Goal: Task Accomplishment & Management: Manage account settings

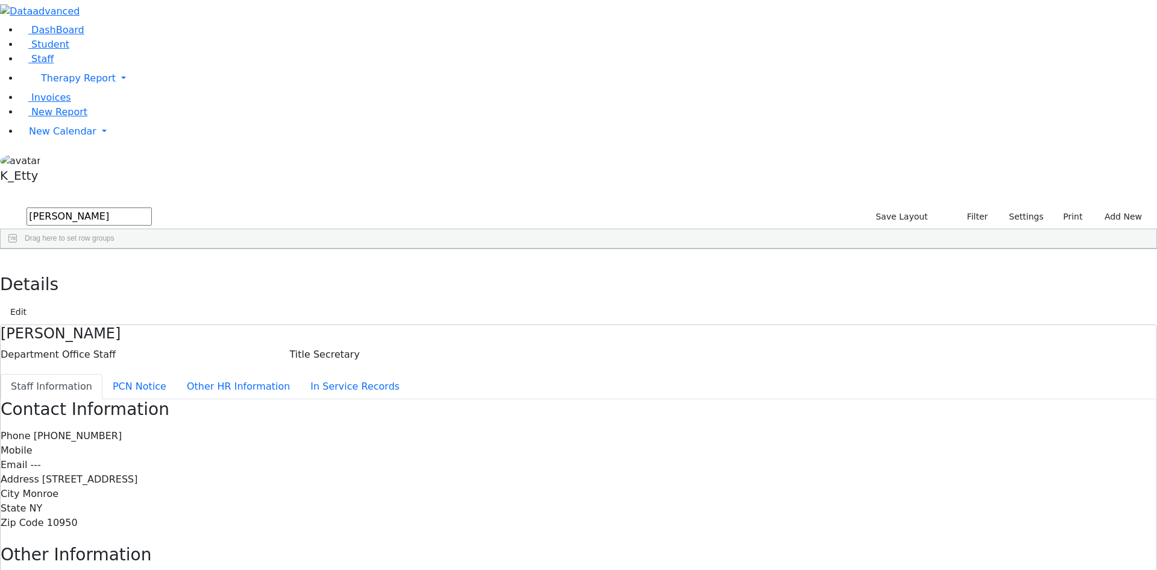
click at [152, 207] on input "katz" at bounding box center [89, 216] width 125 height 18
click at [0, 39] on div "DashBoard Student Staff Therapy Report Student Old Calendar Report K_Etty" at bounding box center [578, 384] width 1157 height 769
type input "berns"
click at [210, 268] on div "Maya" at bounding box center [174, 276] width 71 height 17
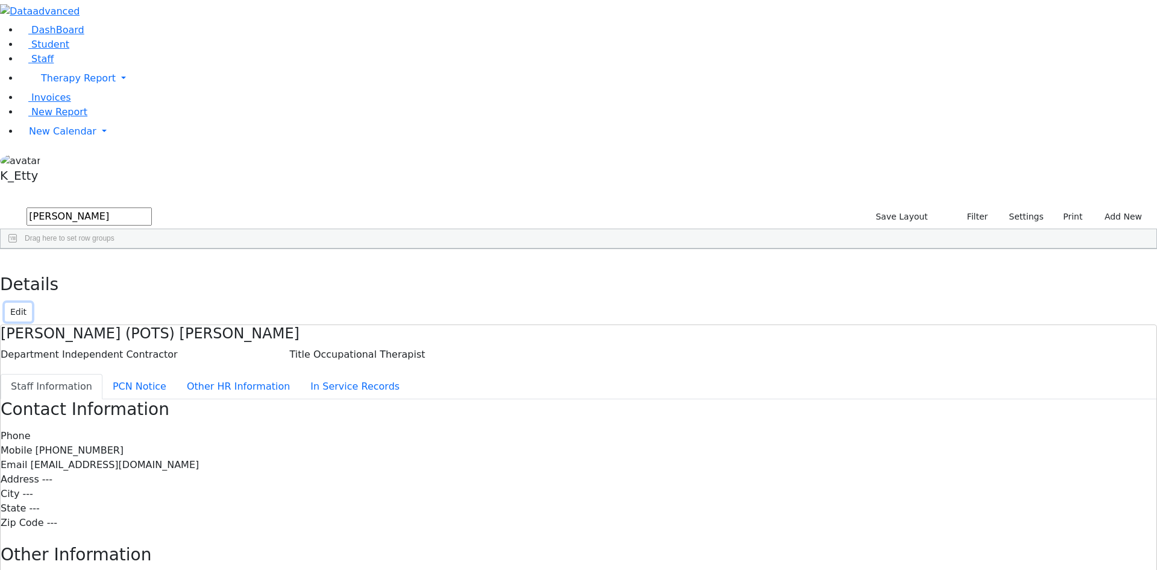
click at [32, 303] on button "Edit" at bounding box center [18, 312] width 27 height 19
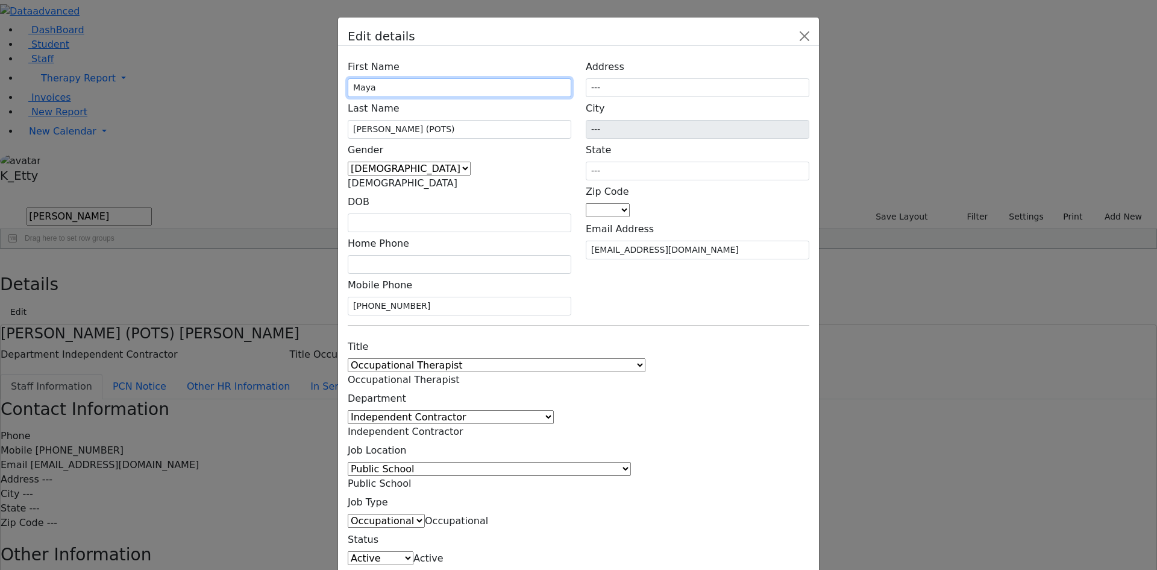
drag, startPoint x: 470, startPoint y: 150, endPoint x: 336, endPoint y: 130, distance: 135.2
click at [347, 131] on div "First Name Maya Last Name Bernsley (POTS) Gender Male Female Female DOB" at bounding box center [578, 331] width 481 height 571
type input "[PERSON_NAME]"
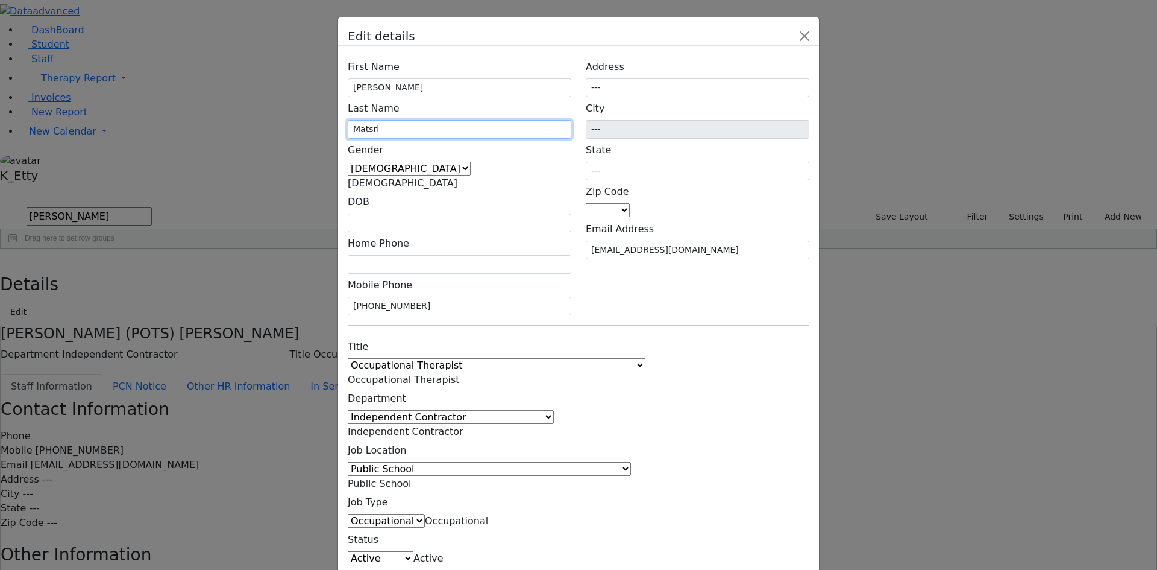
type input "Matsri"
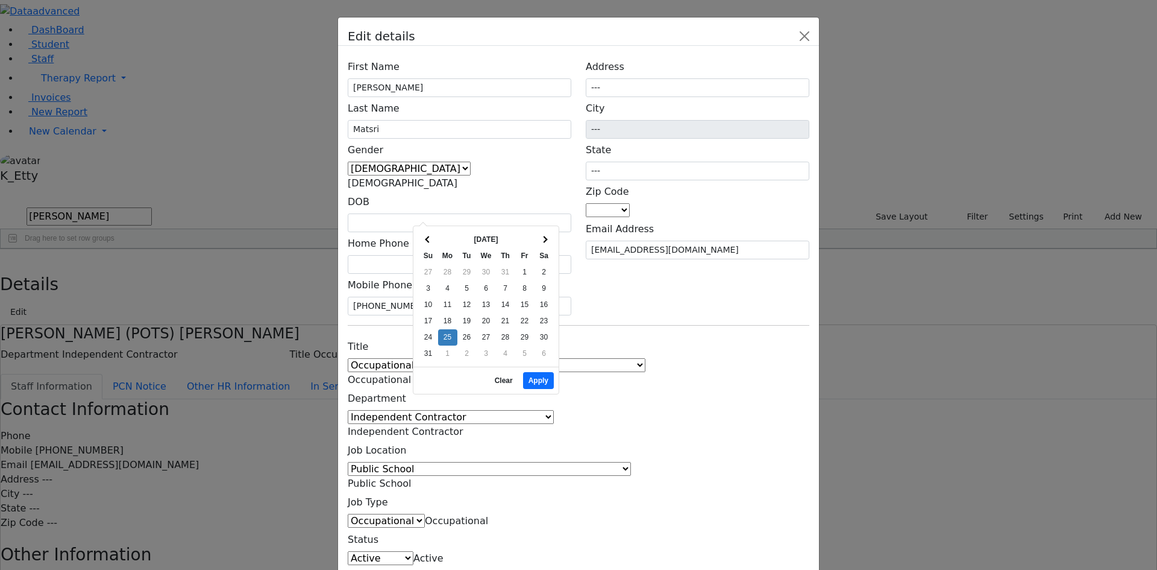
drag, startPoint x: 776, startPoint y: 320, endPoint x: 514, endPoint y: 266, distance: 267.0
click at [774, 335] on div "Title 1:1 Aide Administrator Assistant Principal BCBA Community Liaison Coordin…" at bounding box center [579, 471] width 476 height 272
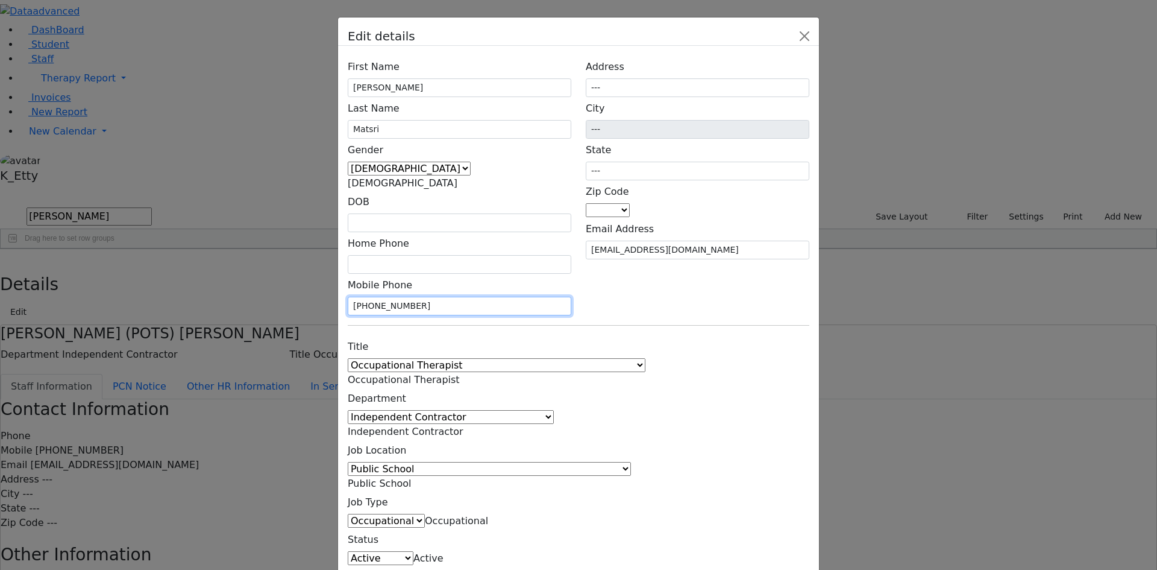
drag, startPoint x: 490, startPoint y: 257, endPoint x: 11, endPoint y: 163, distance: 487.9
click at [11, 163] on div "Edit details First Name [PERSON_NAME] Last Name [GEOGRAPHIC_DATA] Gender [DEMOG…" at bounding box center [578, 285] width 1157 height 570
click at [649, 335] on div "Title 1:1 Aide Administrator Assistant Principal BCBA Community Liaison Coordin…" at bounding box center [579, 471] width 476 height 272
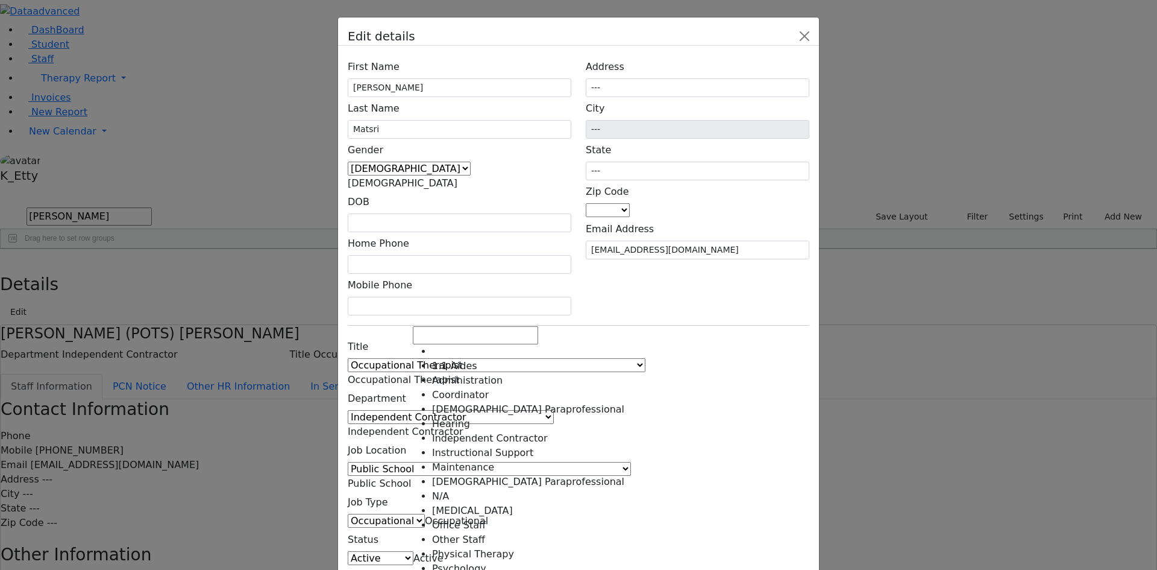
click at [464, 426] on span "Independent Contractor" at bounding box center [406, 431] width 116 height 11
select select "[MEDICAL_DATA]"
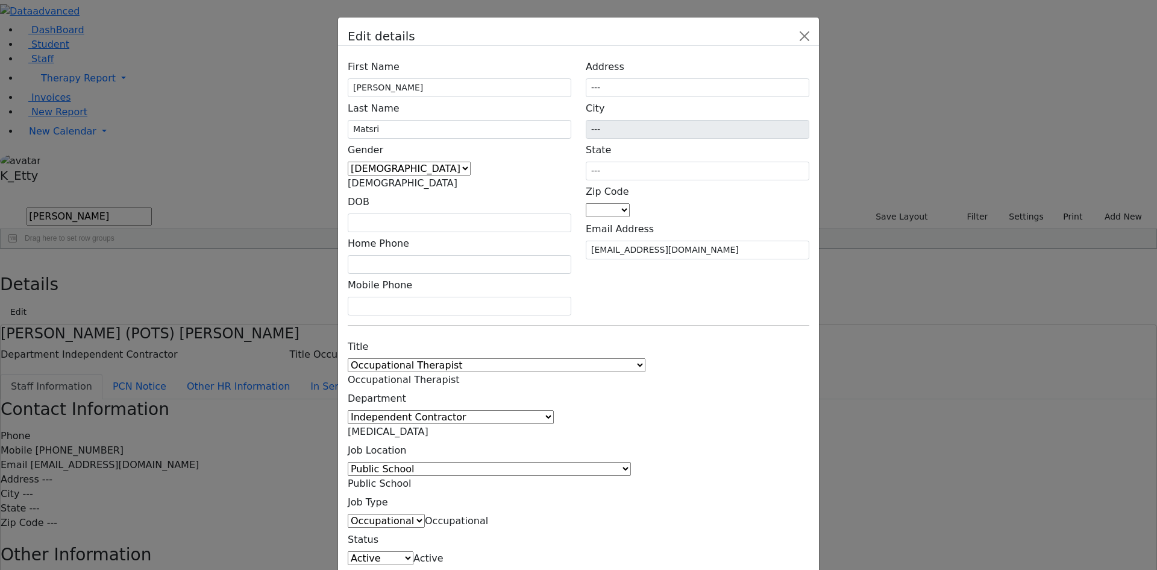
click at [560, 528] on div "Status Active Pending Withdrawn Inactive Active" at bounding box center [460, 546] width 224 height 37
drag, startPoint x: 689, startPoint y: 233, endPoint x: 1041, endPoint y: 229, distance: 351.5
click at [1045, 230] on div "Edit details First Name [PERSON_NAME] Last Name [GEOGRAPHIC_DATA] Gender [DEMOG…" at bounding box center [578, 285] width 1157 height 570
click at [912, 308] on div "Edit details First Name [PERSON_NAME] Last Name [GEOGRAPHIC_DATA] Gender [DEMOG…" at bounding box center [578, 285] width 1157 height 570
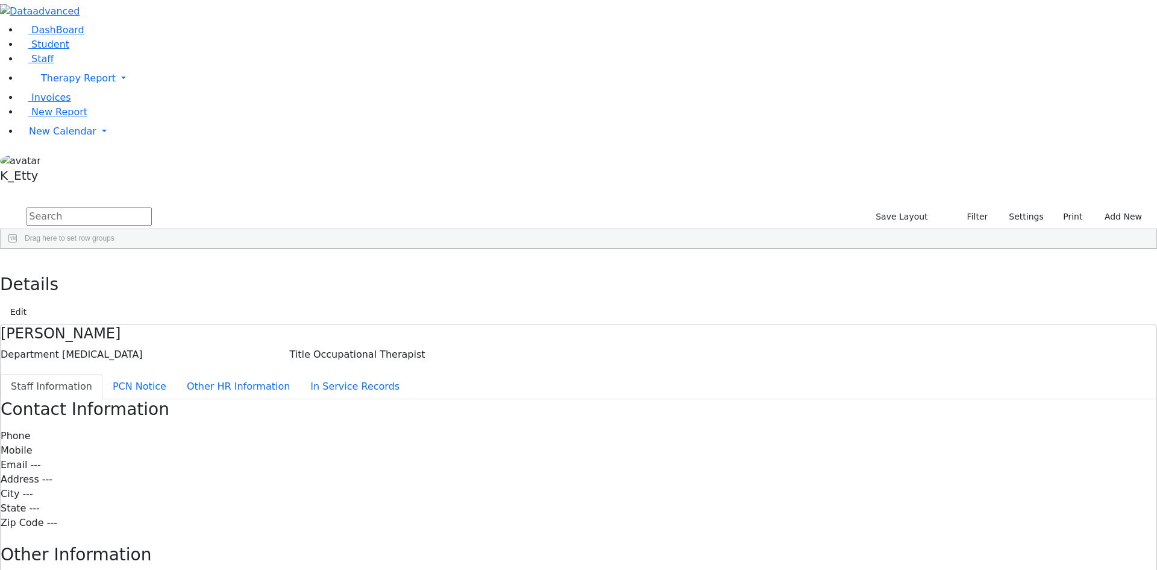
click at [12, 258] on icon "button" at bounding box center [8, 261] width 7 height 7
drag, startPoint x: 1021, startPoint y: 361, endPoint x: 1033, endPoint y: 312, distance: 49.7
click at [922, 521] on div "10952" at bounding box center [886, 529] width 71 height 17
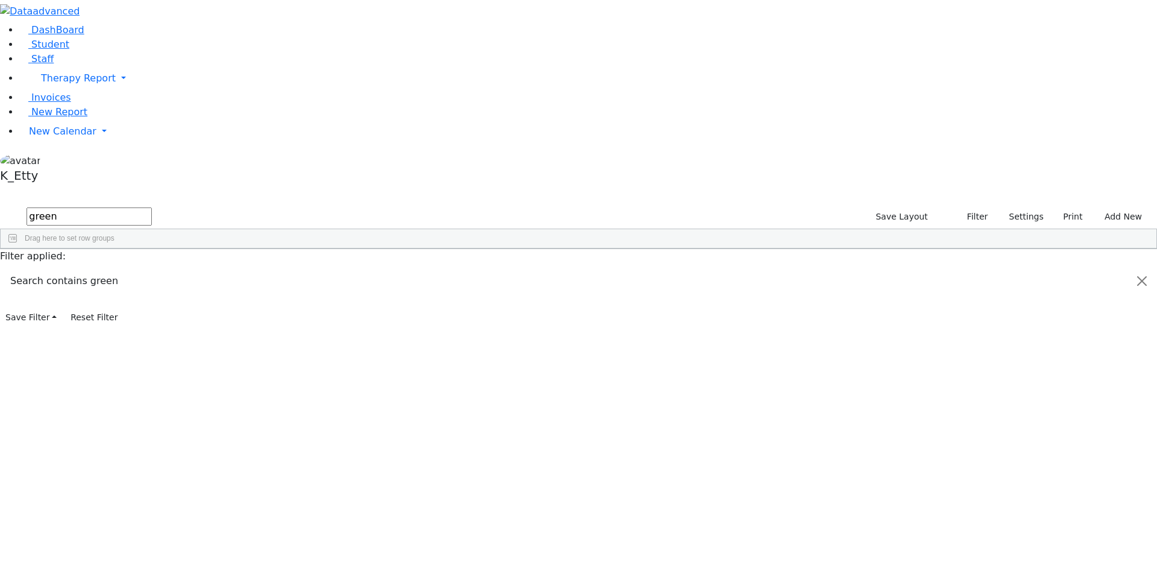
drag, startPoint x: 216, startPoint y: 47, endPoint x: 47, endPoint y: 42, distance: 168.9
click at [59, 45] on div "DashBoard Student Staff Therapy Report Student Old Calendar Report K_Etty" at bounding box center [578, 163] width 1157 height 327
drag, startPoint x: 214, startPoint y: 53, endPoint x: 113, endPoint y: 48, distance: 100.8
click at [113, 48] on div "DashBoard Student Staff Therapy Report Student Old Calendar Report K_Etty" at bounding box center [578, 163] width 1157 height 327
type input "hol"
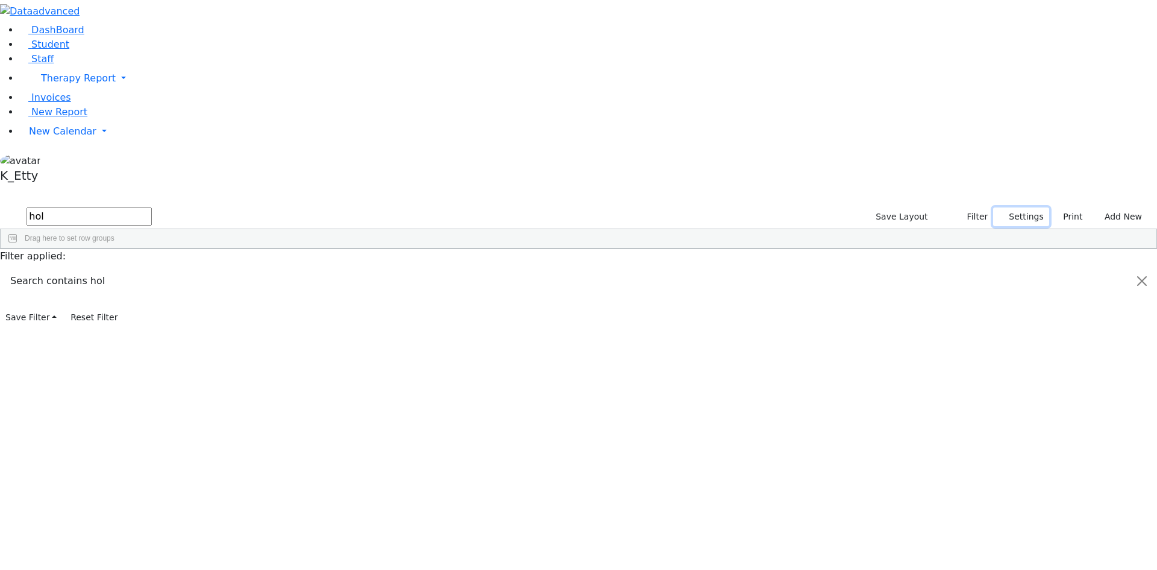
click at [1001, 207] on button "Settings" at bounding box center [1021, 216] width 55 height 19
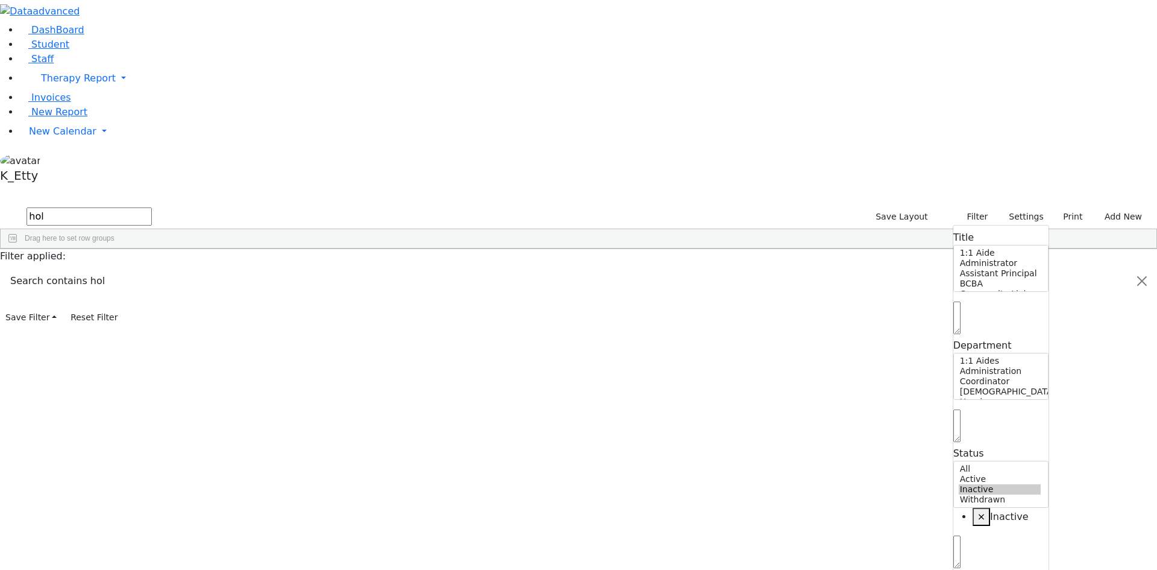
click at [978, 511] on span "×" at bounding box center [982, 516] width 8 height 11
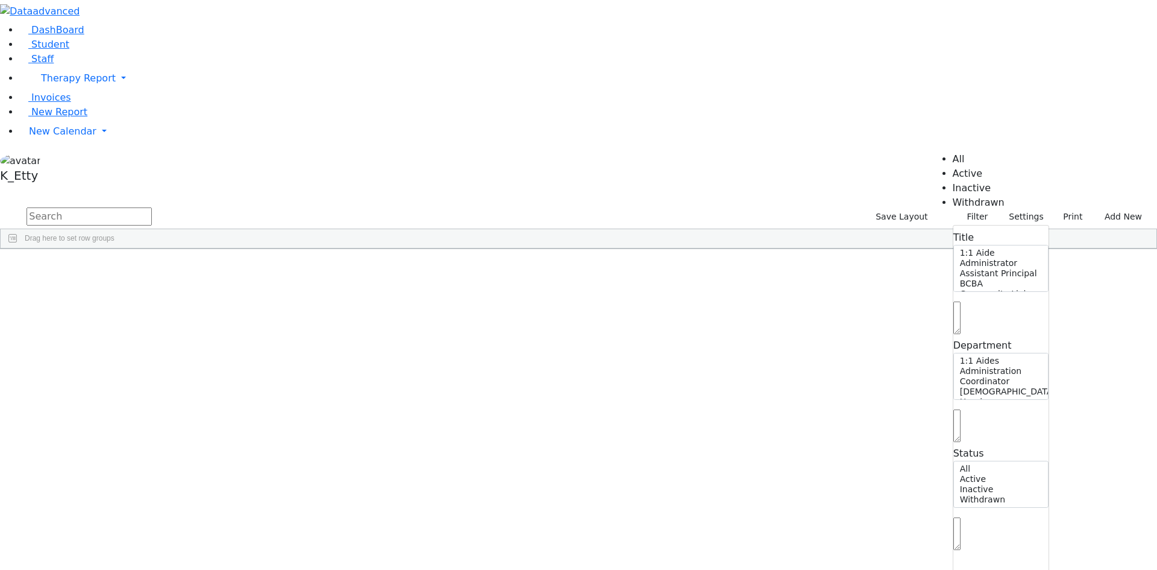
select select "Active"
click at [152, 207] on input "text" at bounding box center [89, 216] width 125 height 18
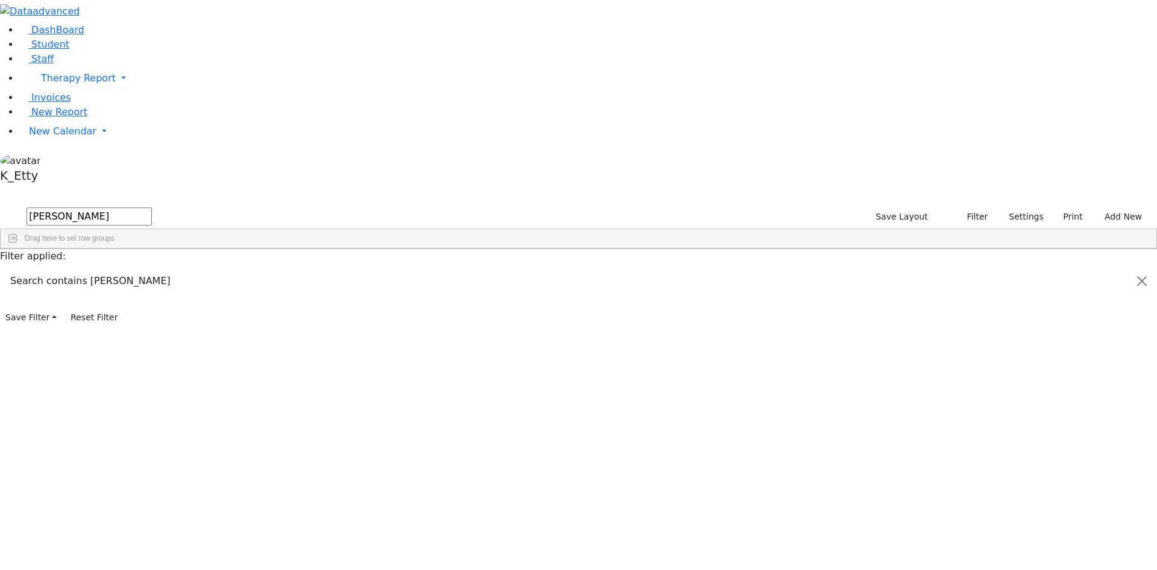
type input "hollen"
click at [495, 268] on div "(845) 637-7400" at bounding box center [459, 276] width 71 height 17
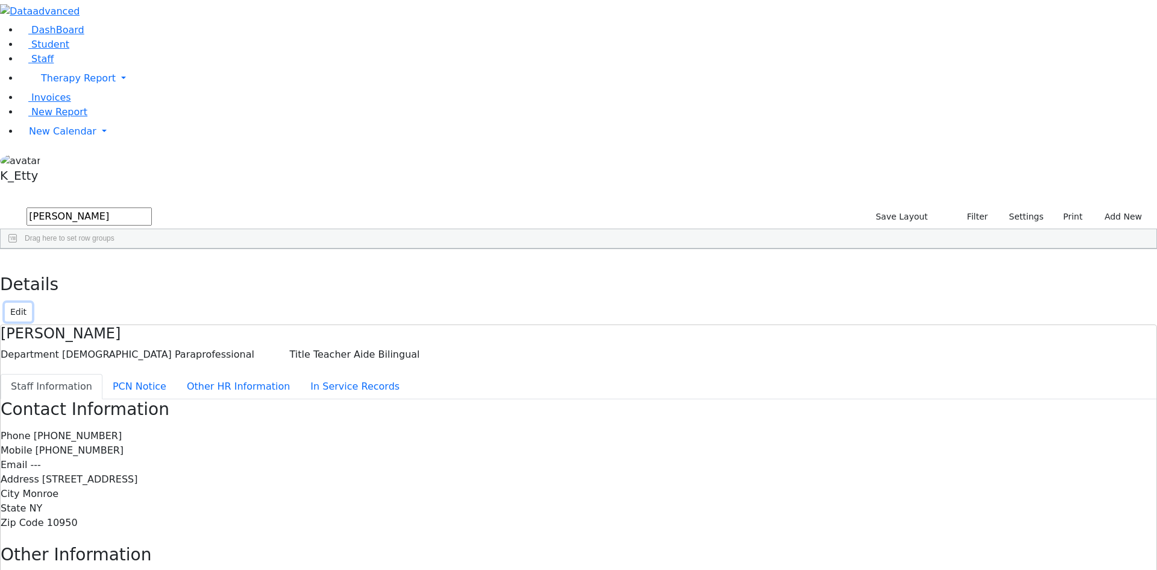
click at [32, 303] on button "Edit" at bounding box center [18, 312] width 27 height 19
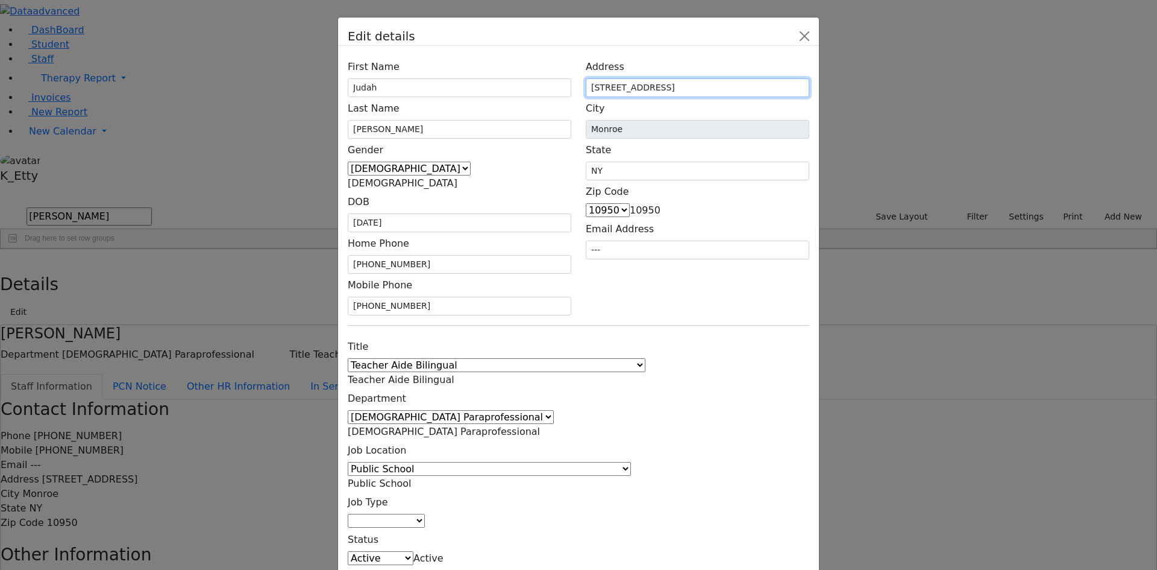
click at [790, 97] on input "4 Amsterdam Way #102" at bounding box center [698, 87] width 224 height 19
type input "4 Amsterdam Way #103"
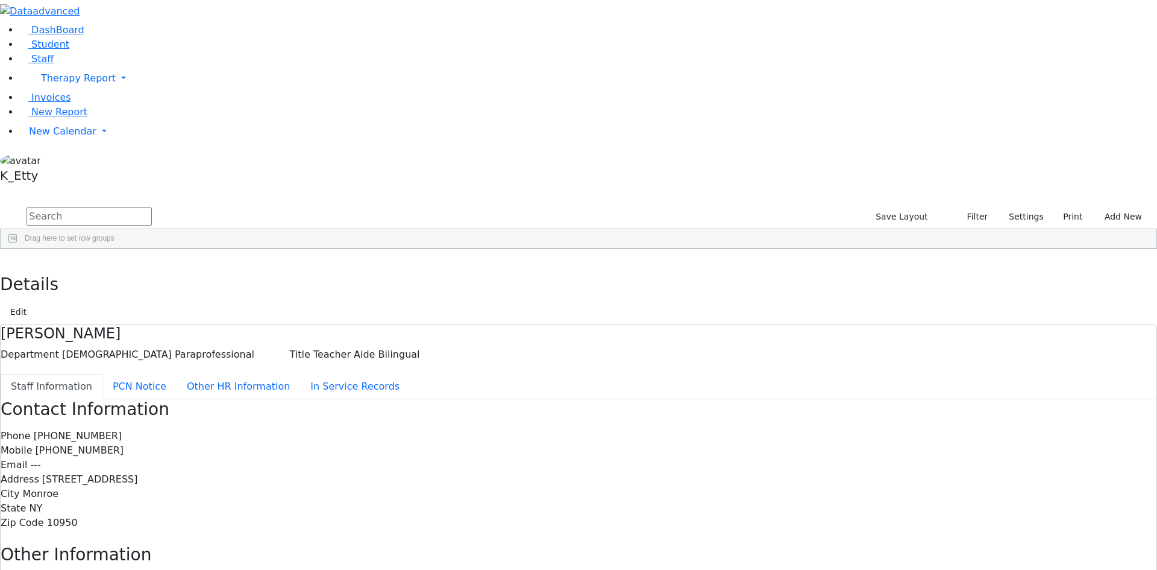
click at [811, 436] on div "Contact Information Phone (845) 783-8765 Mobile (845) 637-7400 Email --- Addres…" at bounding box center [579, 544] width 1156 height 291
drag, startPoint x: 230, startPoint y: 15, endPoint x: 236, endPoint y: 15, distance: 6.6
click at [17, 249] on button "button" at bounding box center [8, 261] width 17 height 25
click at [152, 207] on input "text" at bounding box center [89, 216] width 125 height 18
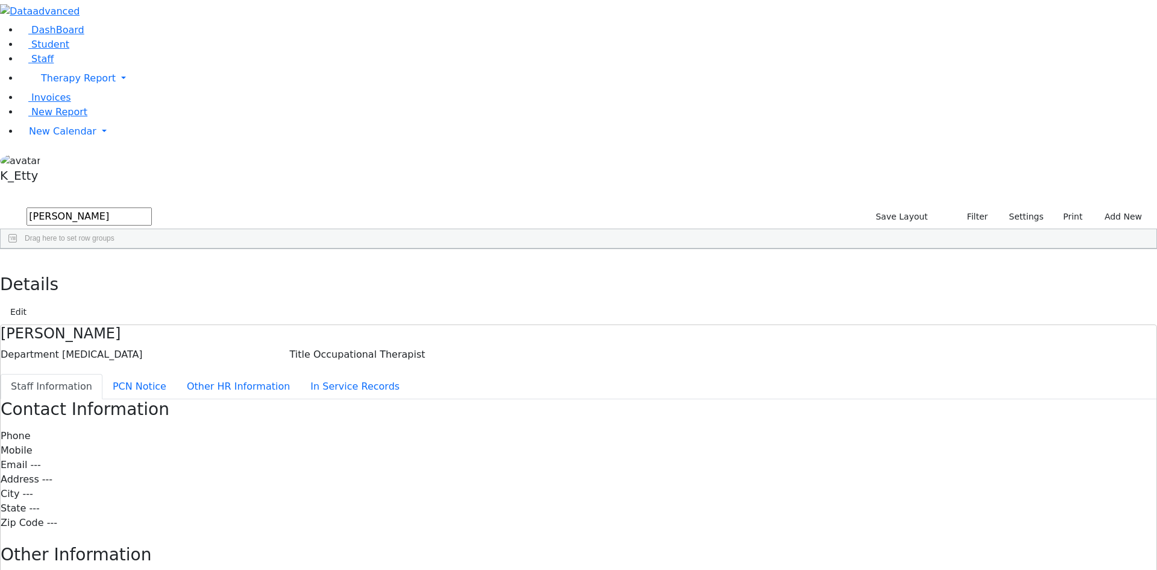
type input "[PERSON_NAME]"
click at [0, 206] on button "submit" at bounding box center [12, 217] width 24 height 23
click at [1096, 207] on button "Add New" at bounding box center [1120, 216] width 55 height 19
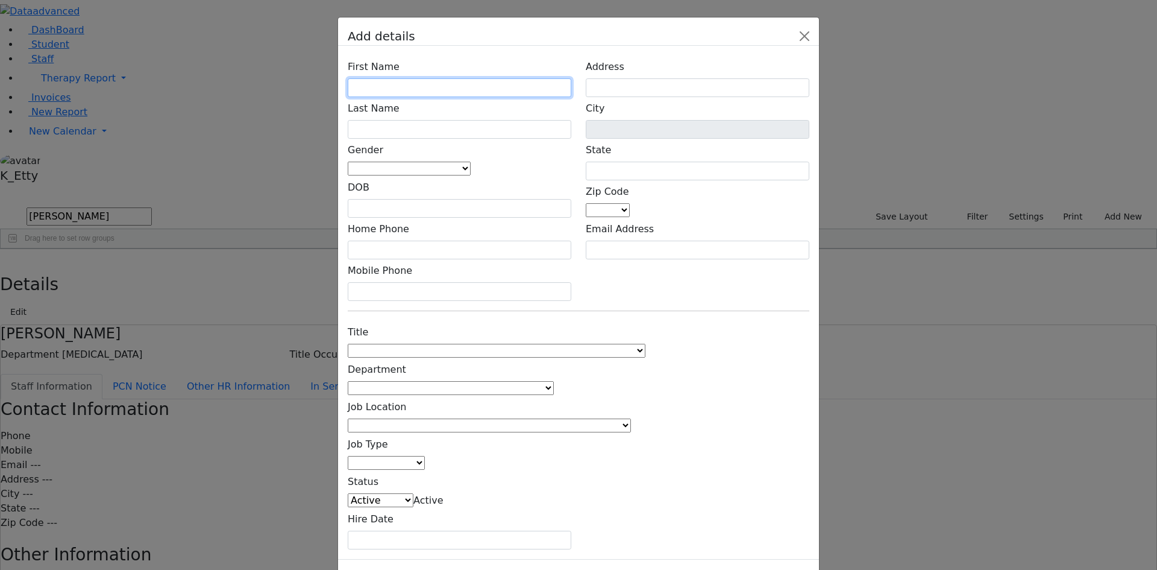
click at [429, 97] on input "text" at bounding box center [460, 87] width 224 height 19
type input "[PERSON_NAME]"
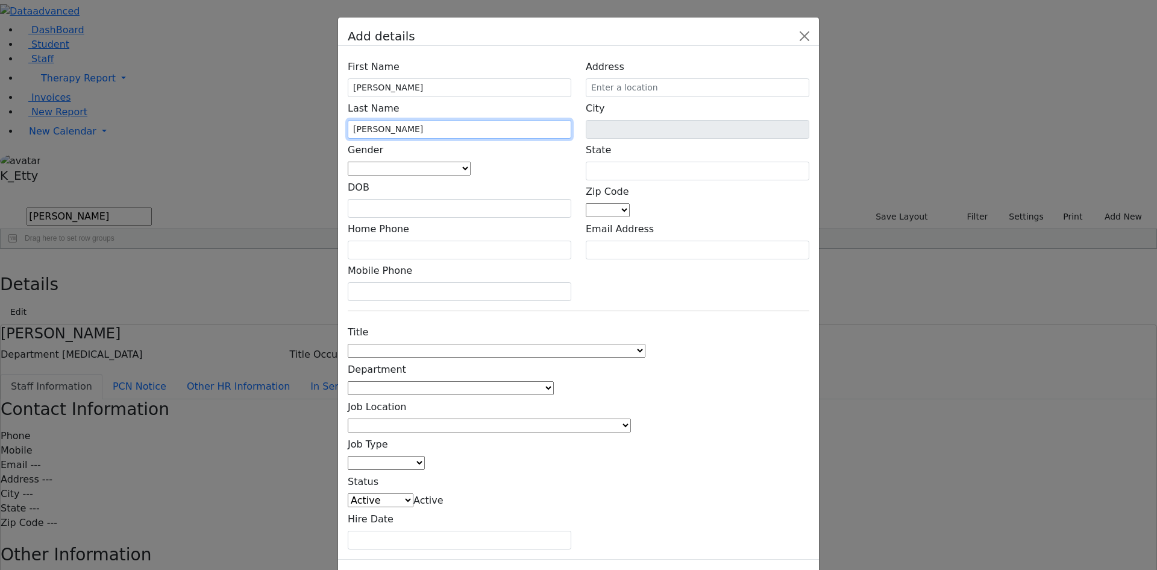
type input "[PERSON_NAME]"
click at [471, 174] on span at bounding box center [471, 168] width 0 height 11
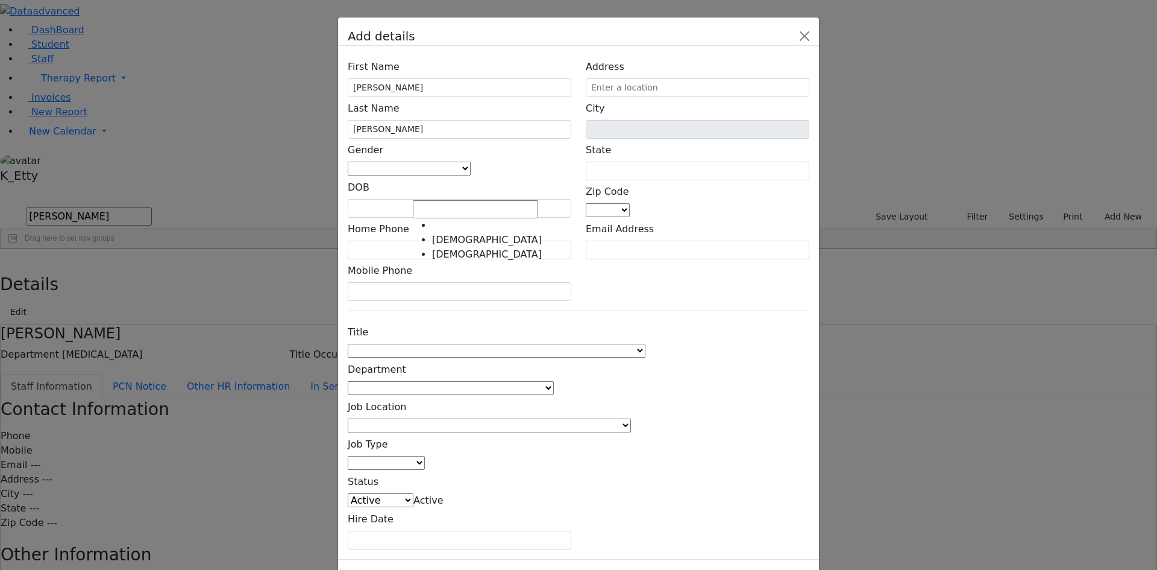
select select "[DEMOGRAPHIC_DATA]"
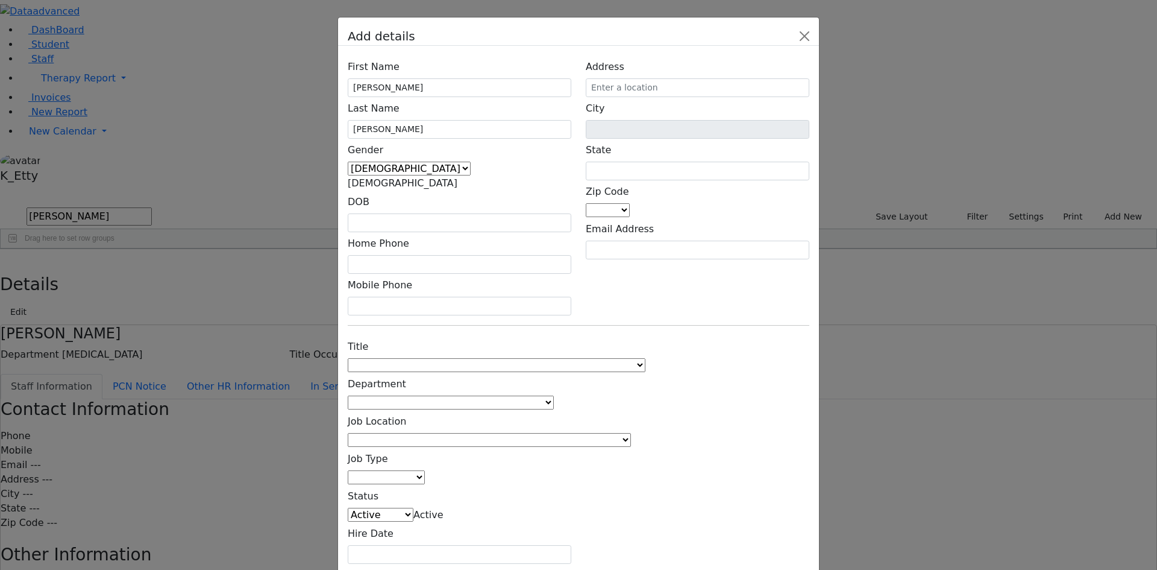
drag, startPoint x: 420, startPoint y: 222, endPoint x: 427, endPoint y: 222, distance: 6.6
click at [422, 222] on div "First Name [PERSON_NAME] Last Name [GEOGRAPHIC_DATA] Gender [DEMOGRAPHIC_DATA] …" at bounding box center [460, 185] width 238 height 260
click at [428, 215] on input "text" at bounding box center [460, 222] width 224 height 19
click at [540, 372] on button "Apply" at bounding box center [538, 380] width 31 height 17
type input "[DATE]"
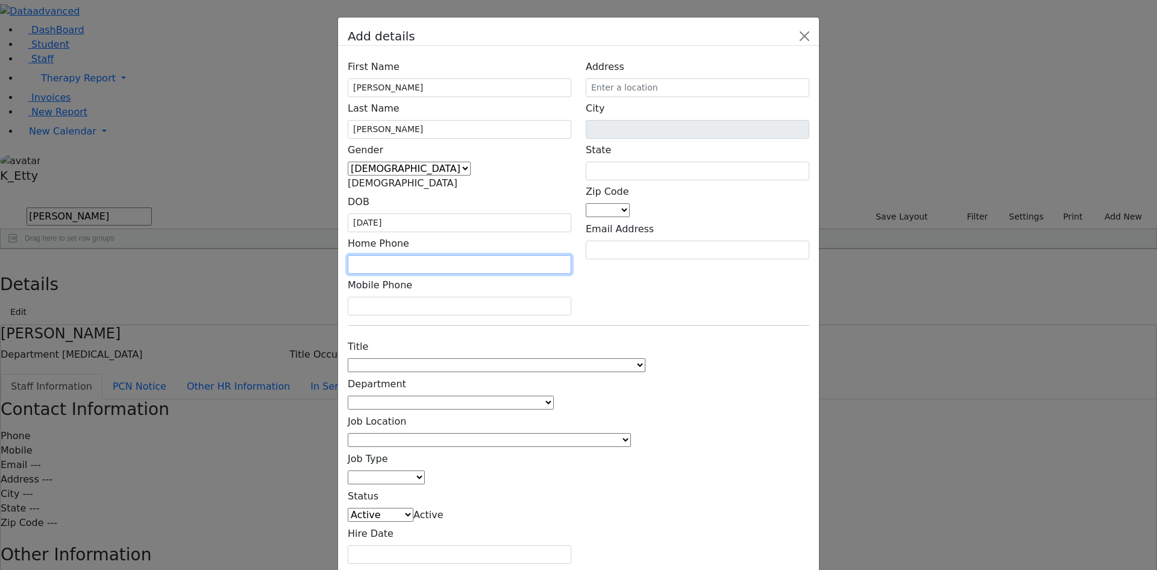
click at [423, 255] on input "text" at bounding box center [460, 264] width 224 height 19
click at [423, 297] on input "text" at bounding box center [460, 306] width 224 height 19
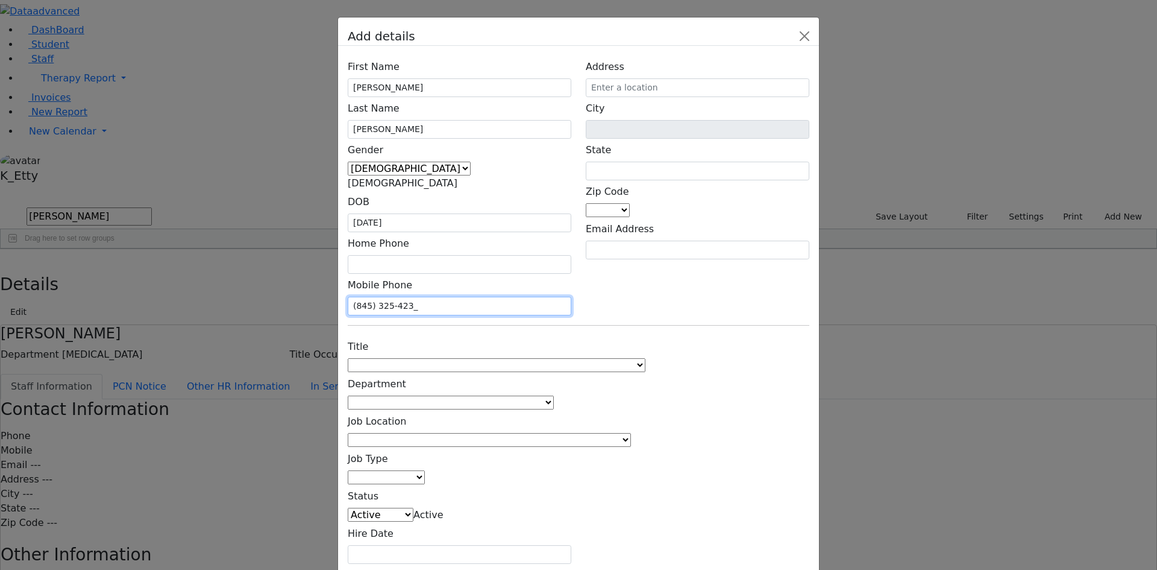
type input "[PHONE_NUMBER]"
click at [663, 335] on div "Title 1:1 Aide Administrator Assistant Principal BCBA Community Liaison Coordin…" at bounding box center [579, 449] width 476 height 228
click at [646, 359] on span at bounding box center [646, 364] width 0 height 11
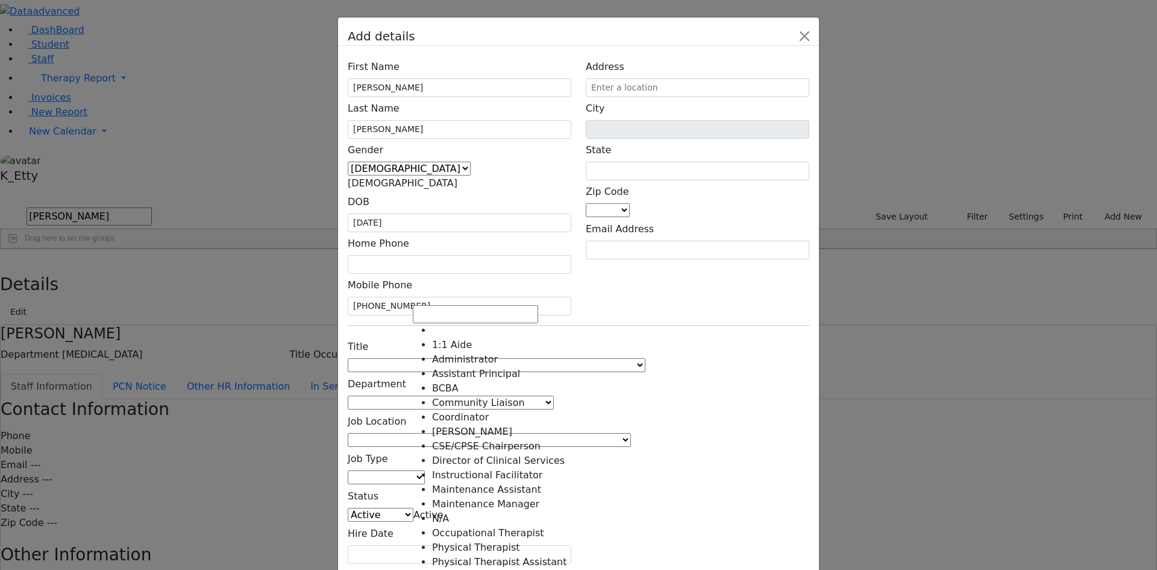
scroll to position [214, 0]
select select "Teacher Aide Bilingual"
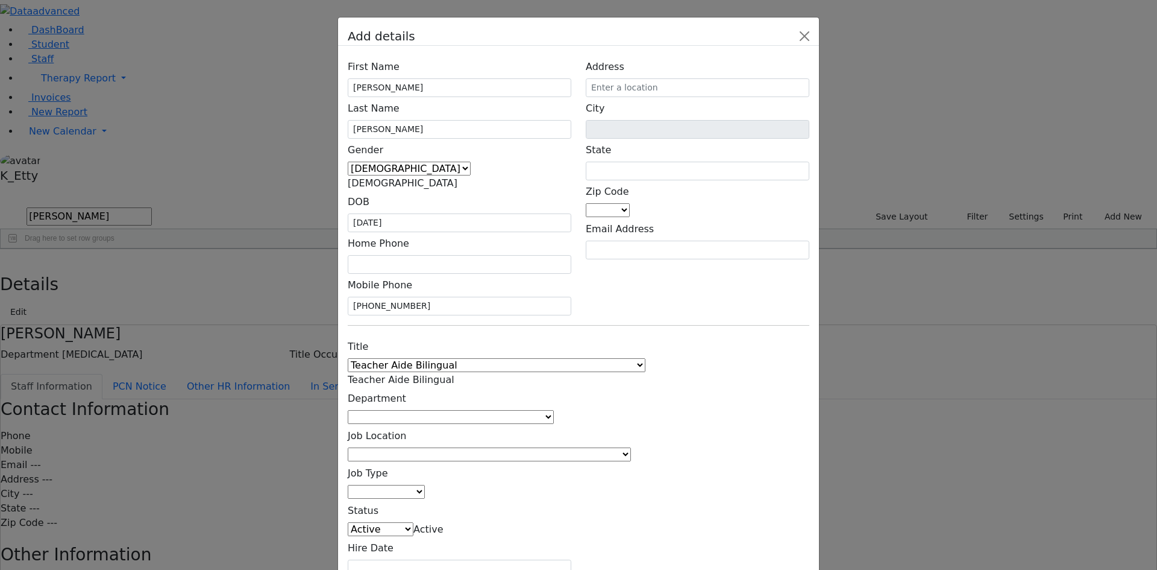
click at [554, 411] on span at bounding box center [554, 416] width 0 height 11
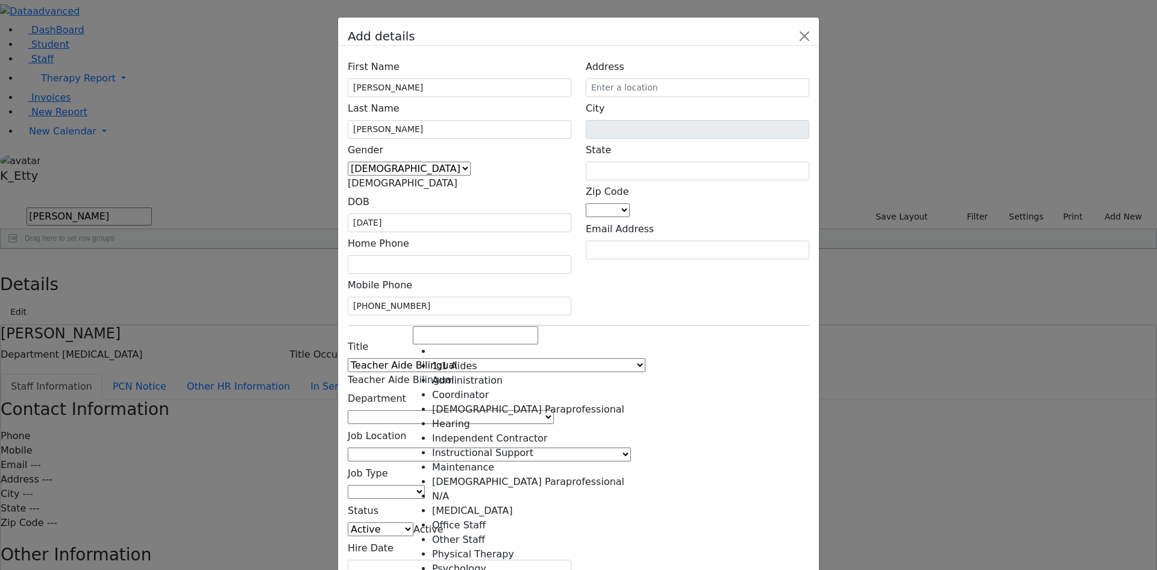
select select "[DEMOGRAPHIC_DATA] Paraprofessional"
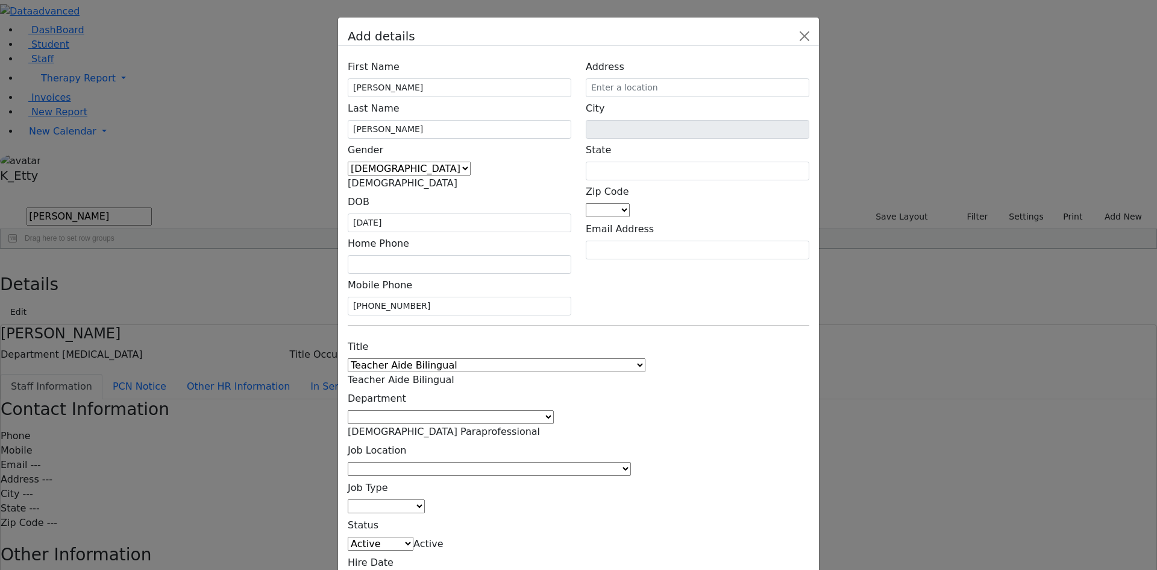
click at [631, 463] on span at bounding box center [631, 468] width 0 height 11
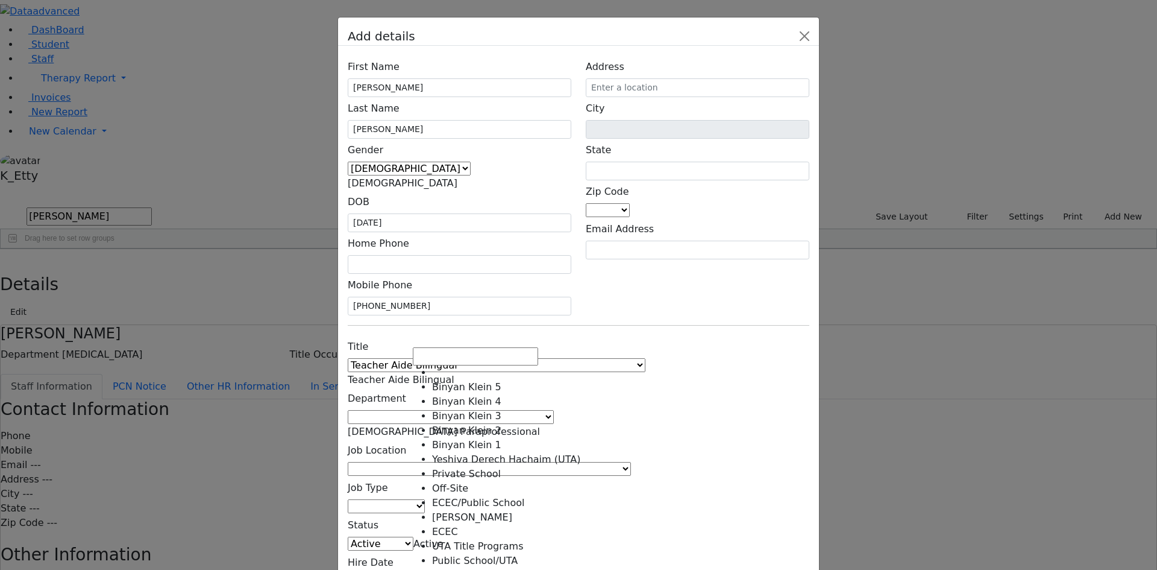
scroll to position [327, 0]
drag, startPoint x: 460, startPoint y: 465, endPoint x: 461, endPoint y: 453, distance: 12.7
select select "1"
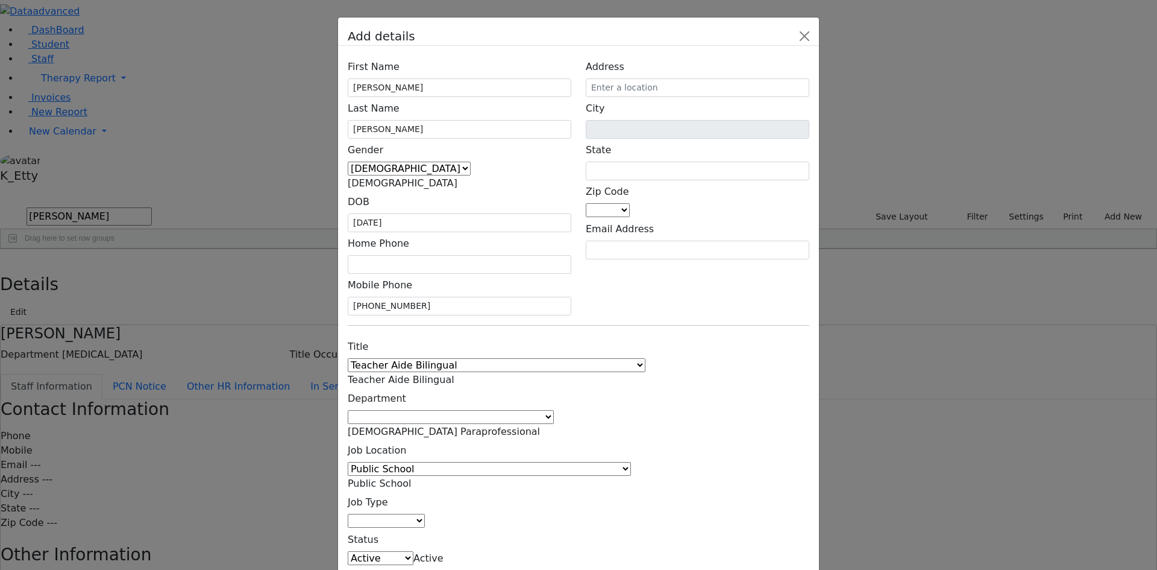
click at [425, 515] on span at bounding box center [425, 520] width 0 height 11
click at [661, 341] on div "Title 1:1 Aide Administrator Assistant Principal BCBA Community Liaison Coordin…" at bounding box center [579, 471] width 476 height 272
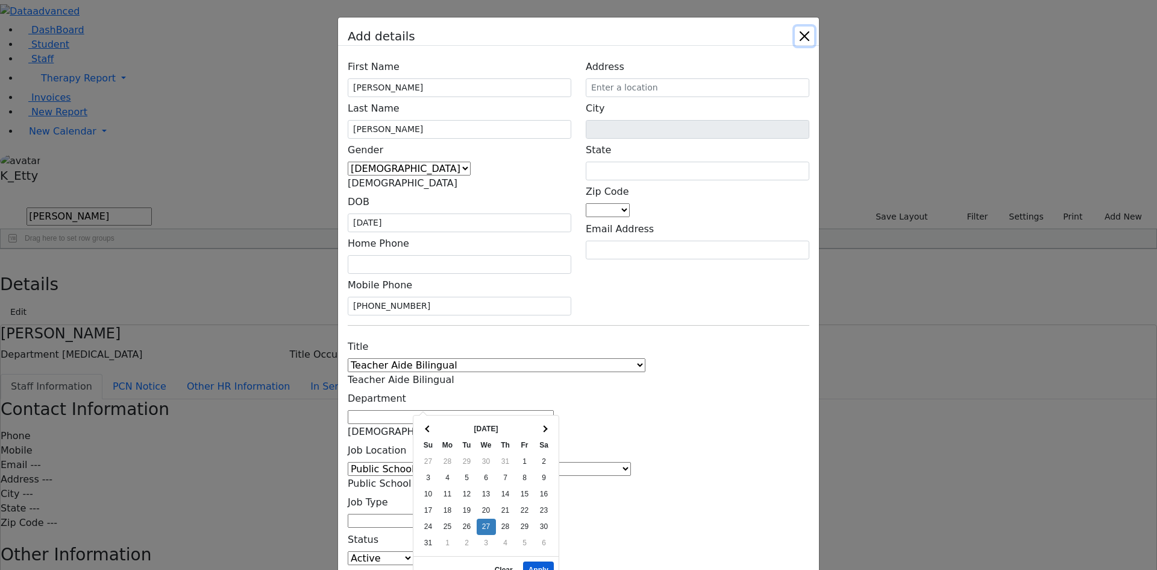
click at [537, 561] on button "Apply" at bounding box center [538, 569] width 31 height 17
type input "[DATE]"
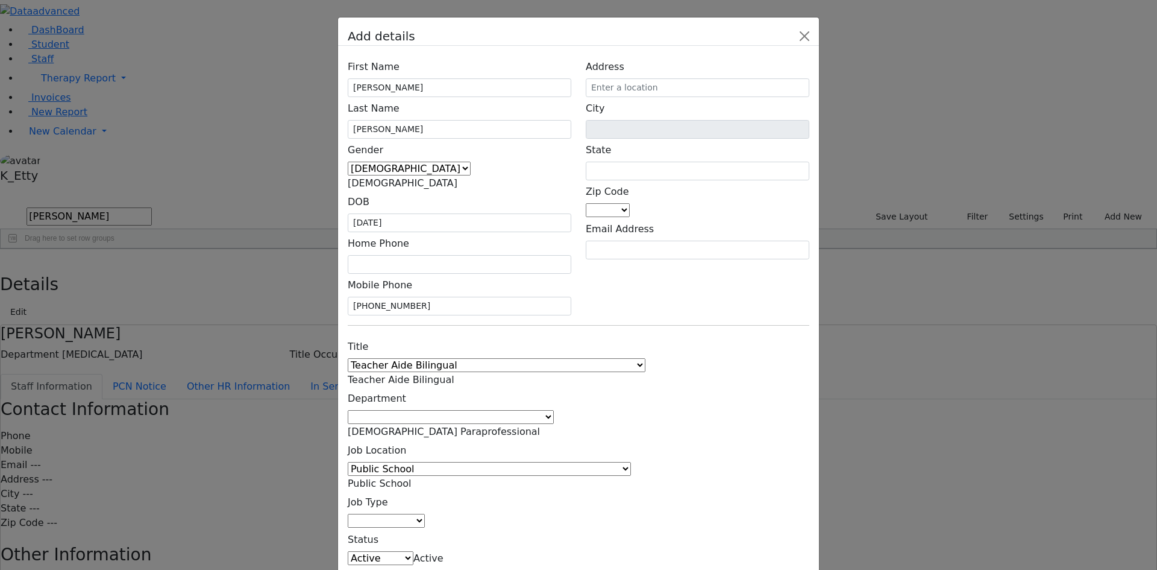
click at [680, 354] on div "Title 1:1 Aide Administrator Assistant Principal BCBA Community Liaison Coordin…" at bounding box center [579, 471] width 476 height 272
click at [740, 97] on input "text" at bounding box center [698, 87] width 224 height 19
click at [723, 97] on input "text" at bounding box center [698, 87] width 224 height 19
type input "[STREET_ADDRESS][PERSON_NAME]"
type input "S"
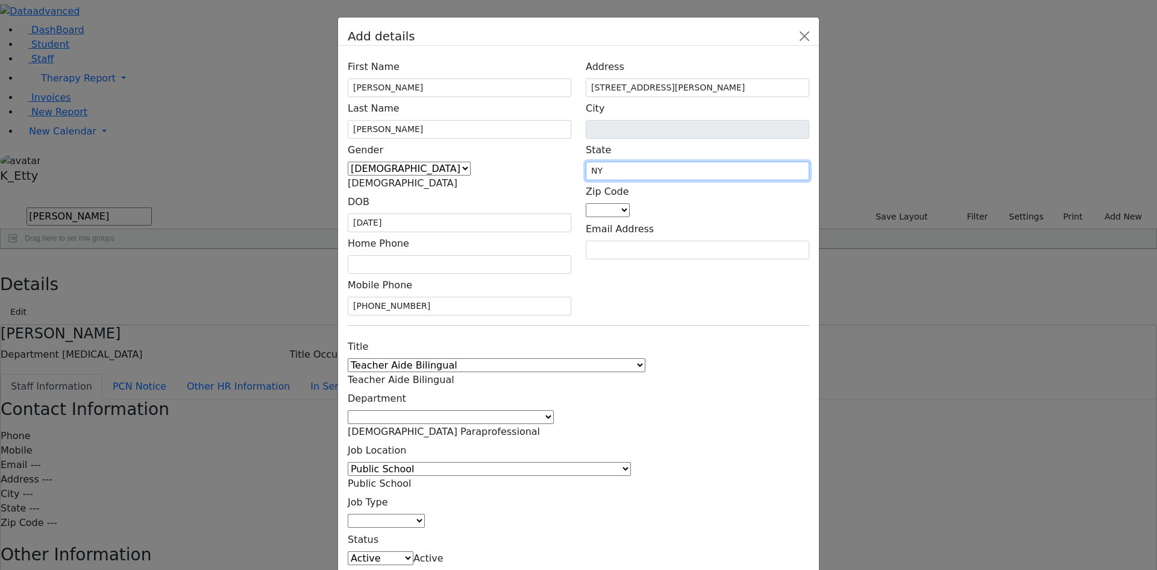
type input "NY"
click at [630, 215] on span at bounding box center [630, 209] width 0 height 11
type input "10314"
type input "[GEOGRAPHIC_DATA]"
select select "10314"
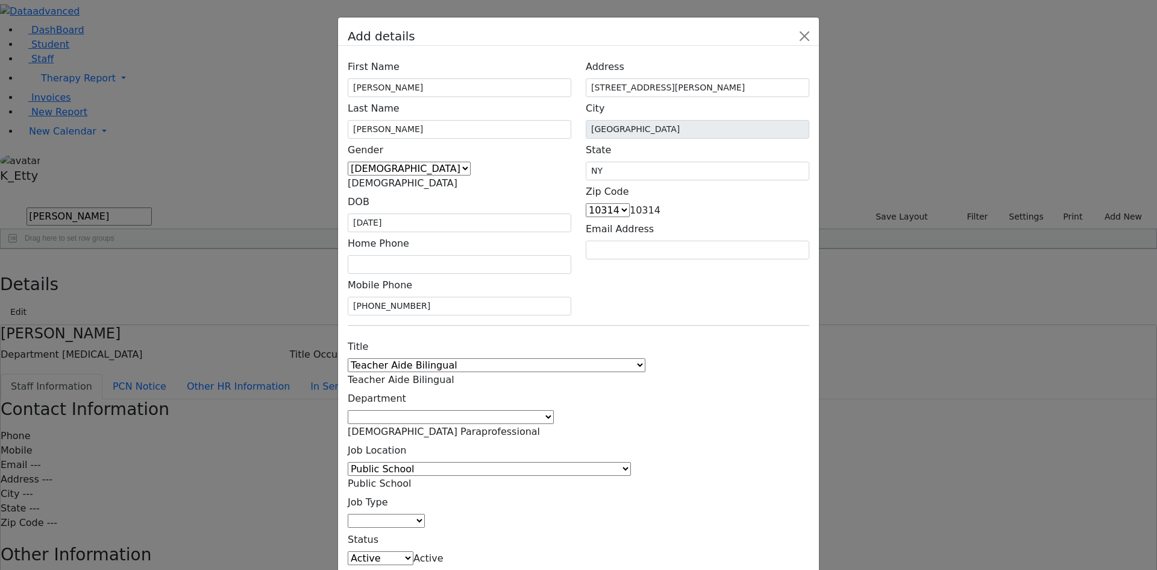
click at [707, 335] on div "Title 1:1 Aide Administrator Assistant Principal BCBA Community Liaison Coordin…" at bounding box center [579, 471] width 476 height 272
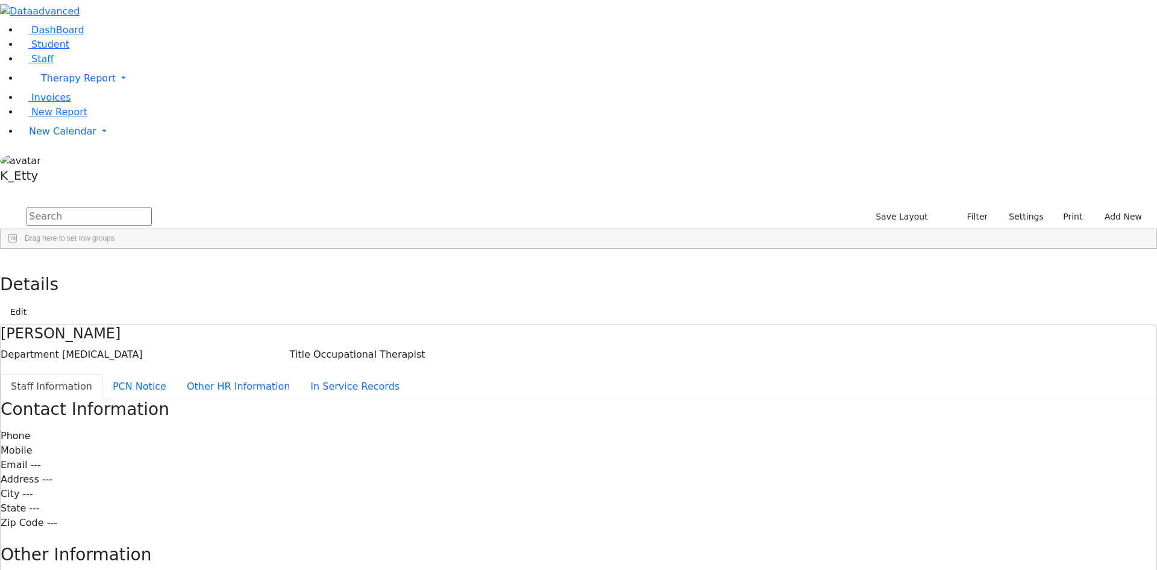
drag, startPoint x: 225, startPoint y: 44, endPoint x: 217, endPoint y: 43, distance: 8.5
click at [152, 207] on input "text" at bounding box center [89, 216] width 125 height 18
type input "jack"
click at [139, 268] on div "Jacknis" at bounding box center [103, 276] width 71 height 17
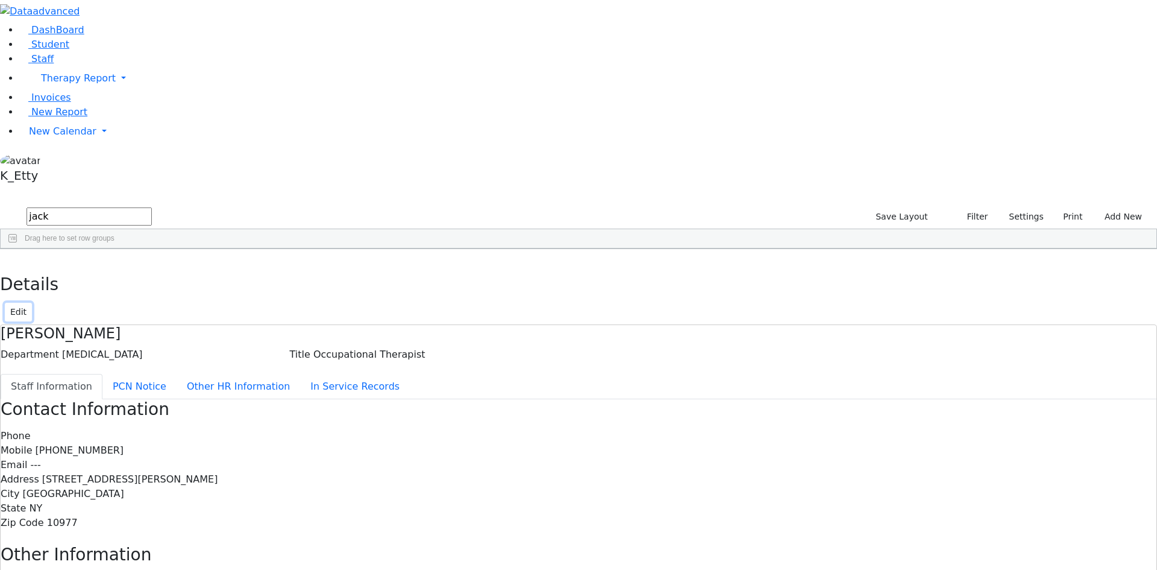
click at [32, 303] on button "Edit" at bounding box center [18, 312] width 27 height 19
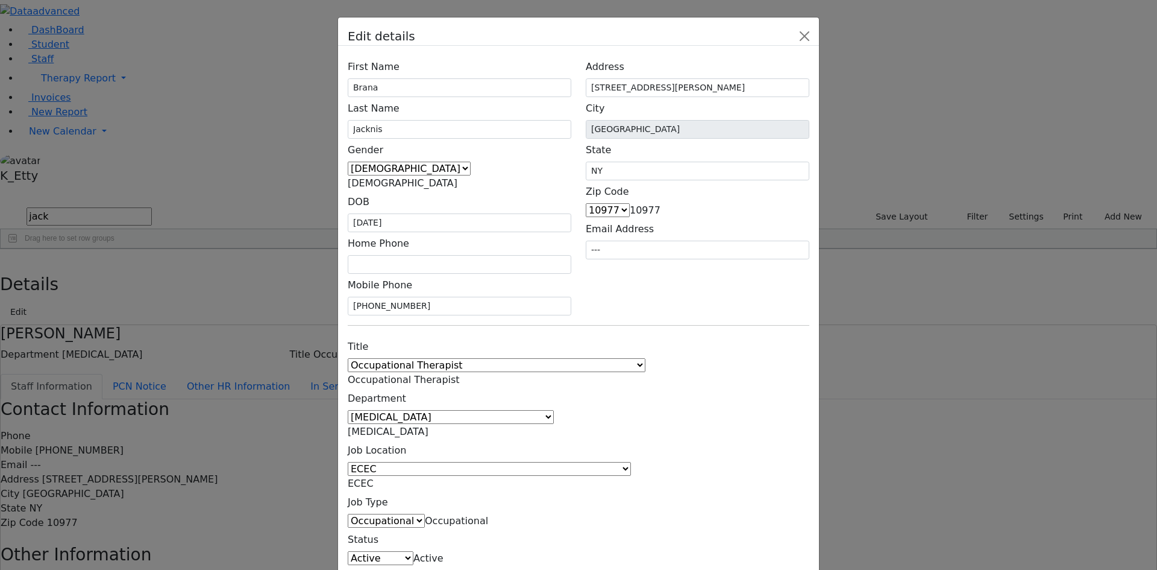
click at [374, 477] on span "ECEC" at bounding box center [361, 482] width 26 height 11
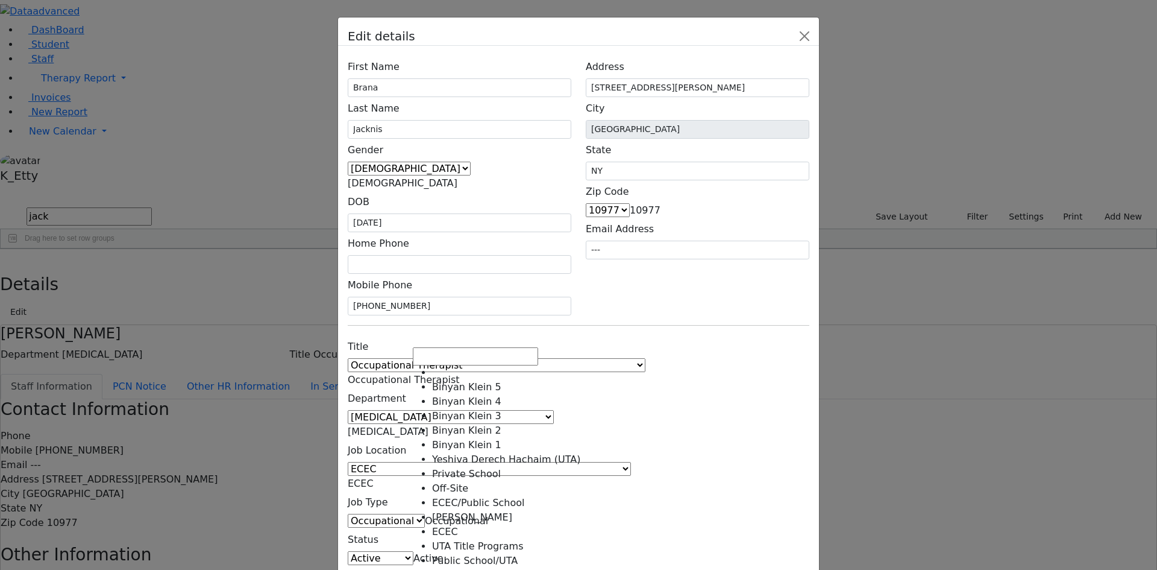
select select "1"
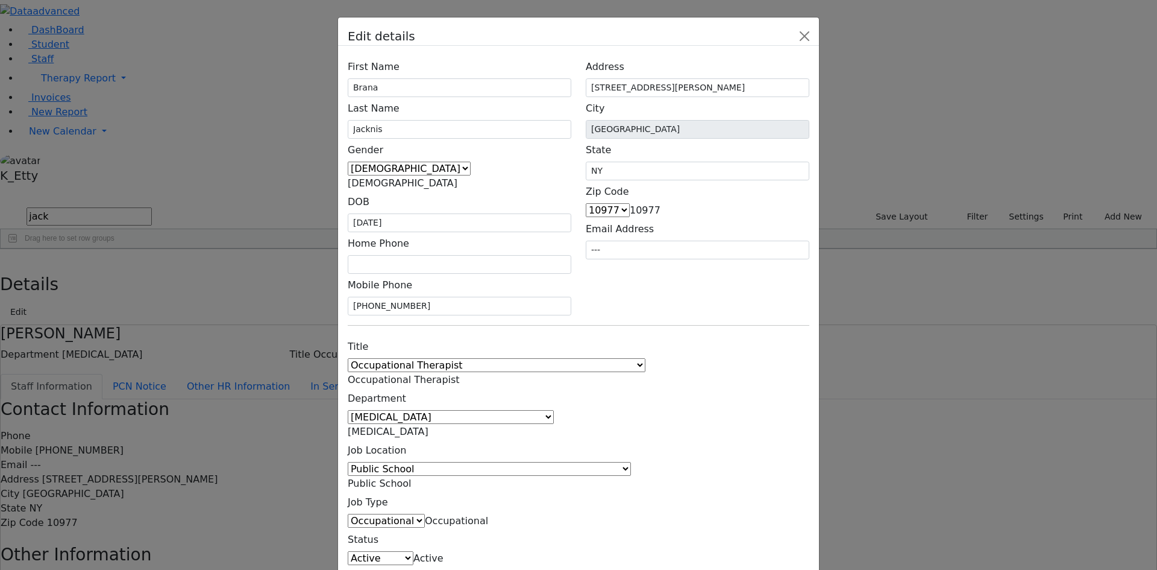
click at [693, 361] on div "Title 1:1 Aide Administrator Assistant Principal BCBA Community Liaison Coordin…" at bounding box center [579, 471] width 476 height 272
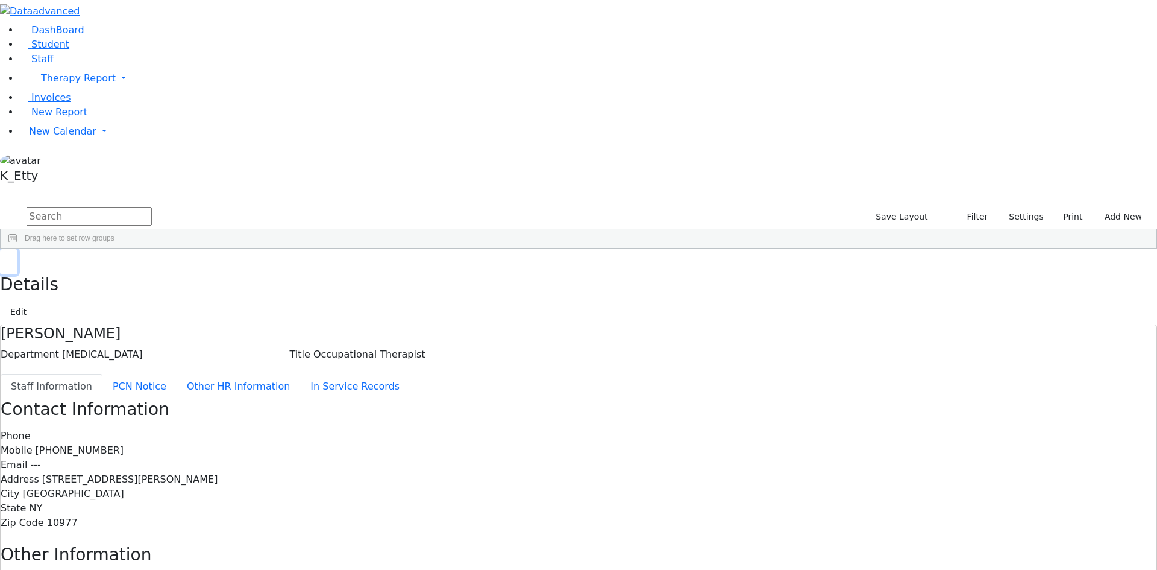
click at [17, 249] on button "button" at bounding box center [8, 261] width 17 height 25
drag, startPoint x: 208, startPoint y: 42, endPoint x: 220, endPoint y: 42, distance: 12.1
click at [152, 207] on input "text" at bounding box center [89, 216] width 125 height 18
type input "white"
click at [210, 268] on div "[PERSON_NAME]" at bounding box center [174, 276] width 71 height 17
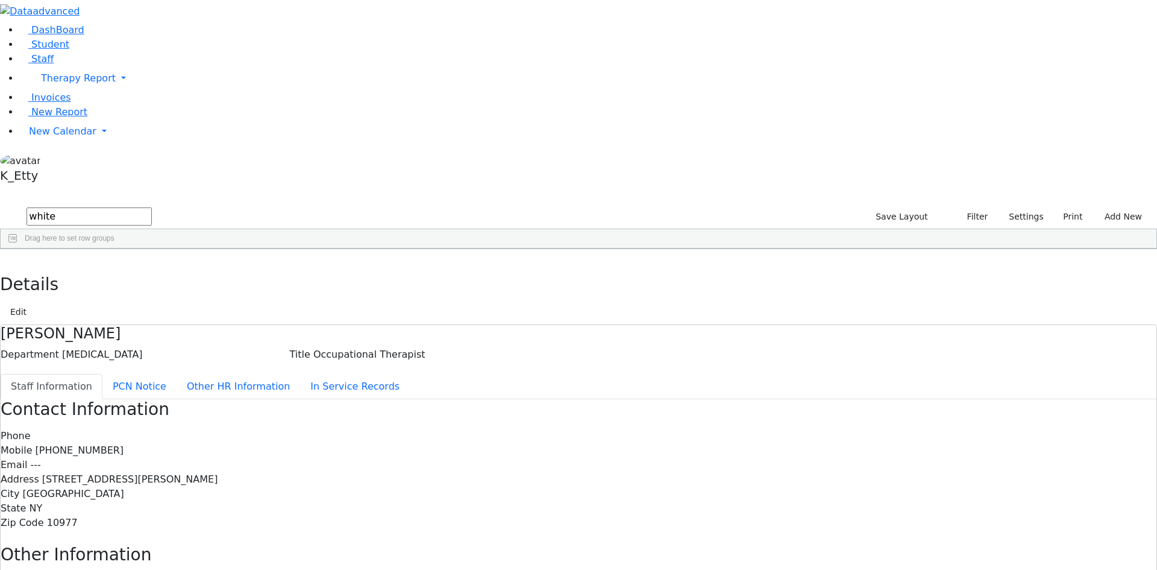
click at [210, 268] on div "[PERSON_NAME]" at bounding box center [174, 276] width 71 height 17
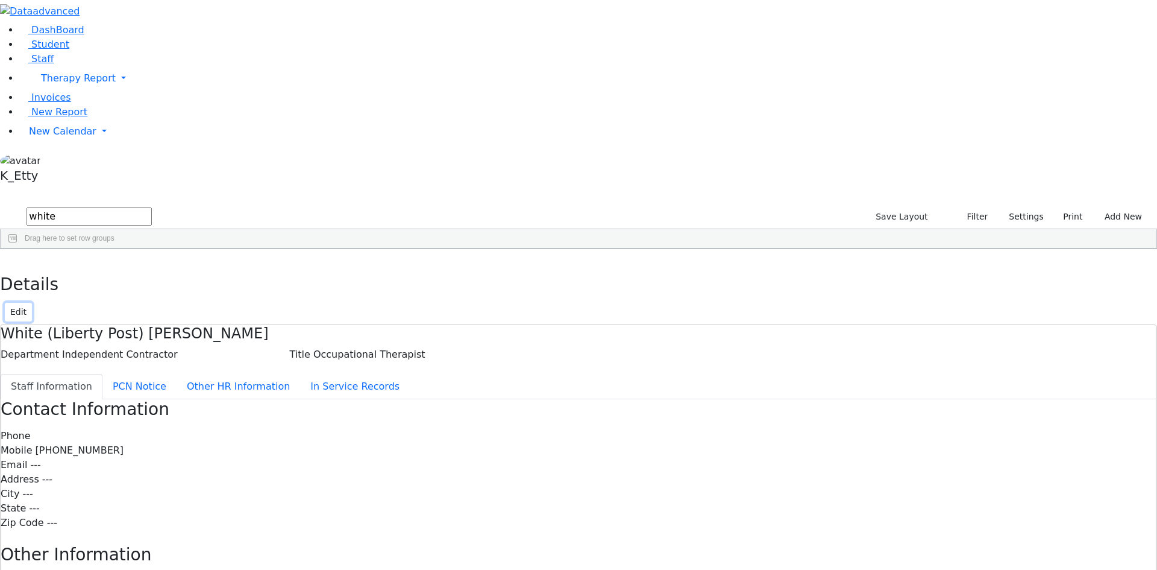
click at [32, 303] on button "Edit" at bounding box center [18, 312] width 27 height 19
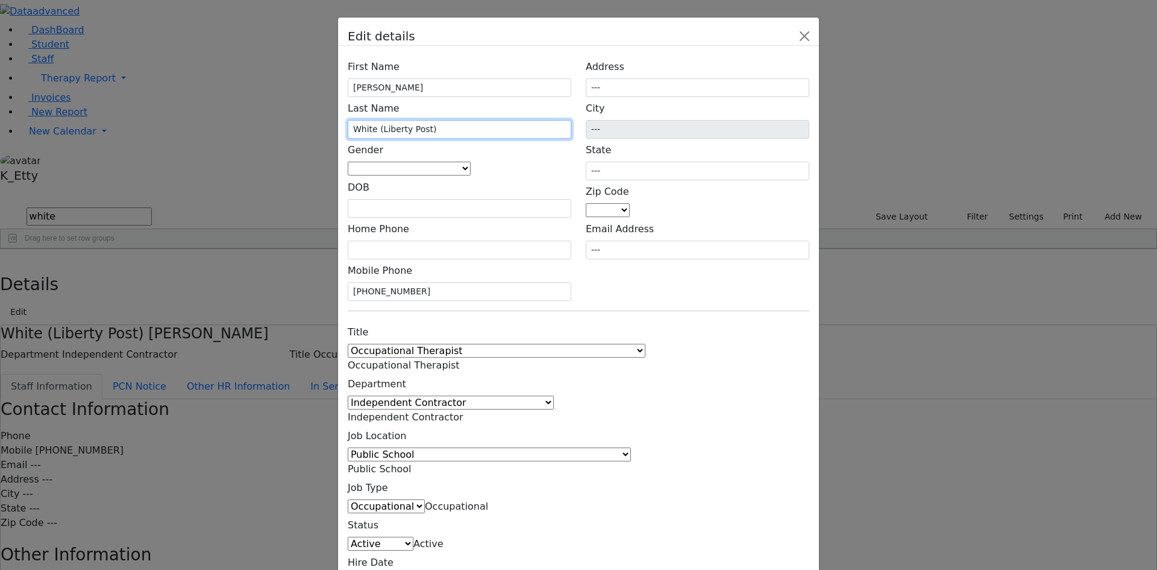
drag, startPoint x: 499, startPoint y: 169, endPoint x: 442, endPoint y: 171, distance: 57.3
click at [442, 139] on input "White (Liberty Post)" at bounding box center [460, 129] width 224 height 19
type input "White"
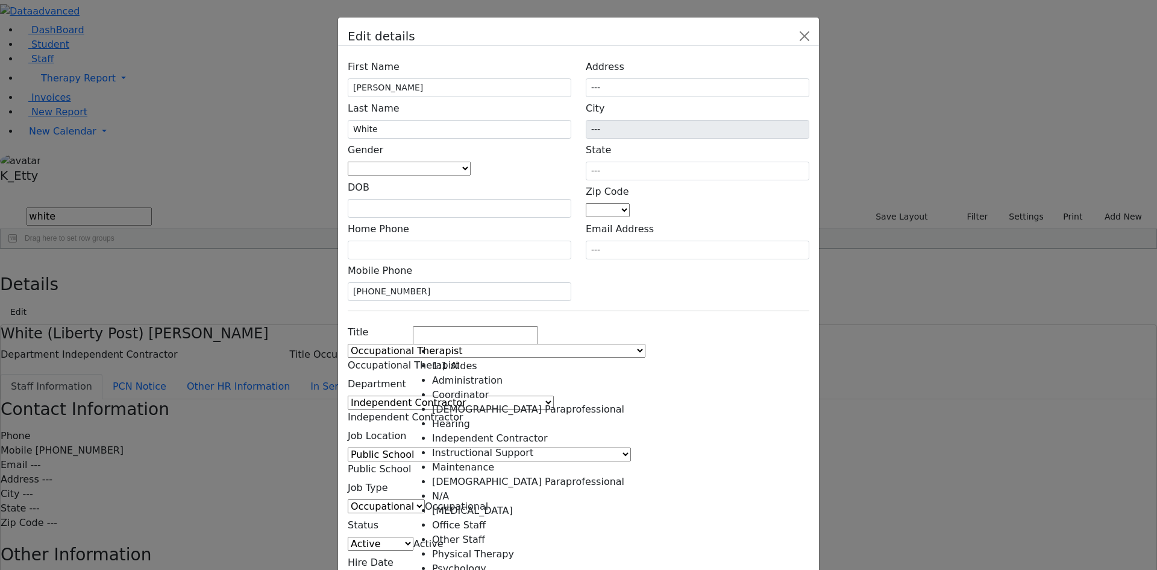
click at [464, 411] on span "Independent Contractor" at bounding box center [406, 416] width 116 height 11
select select "[MEDICAL_DATA]"
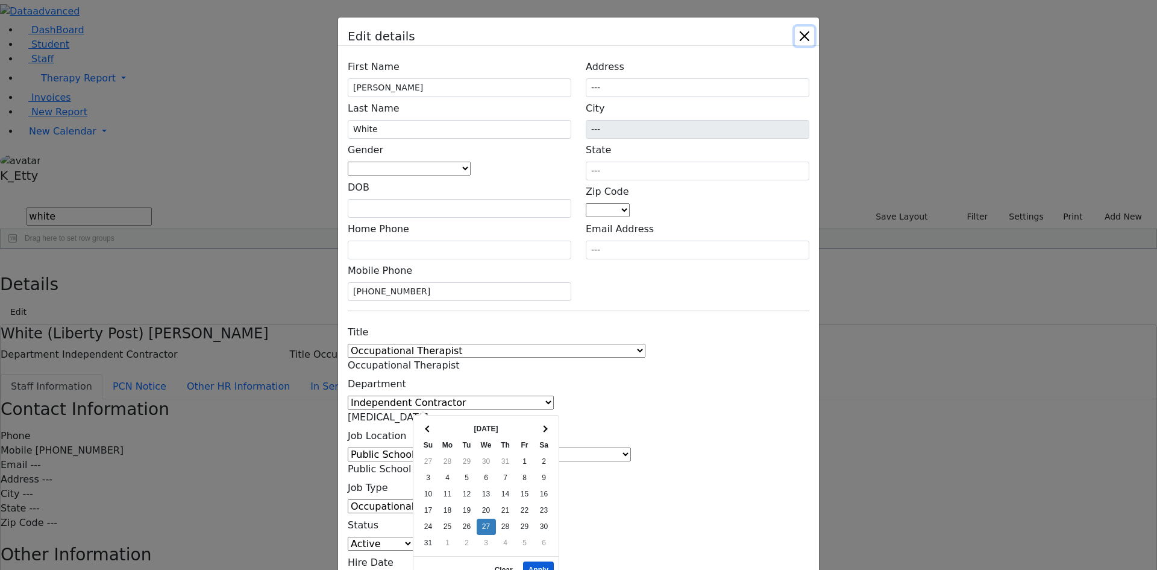
click at [538, 561] on button "Apply" at bounding box center [538, 569] width 31 height 17
type input "[DATE]"
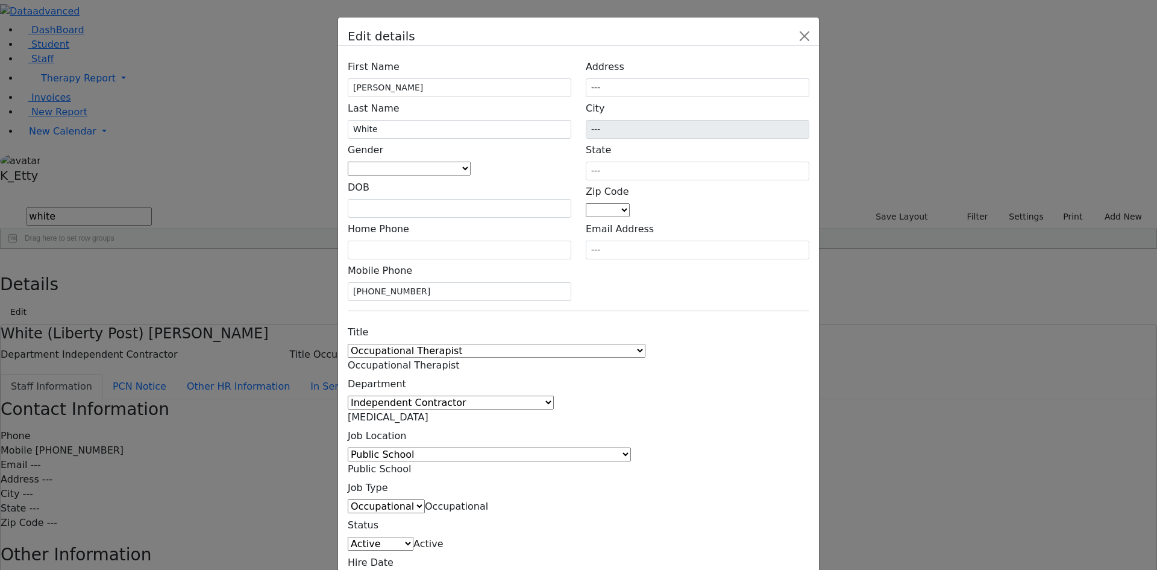
click at [471, 174] on span at bounding box center [471, 168] width 0 height 11
select select "[DEMOGRAPHIC_DATA]"
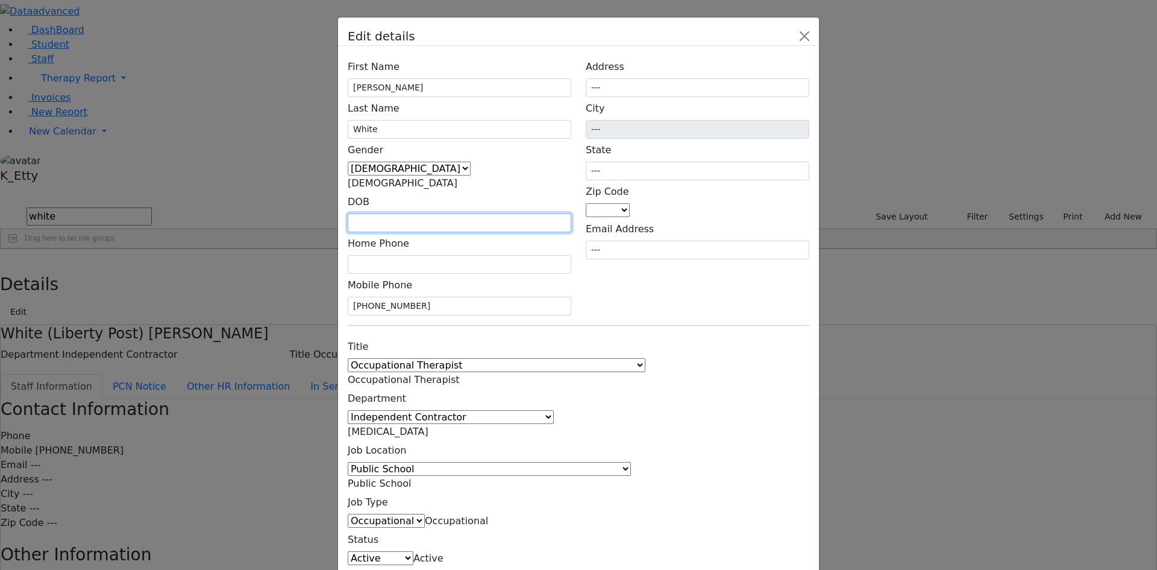
click at [484, 216] on input "text" at bounding box center [460, 222] width 224 height 19
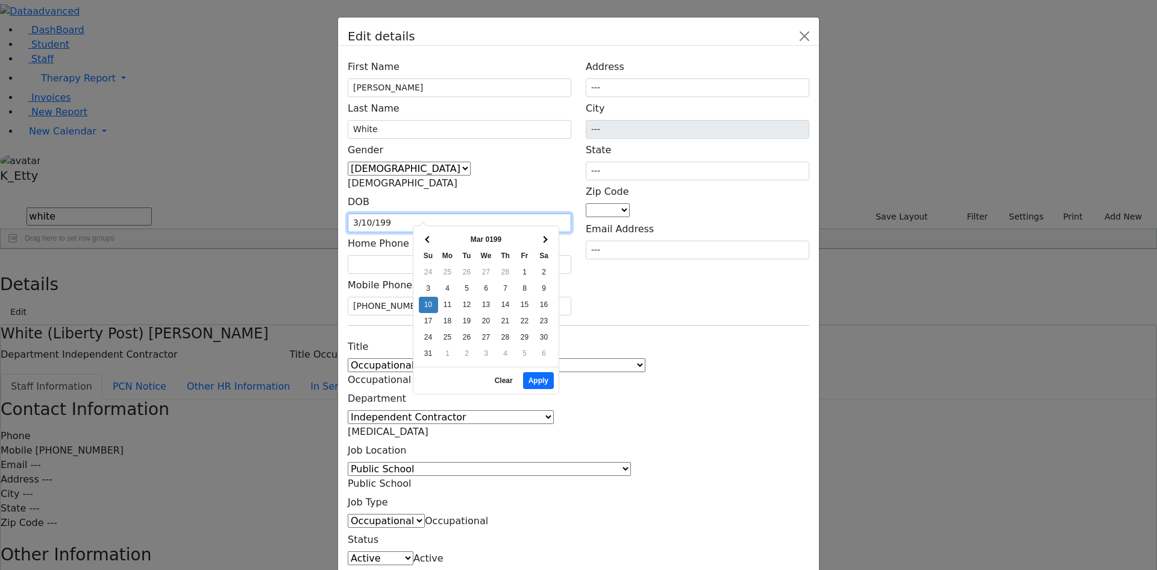
type input "[DATE]"
click at [543, 377] on button "Apply" at bounding box center [538, 380] width 31 height 17
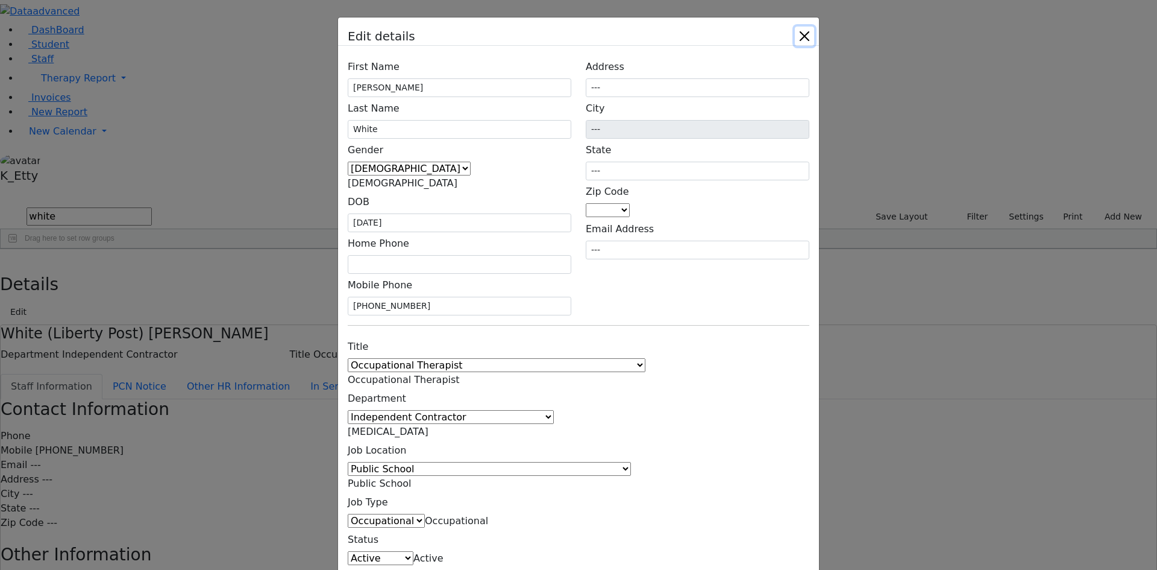
type input "[DATE]"
click at [428, 255] on input "text" at bounding box center [460, 264] width 224 height 19
click at [461, 255] on input "text" at bounding box center [460, 264] width 224 height 19
click at [426, 297] on input "[PHONE_NUMBER]" at bounding box center [460, 306] width 224 height 19
click at [711, 97] on input "---" at bounding box center [698, 87] width 224 height 19
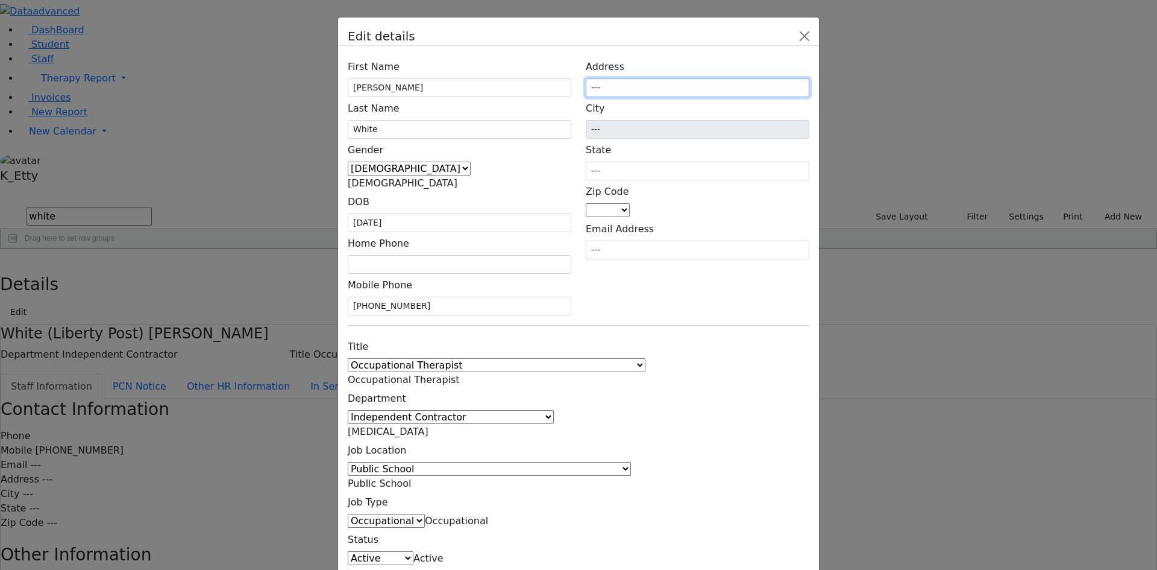
drag, startPoint x: 711, startPoint y: 154, endPoint x: 652, endPoint y: 137, distance: 60.9
click at [652, 137] on div "First Name [GEOGRAPHIC_DATA] Last Name White Gender [DEMOGRAPHIC_DATA] [DEMOGRA…" at bounding box center [578, 331] width 481 height 571
type input "[STREET_ADDRESS][PERSON_NAME]"
drag, startPoint x: 713, startPoint y: 366, endPoint x: 704, endPoint y: 340, distance: 27.5
click at [711, 355] on div "Title 1:1 Aide Administrator Assistant Principal BCBA Community Liaison Coordin…" at bounding box center [579, 471] width 476 height 272
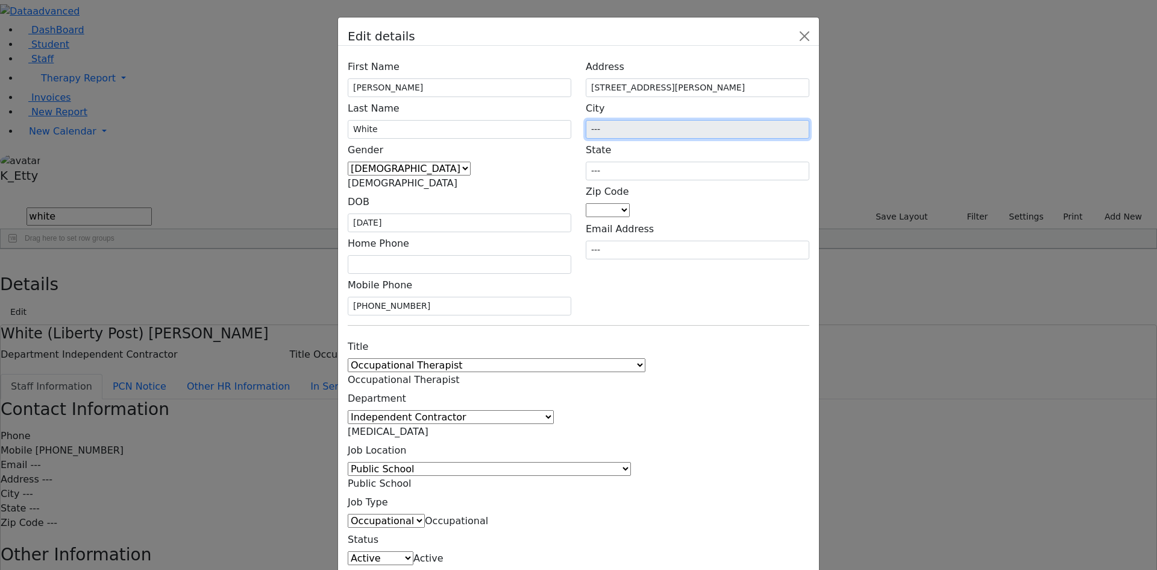
click at [732, 139] on input "---" at bounding box center [698, 129] width 224 height 19
drag, startPoint x: 726, startPoint y: 175, endPoint x: 612, endPoint y: 160, distance: 115.5
click at [614, 161] on div "Address [STREET_ADDRESS][PERSON_NAME] City --- State --- Zip Code 06390 10950 1…" at bounding box center [698, 185] width 238 height 260
click at [630, 216] on span at bounding box center [630, 209] width 0 height 11
type input "10930"
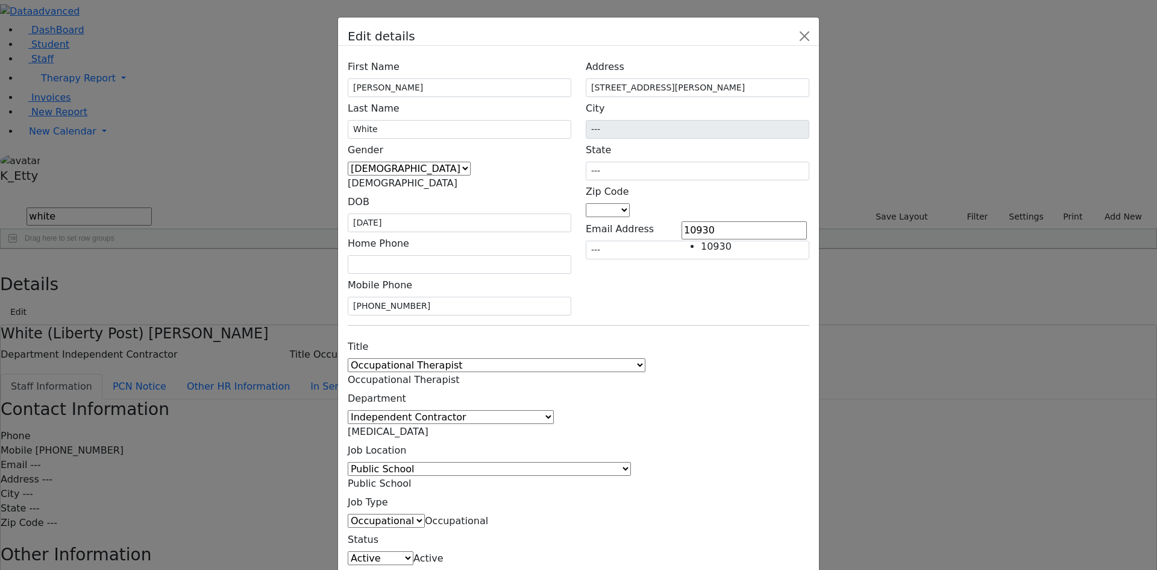
type input "Highland [PERSON_NAME]"
type input "NY"
select select "10930"
click at [746, 335] on div "Title 1:1 Aide Administrator Assistant Principal BCBA Community Liaison Coordin…" at bounding box center [579, 471] width 476 height 272
drag, startPoint x: 650, startPoint y: 401, endPoint x: 550, endPoint y: 482, distance: 128.1
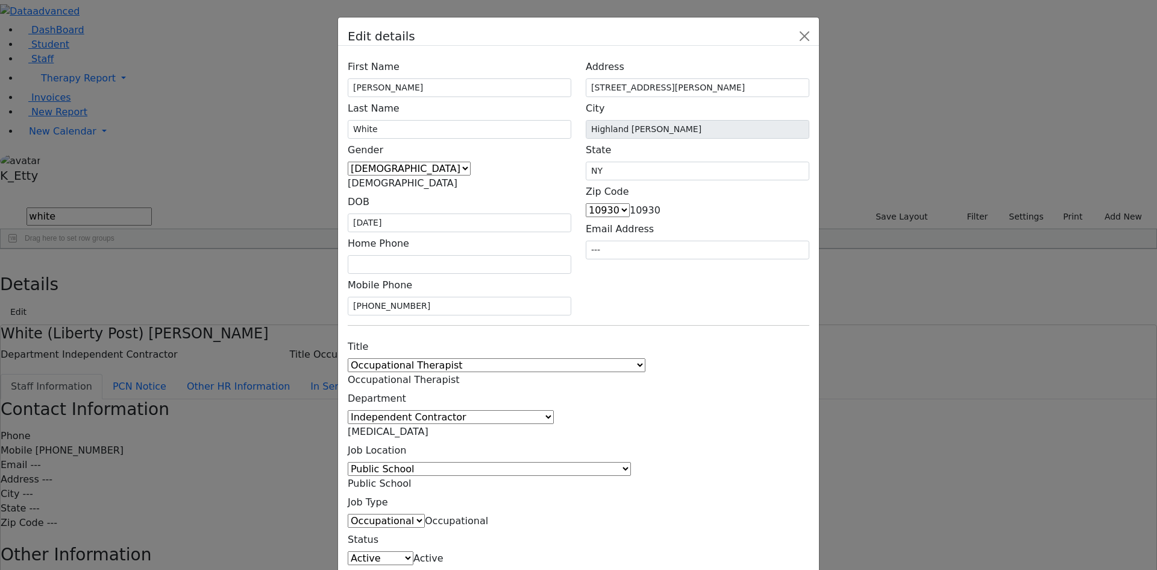
click at [550, 482] on div "Edit details First Name [GEOGRAPHIC_DATA] Last Name White Gender [DEMOGRAPHIC_D…" at bounding box center [578, 285] width 1157 height 570
click at [735, 343] on div "Title 1:1 Aide Administrator Assistant Principal BCBA Community Liaison Coordin…" at bounding box center [579, 471] width 476 height 272
click at [676, 269] on div "First Name [GEOGRAPHIC_DATA] Last Name White Gender [DEMOGRAPHIC_DATA] [DEMOGRA…" at bounding box center [578, 331] width 481 height 571
drag, startPoint x: 470, startPoint y: 115, endPoint x: 285, endPoint y: 112, distance: 184.5
click at [285, 112] on div "Edit details First Name [GEOGRAPHIC_DATA] Last Name White Gender [DEMOGRAPHIC_D…" at bounding box center [578, 285] width 1157 height 570
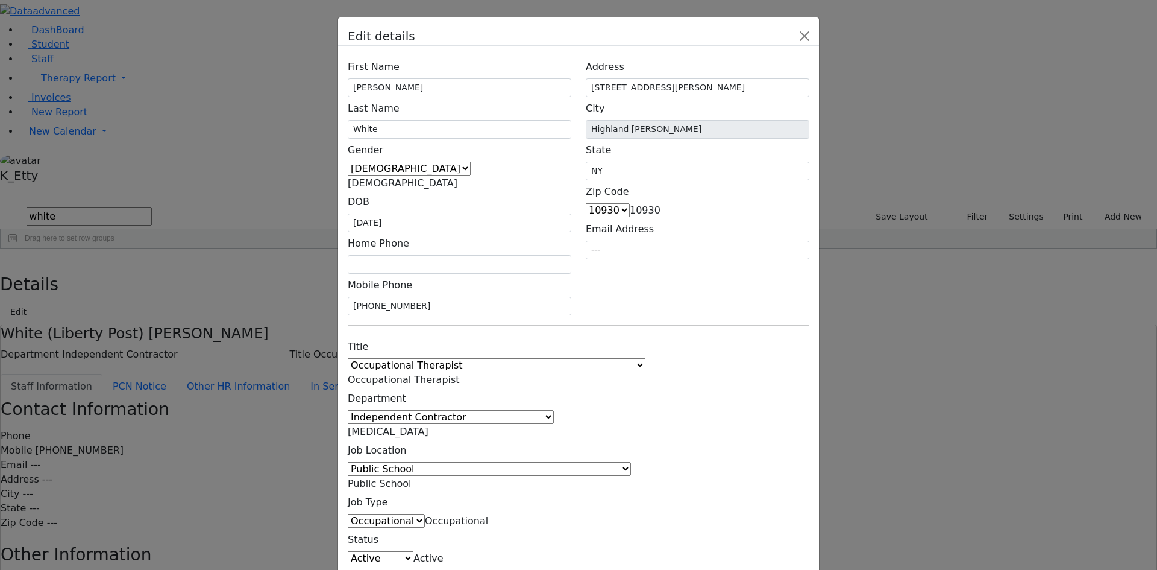
click at [742, 402] on div "Title 1:1 Aide Administrator Assistant Principal BCBA Community Liaison Coordin…" at bounding box center [579, 471] width 476 height 272
drag, startPoint x: 357, startPoint y: 119, endPoint x: 374, endPoint y: 148, distance: 33.8
click at [375, 148] on div "Edit details First Name [GEOGRAPHIC_DATA] Last Name White Gender [DEMOGRAPHIC_D…" at bounding box center [579, 338] width 482 height 643
click at [667, 335] on div "Title 1:1 Aide Administrator Assistant Principal BCBA Community Liaison Coordin…" at bounding box center [579, 471] width 476 height 272
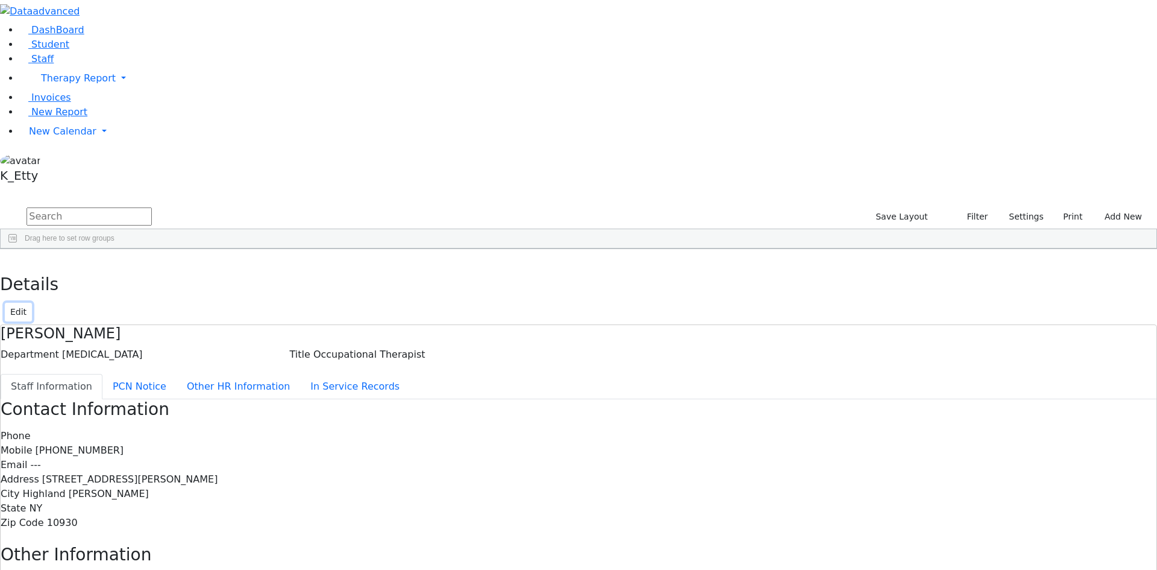
click at [32, 303] on button "Edit" at bounding box center [18, 312] width 27 height 19
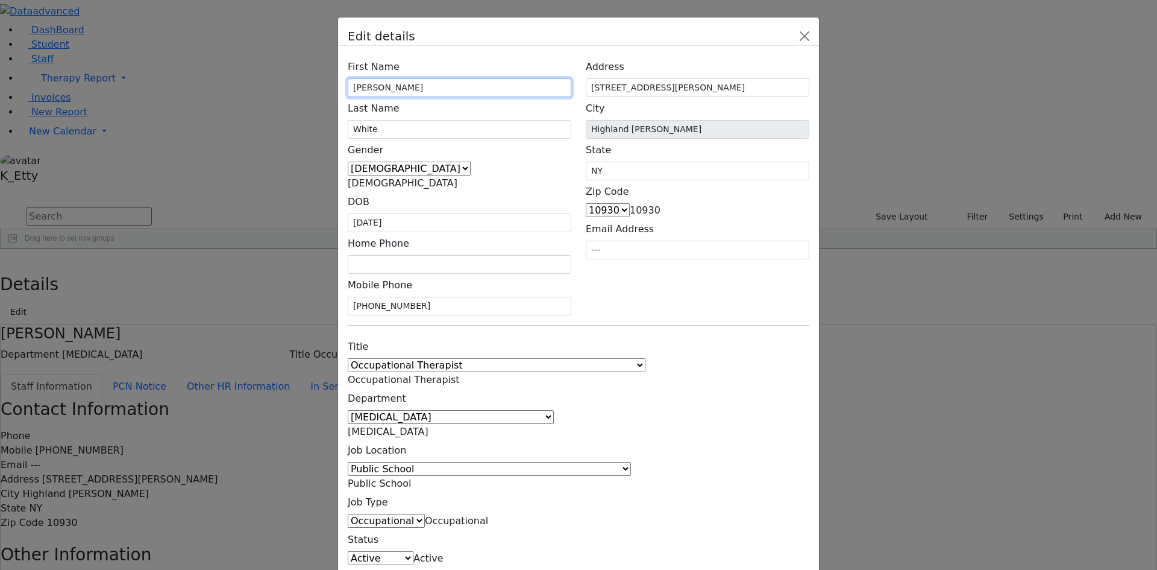
drag, startPoint x: 466, startPoint y: 152, endPoint x: 441, endPoint y: 140, distance: 27.8
click at [441, 97] on input "[PERSON_NAME]" at bounding box center [460, 87] width 224 height 19
type input "[PERSON_NAME]"
click at [731, 395] on div "Title 1:1 Aide Administrator Assistant Principal BCBA Community Liaison Coordin…" at bounding box center [579, 471] width 476 height 272
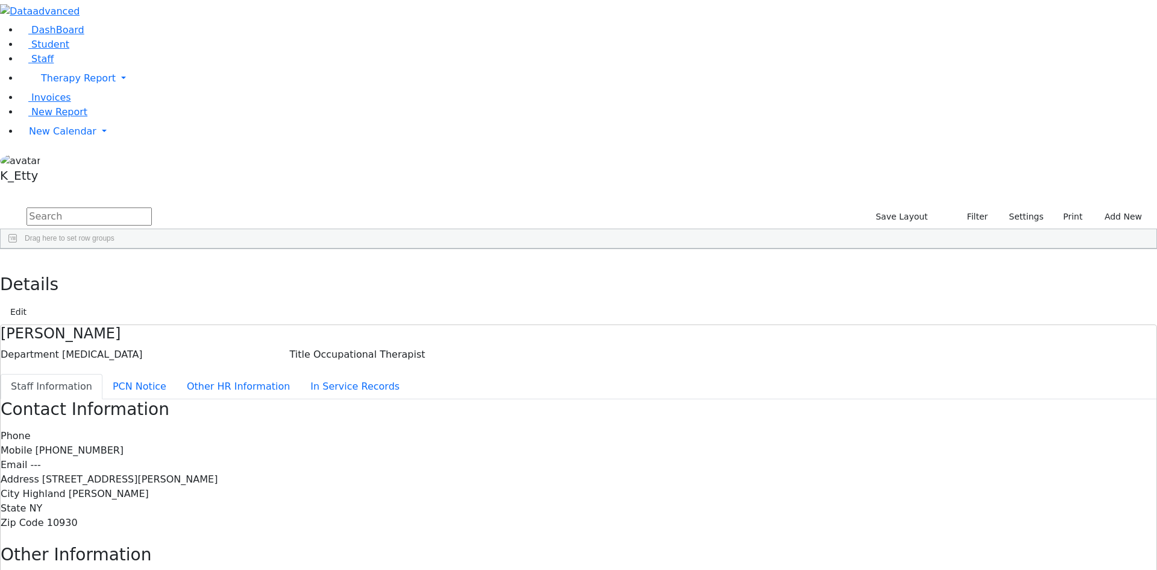
click at [832, 450] on div "Contact Information Phone Mobile [PHONE_NUMBER] Email --- Address [STREET_ADDRE…" at bounding box center [579, 544] width 1156 height 291
click at [17, 249] on button "button" at bounding box center [8, 261] width 17 height 25
click at [152, 207] on input "text" at bounding box center [89, 216] width 125 height 18
type input "white"
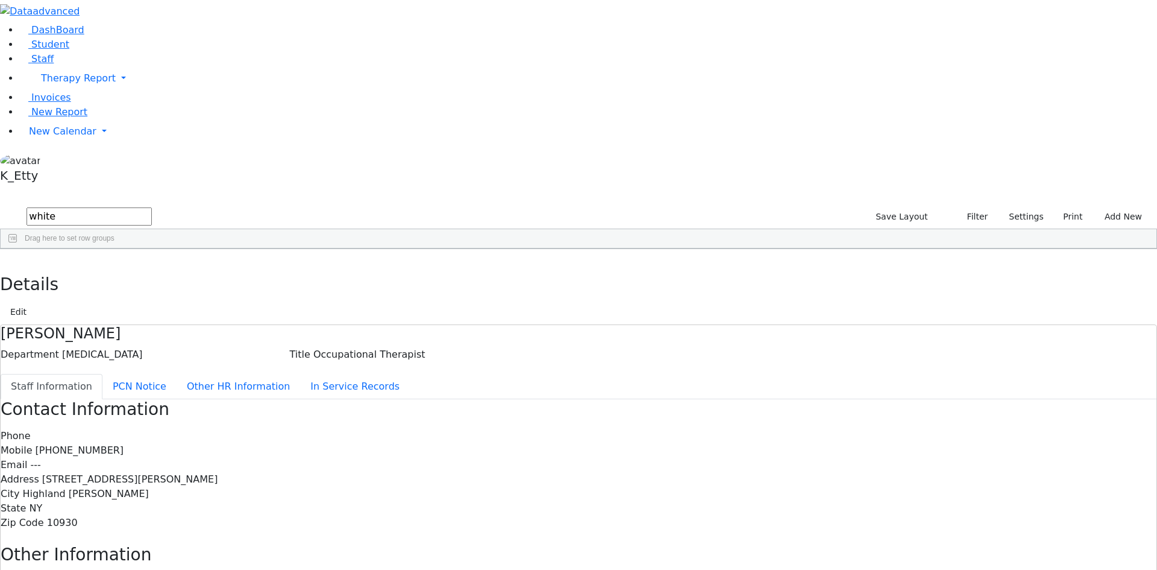
click at [353, 268] on div "[MEDICAL_DATA]" at bounding box center [317, 276] width 71 height 17
click at [32, 303] on button "Edit" at bounding box center [18, 312] width 27 height 19
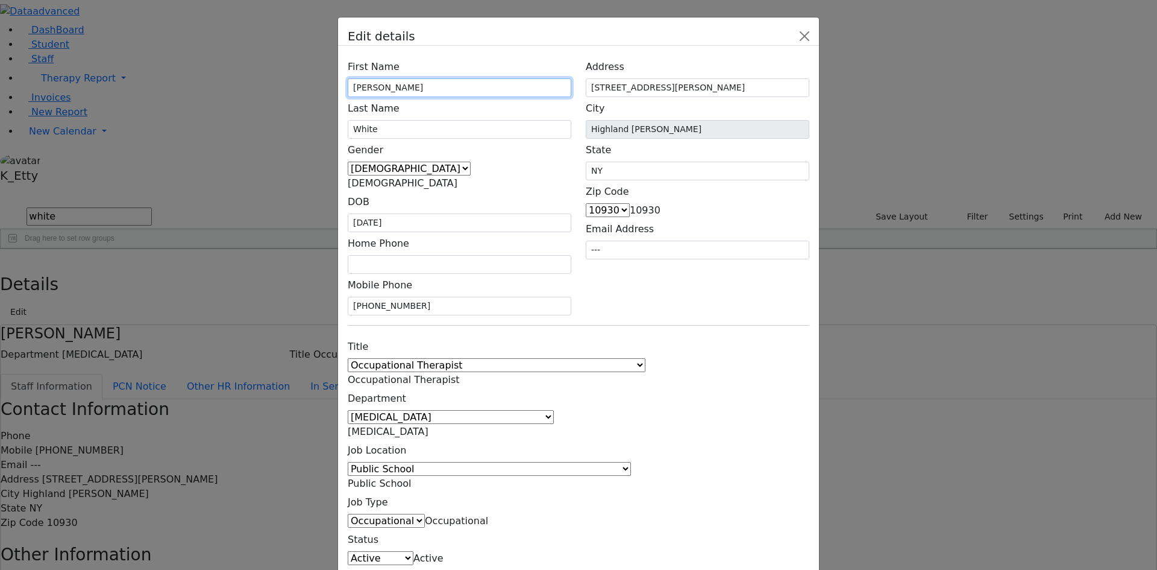
click at [478, 97] on input "[PERSON_NAME]" at bounding box center [460, 87] width 224 height 19
type input "[PERSON_NAME]"
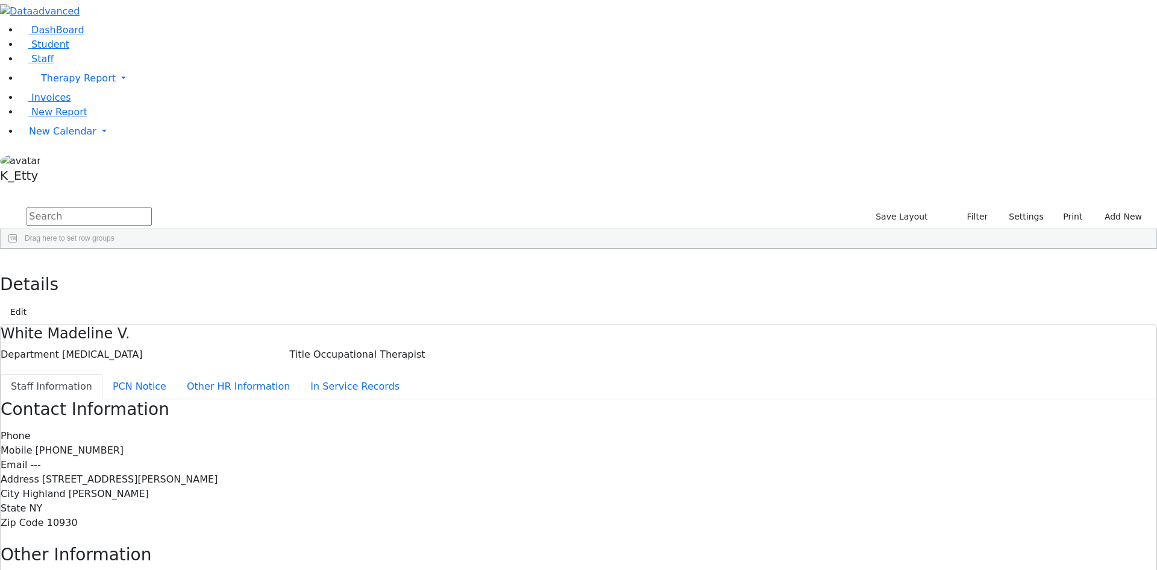
click at [763, 431] on div "Contact Information Phone Mobile [PHONE_NUMBER] Email --- Address [STREET_ADDRE…" at bounding box center [579, 544] width 1156 height 291
click at [12, 258] on icon "button" at bounding box center [8, 261] width 7 height 7
click at [152, 207] on input "text" at bounding box center [89, 216] width 125 height 18
type input "[PERSON_NAME]"
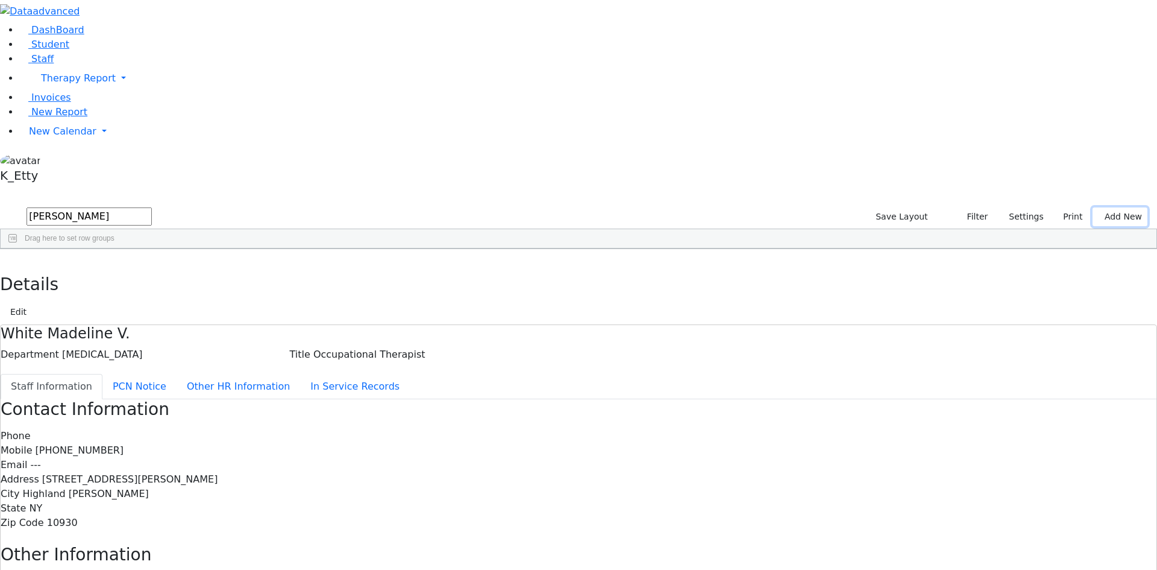
click at [1101, 207] on button "Add New" at bounding box center [1120, 216] width 55 height 19
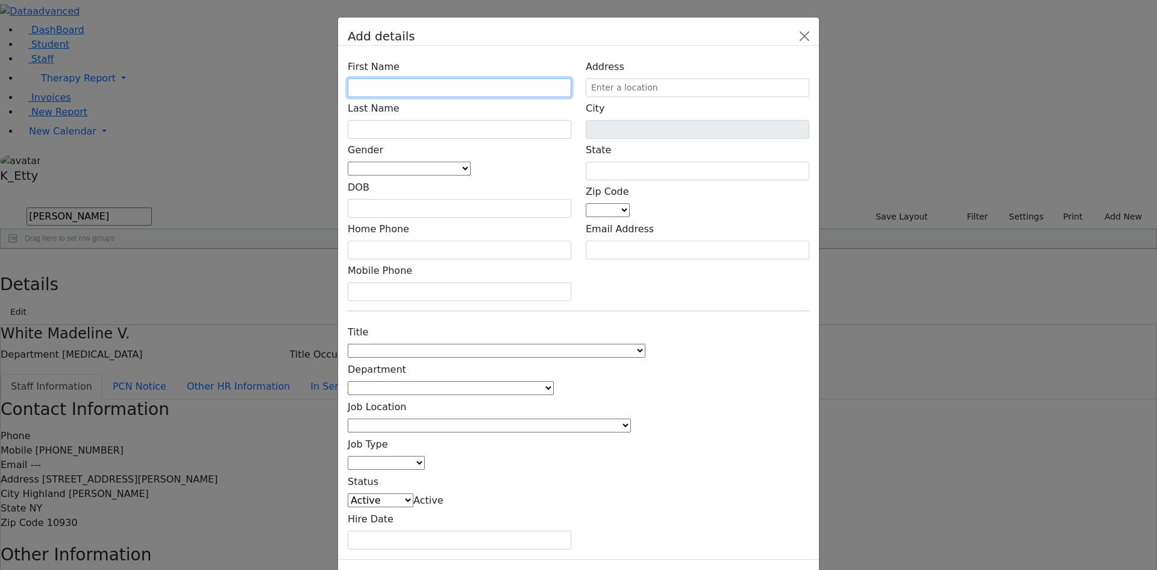
click at [474, 97] on input "text" at bounding box center [460, 87] width 224 height 19
type input "[PERSON_NAME]"
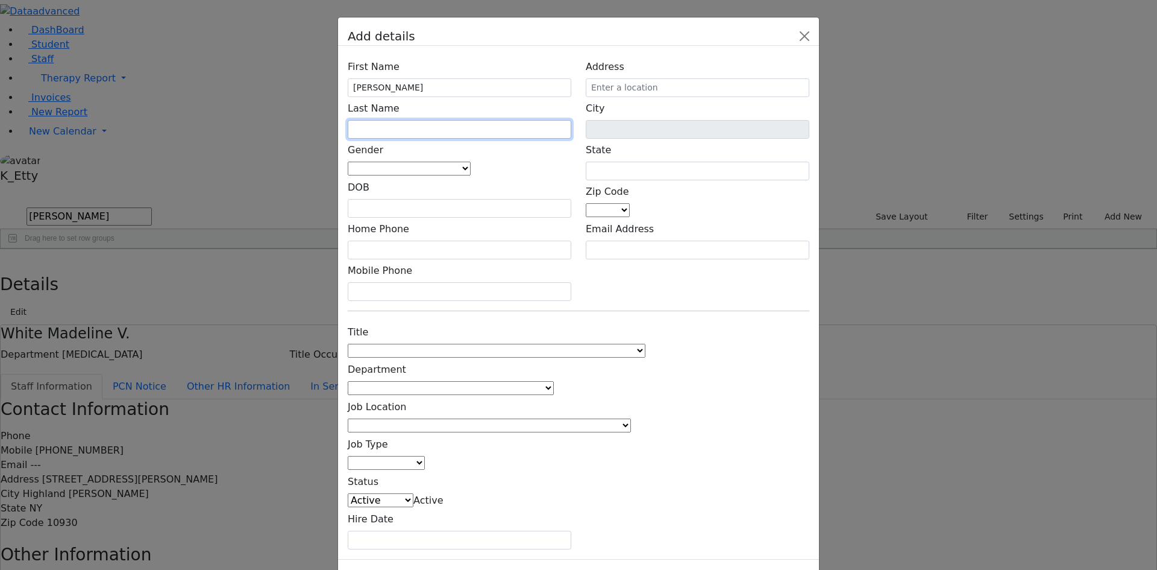
type input "l"
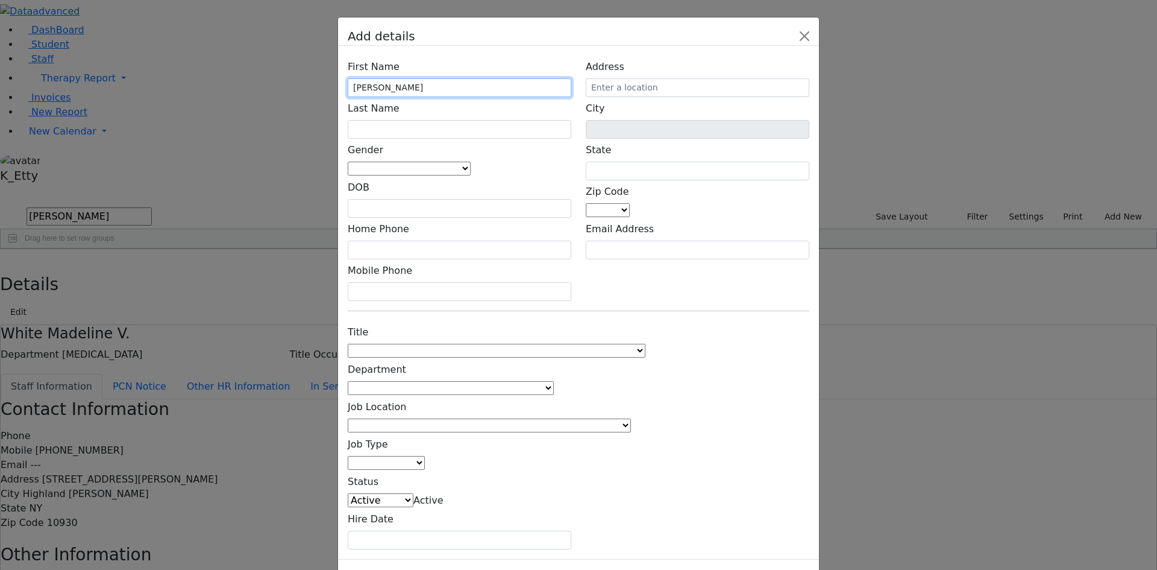
type input "[PERSON_NAME]"
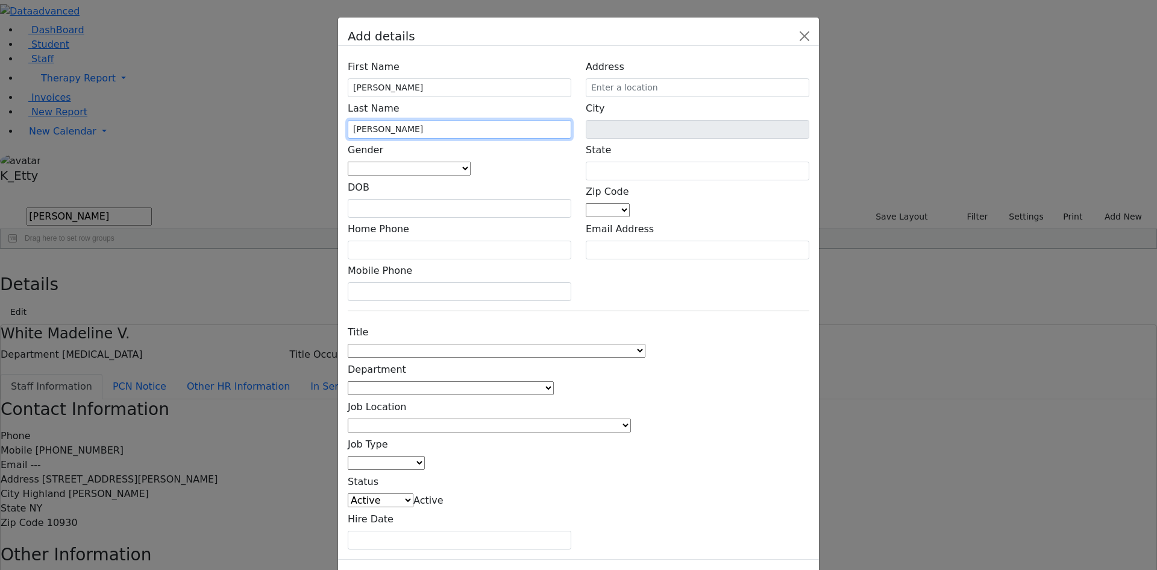
type input "[PERSON_NAME]"
click at [471, 174] on span at bounding box center [471, 168] width 0 height 11
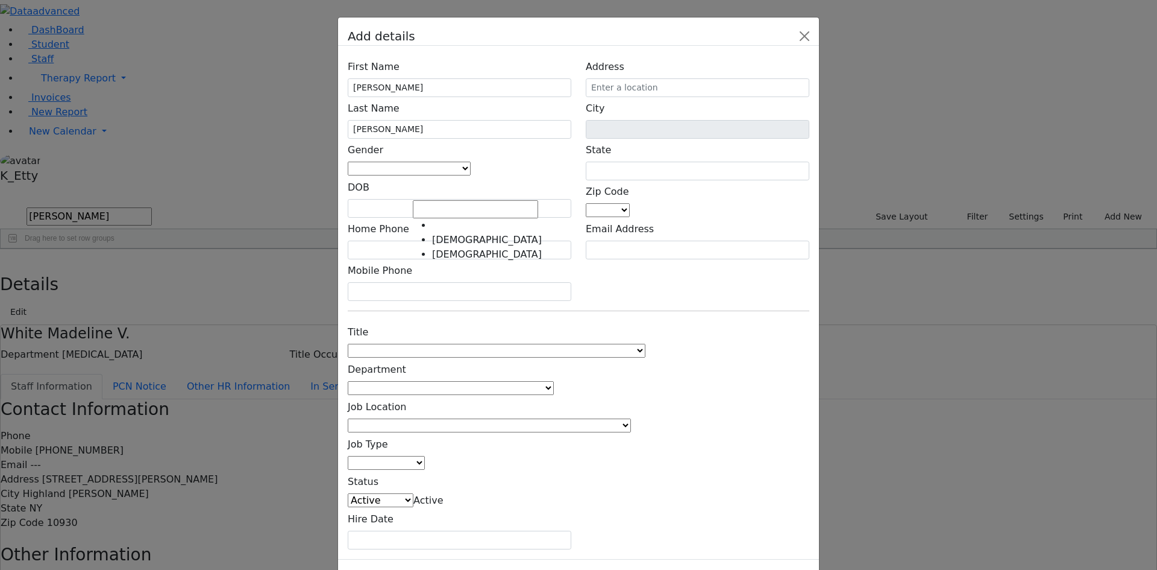
select select "[DEMOGRAPHIC_DATA]"
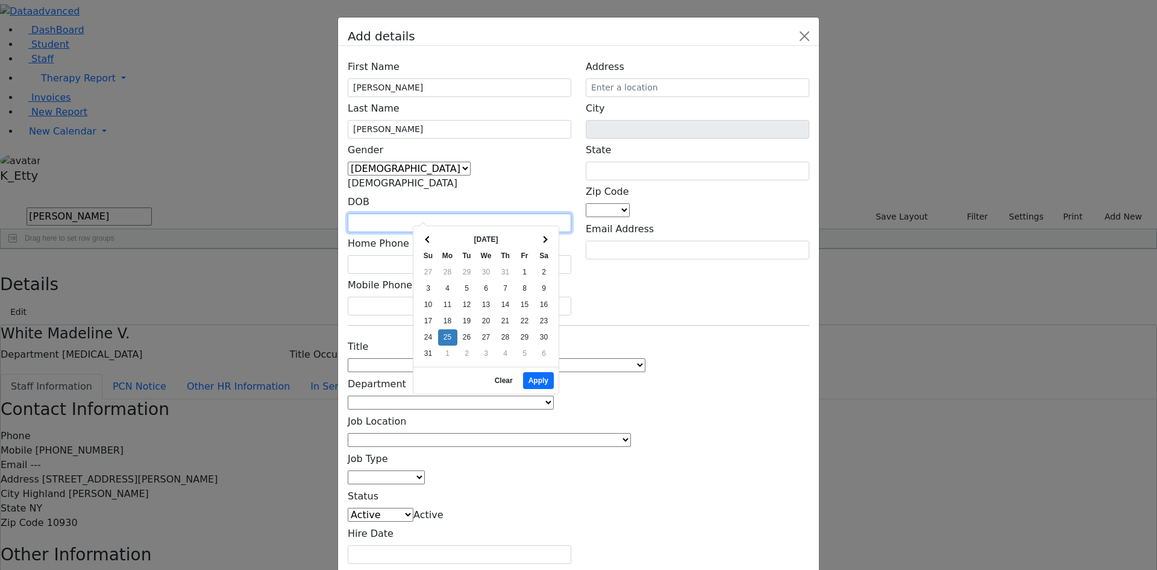
click at [447, 213] on input "text" at bounding box center [460, 222] width 224 height 19
click at [543, 372] on button "Apply" at bounding box center [538, 380] width 31 height 17
type input "[DATE]"
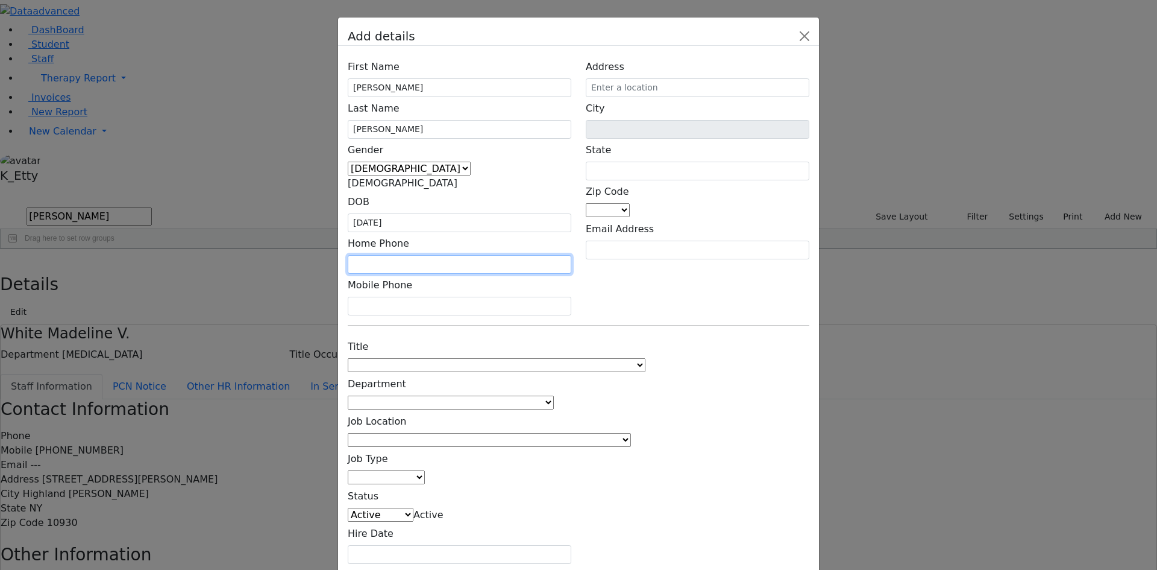
click at [415, 255] on input "text" at bounding box center [460, 264] width 224 height 19
type input "[PHONE_NUMBER]"
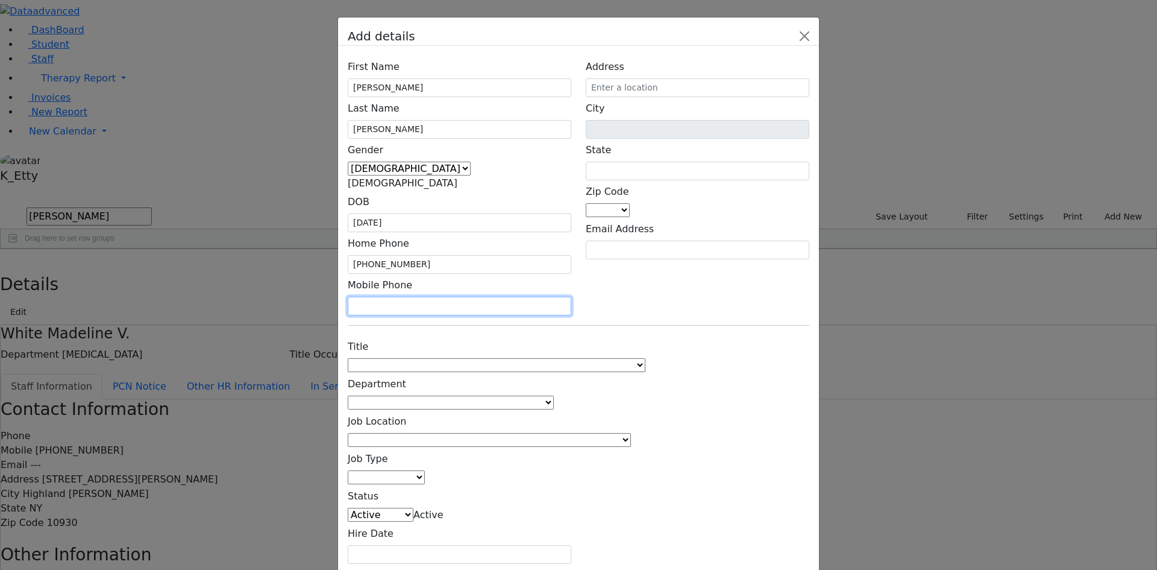
click at [439, 297] on input "text" at bounding box center [460, 306] width 224 height 19
type input "[PHONE_NUMBER]"
click at [740, 137] on div "First Name [PERSON_NAME] Last Name [PERSON_NAME] Gender [DEMOGRAPHIC_DATA] [DEM…" at bounding box center [578, 310] width 481 height 528
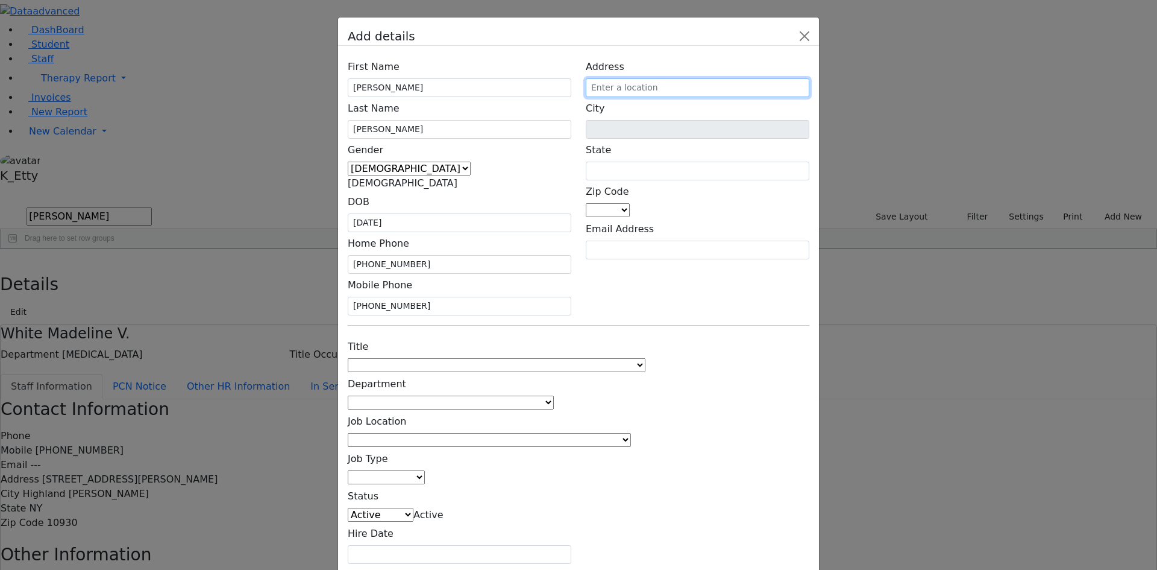
click at [735, 97] on input "text" at bounding box center [698, 87] width 224 height 19
drag, startPoint x: 760, startPoint y: 146, endPoint x: 694, endPoint y: 136, distance: 67.1
click at [694, 136] on div "First Name [PERSON_NAME] Last Name [PERSON_NAME] Gender [DEMOGRAPHIC_DATA] [DEM…" at bounding box center [578, 310] width 481 height 528
drag, startPoint x: 687, startPoint y: 150, endPoint x: 700, endPoint y: 153, distance: 13.6
click at [687, 97] on input "text" at bounding box center [698, 87] width 224 height 19
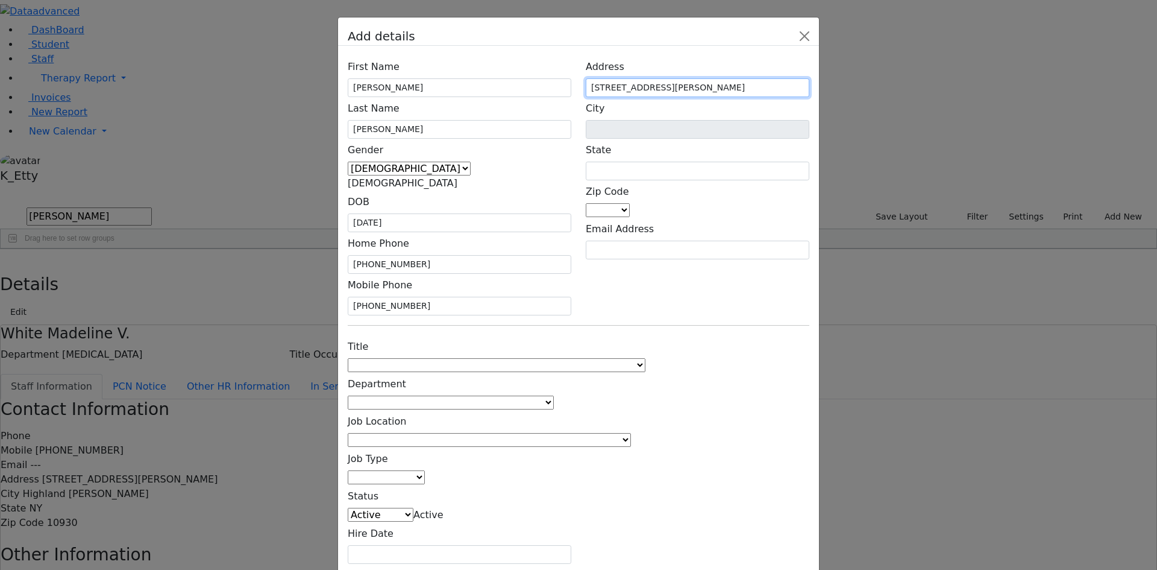
type input "[STREET_ADDRESS][PERSON_NAME]"
type input "n"
type input "NY"
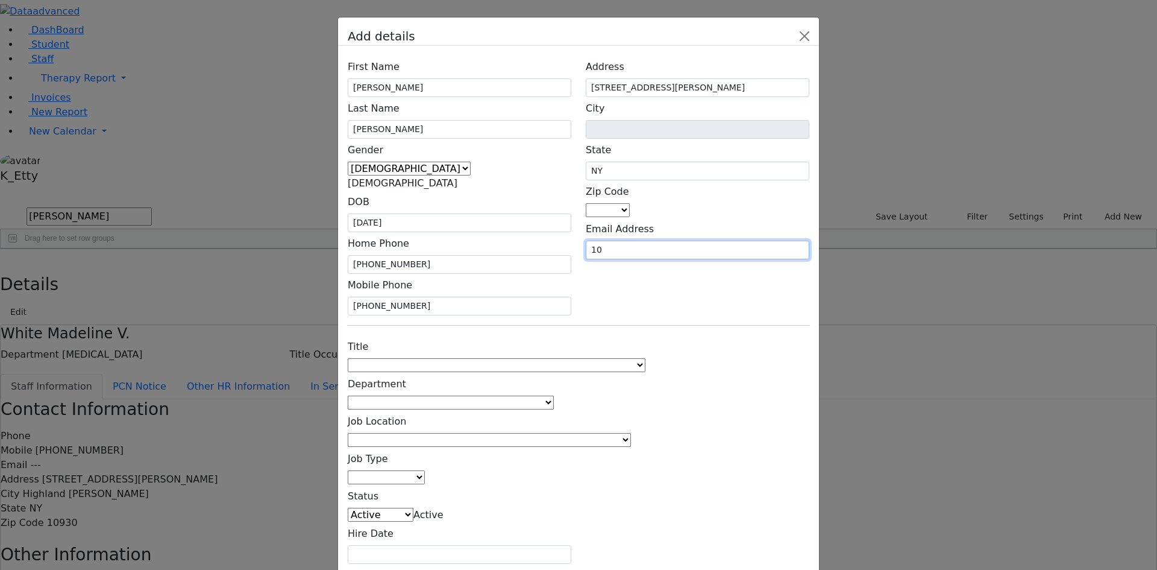
type input "1"
click at [630, 216] on span at bounding box center [630, 209] width 0 height 11
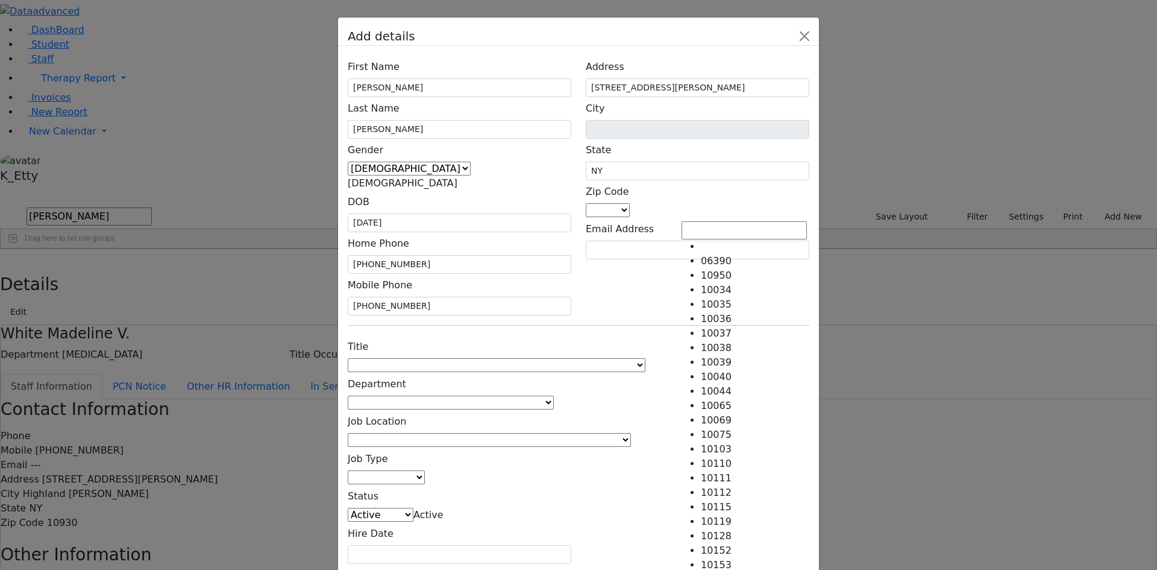
type input "Monroe"
select select "10950"
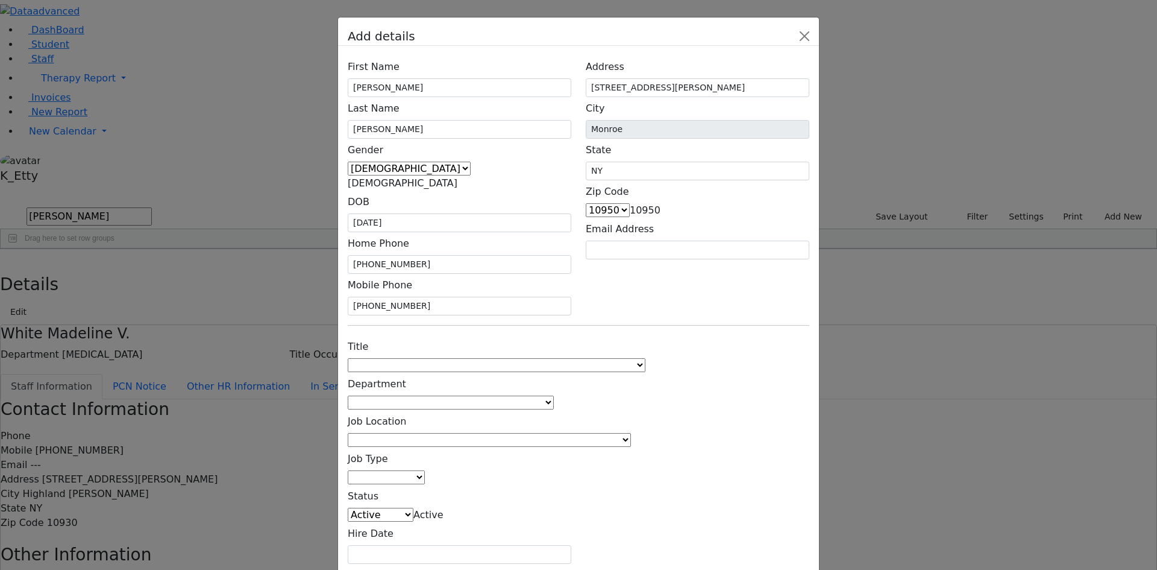
click at [646, 359] on span at bounding box center [646, 364] width 0 height 11
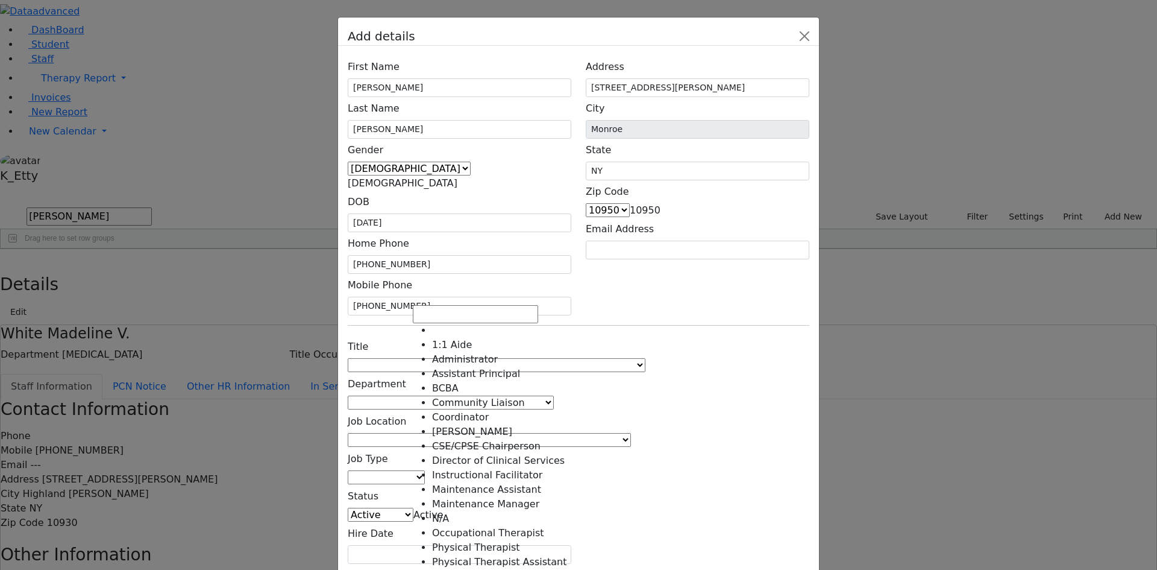
scroll to position [214, 0]
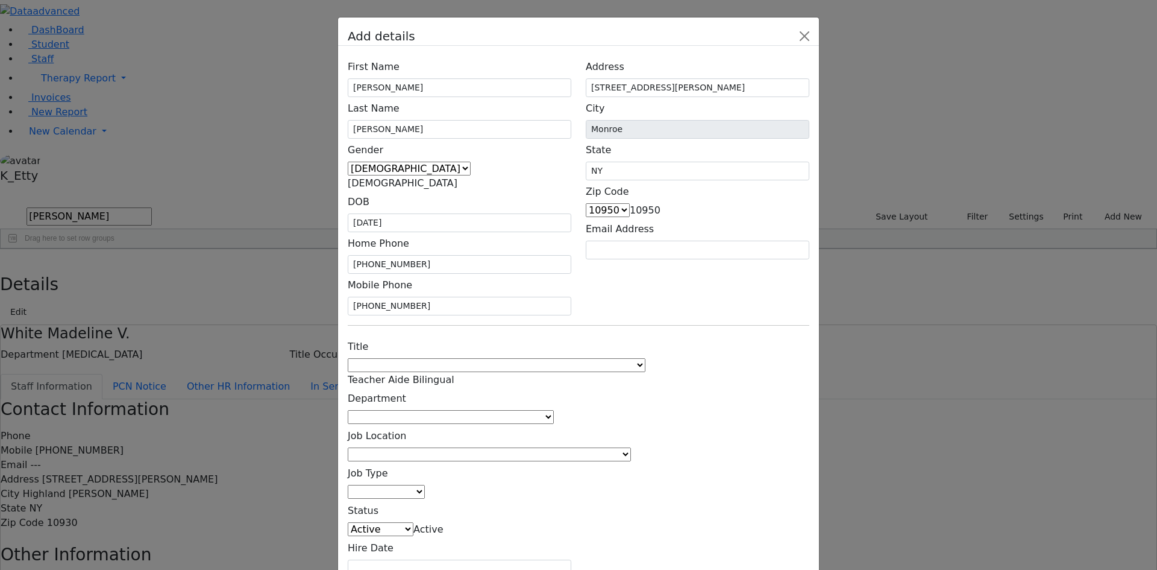
select select "Teacher Aide Bilingual"
click at [554, 411] on span at bounding box center [554, 416] width 0 height 11
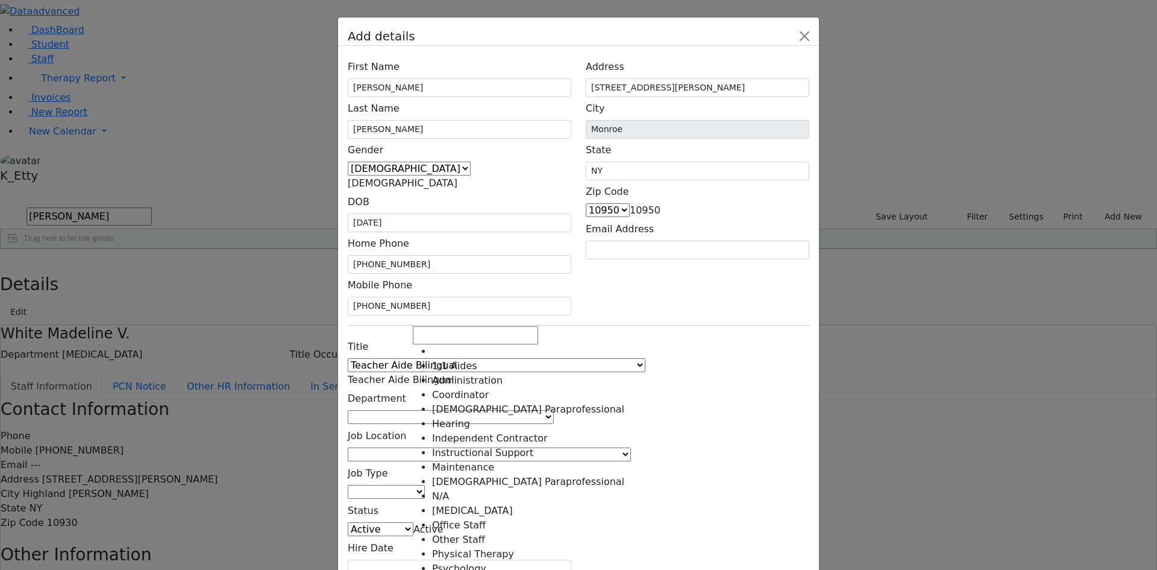
select select "[DEMOGRAPHIC_DATA] Paraprofessional"
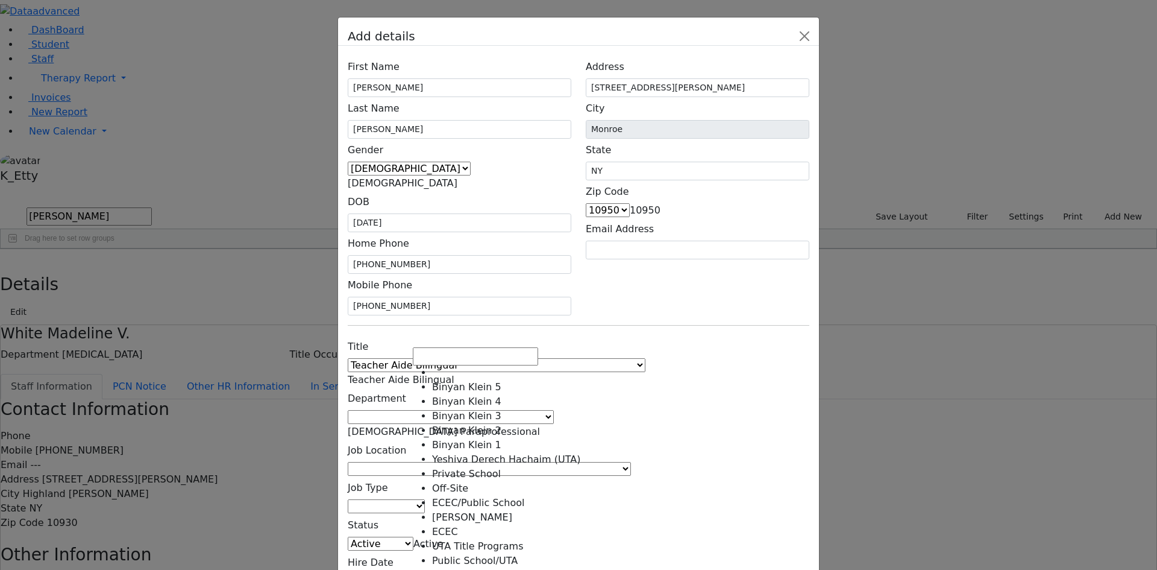
click at [631, 463] on span at bounding box center [631, 468] width 0 height 11
select select "1"
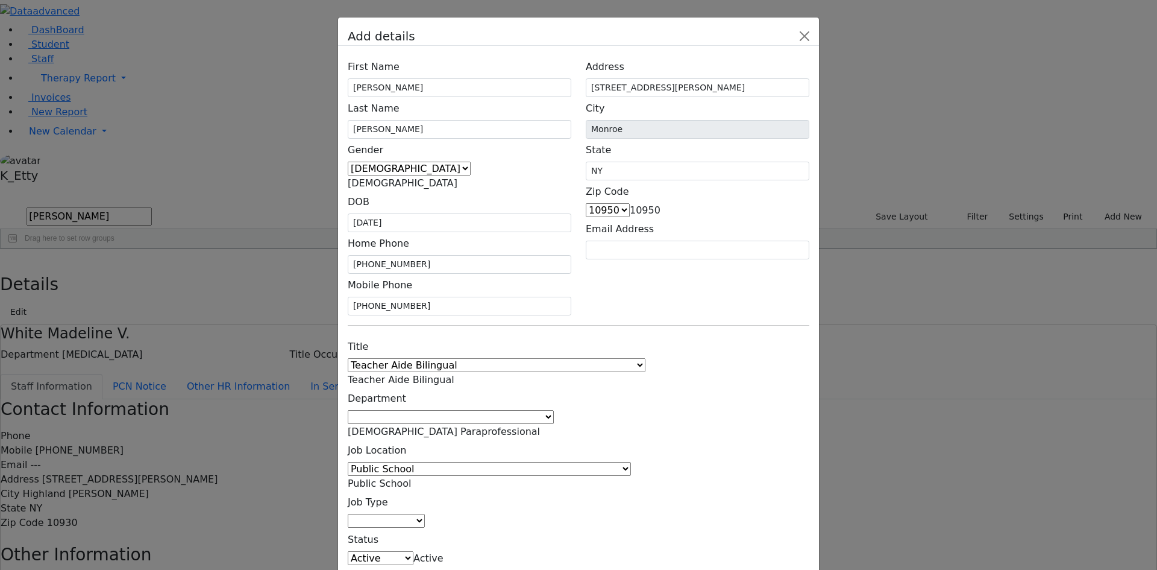
click at [425, 515] on span at bounding box center [425, 520] width 0 height 11
click at [698, 335] on div "Title 1:1 Aide Administrator Assistant Principal BCBA Community Liaison Coordin…" at bounding box center [579, 471] width 476 height 272
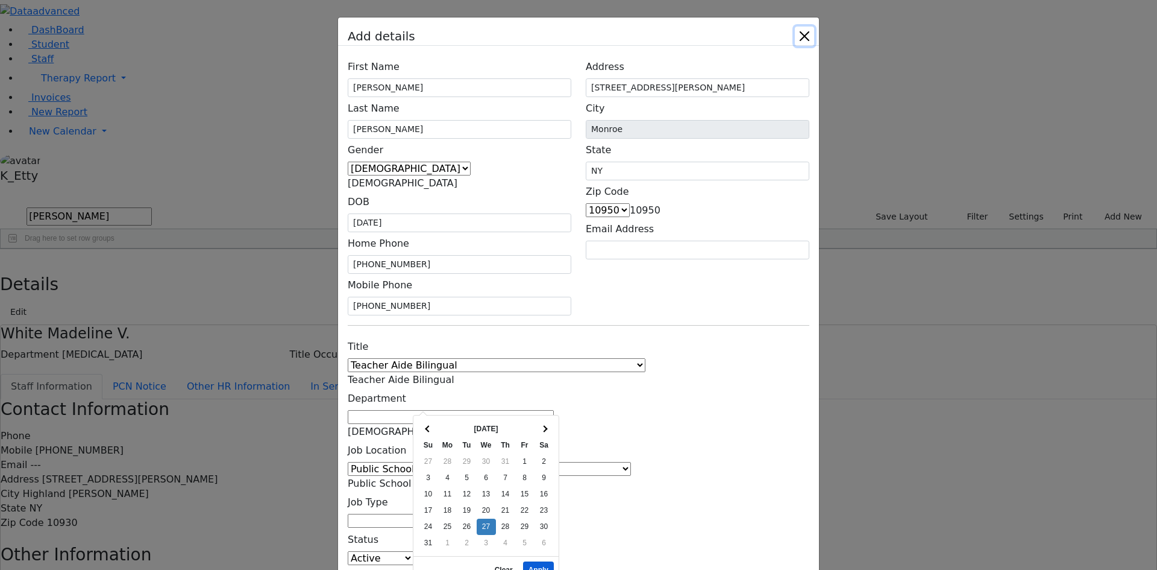
click at [535, 561] on button "Apply" at bounding box center [538, 569] width 31 height 17
type input "[DATE]"
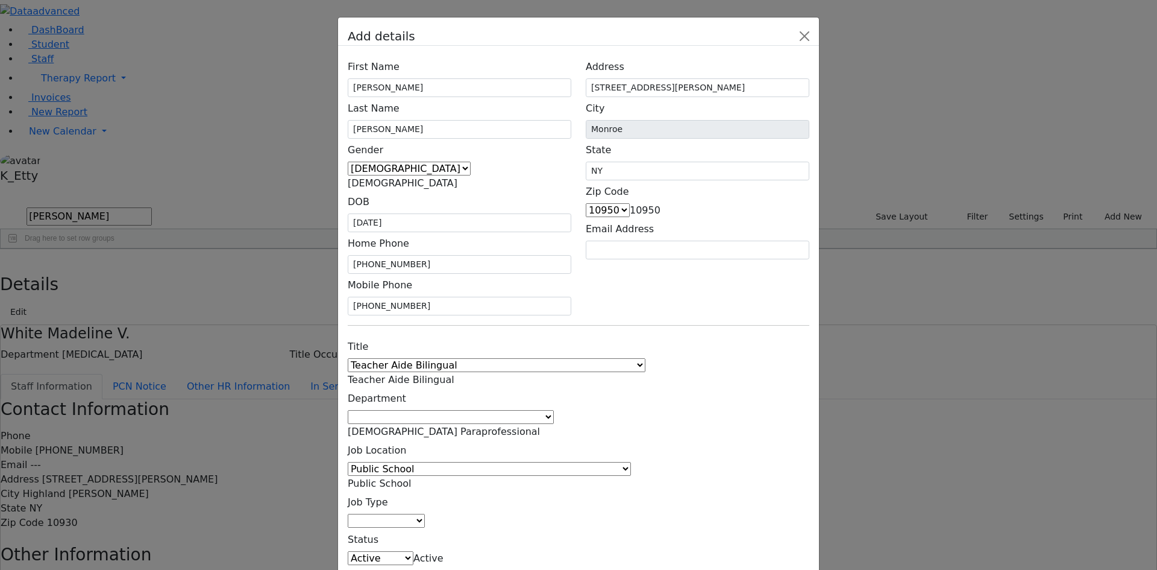
click at [631, 406] on div "Title 1:1 Aide Administrator Assistant Principal BCBA Community Liaison Coordin…" at bounding box center [579, 471] width 476 height 272
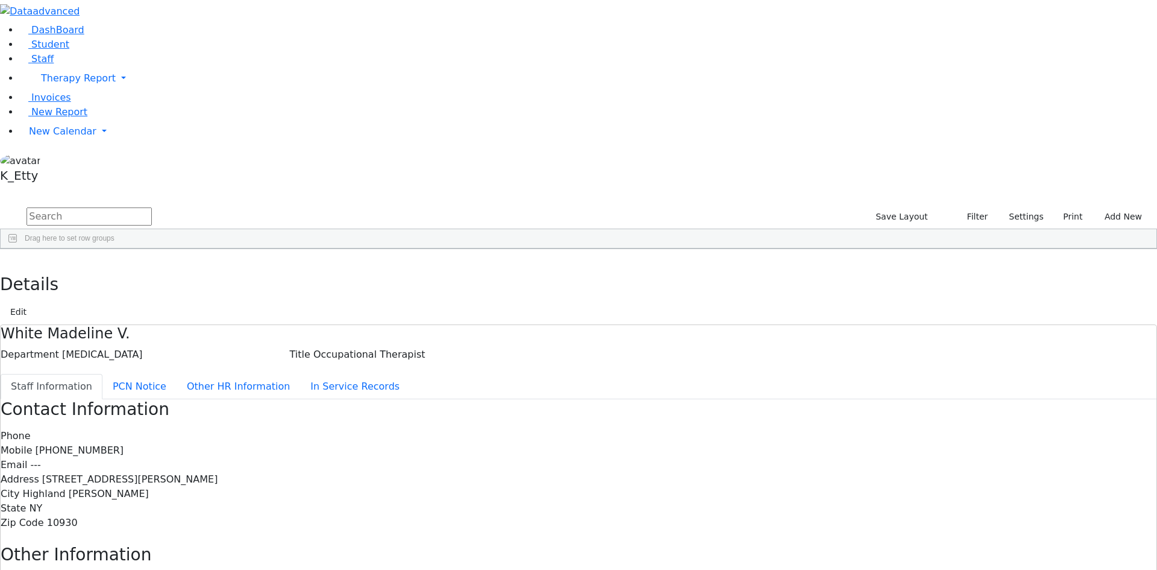
click at [152, 207] on input "text" at bounding box center [89, 216] width 125 height 18
click at [1110, 207] on button "Add New" at bounding box center [1120, 216] width 55 height 19
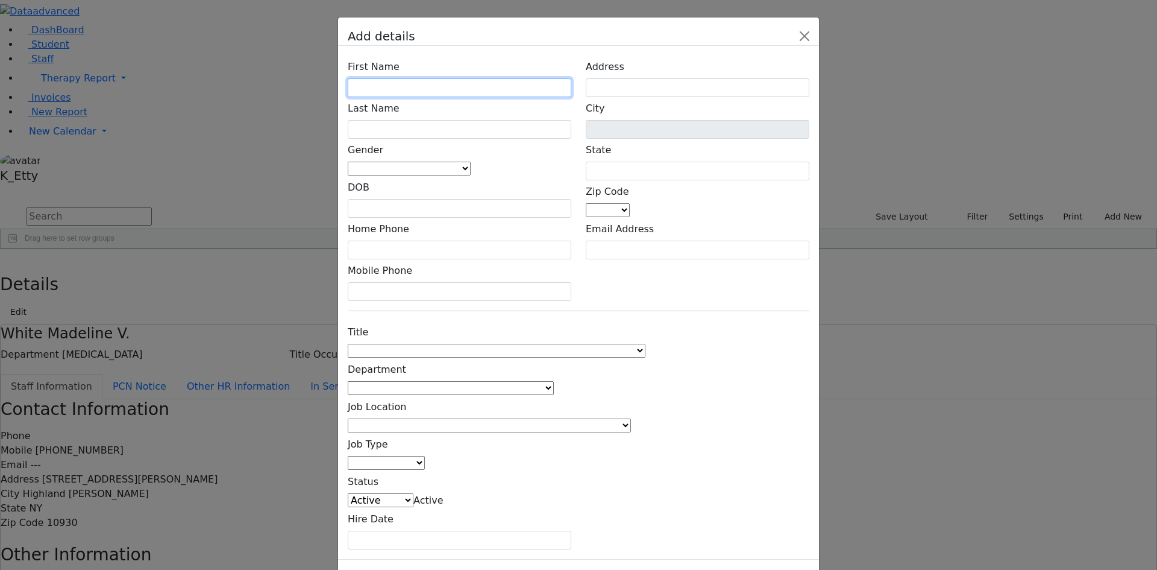
click at [445, 97] on input "text" at bounding box center [460, 87] width 224 height 19
type input "[PERSON_NAME]"
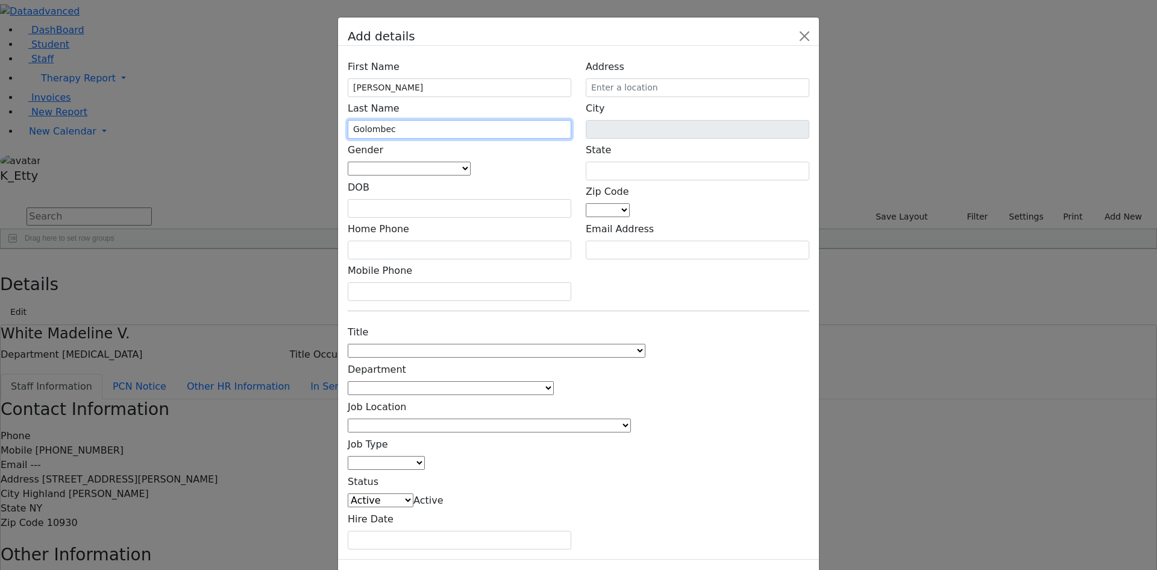
type input "Golombeck"
click at [471, 174] on span at bounding box center [471, 168] width 0 height 11
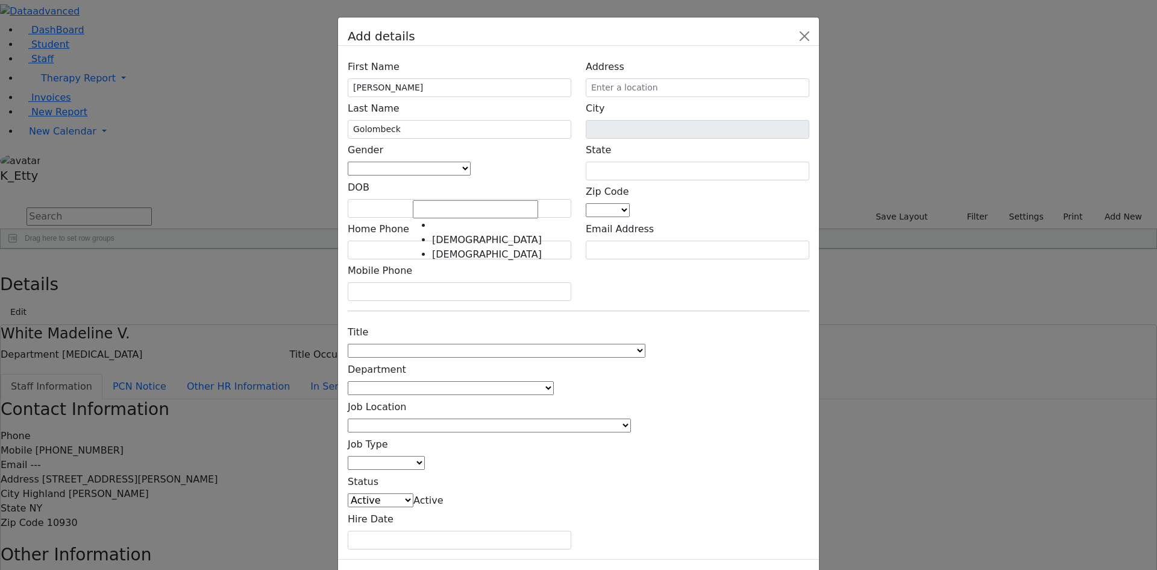
select select "[DEMOGRAPHIC_DATA]"
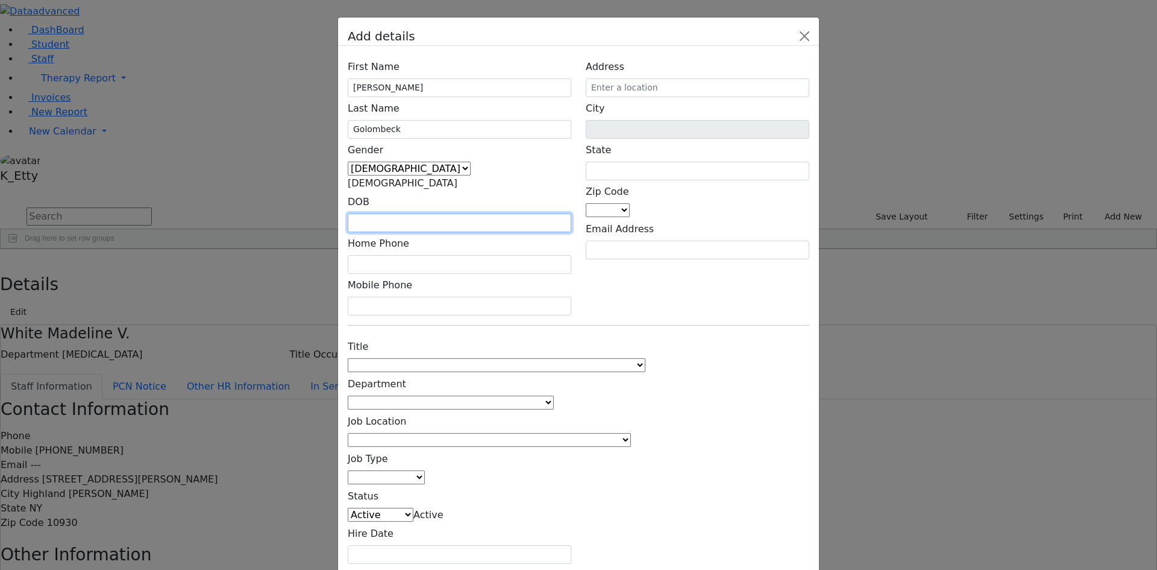
click at [451, 213] on input "text" at bounding box center [460, 222] width 224 height 19
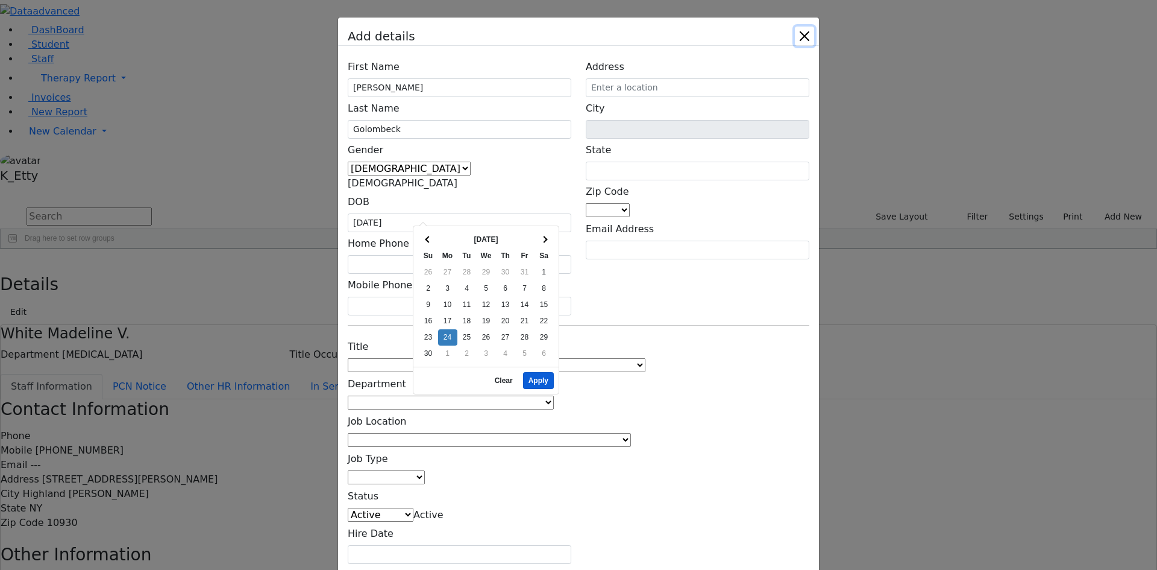
click at [531, 372] on button "Apply" at bounding box center [538, 380] width 31 height 17
type input "[DATE]"
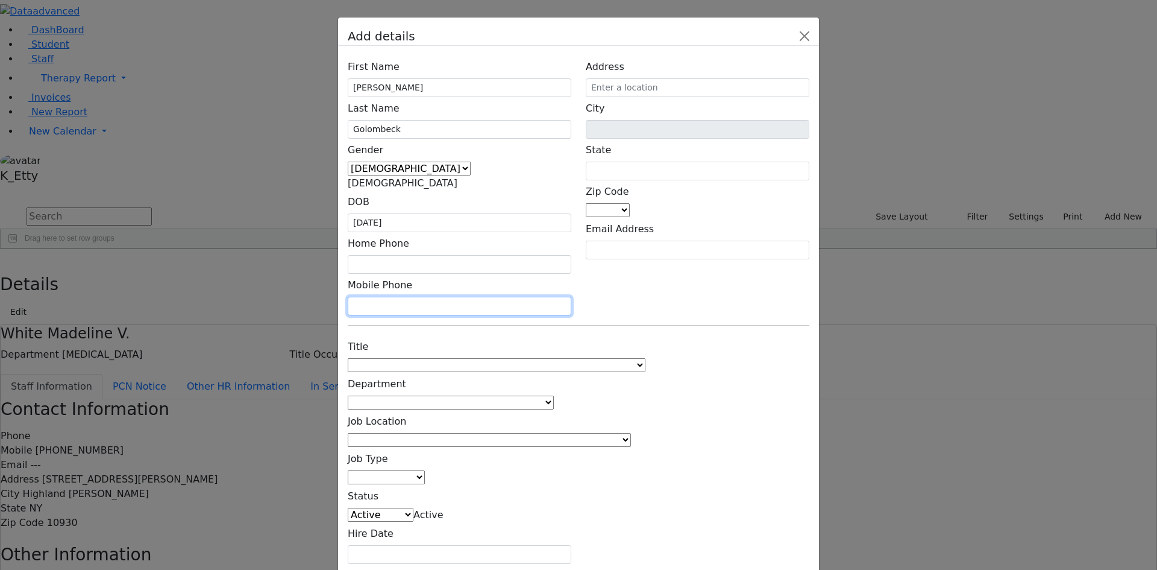
click at [426, 297] on input "text" at bounding box center [460, 306] width 224 height 19
type input "[PHONE_NUMBER]"
click at [646, 359] on span at bounding box center [646, 364] width 0 height 11
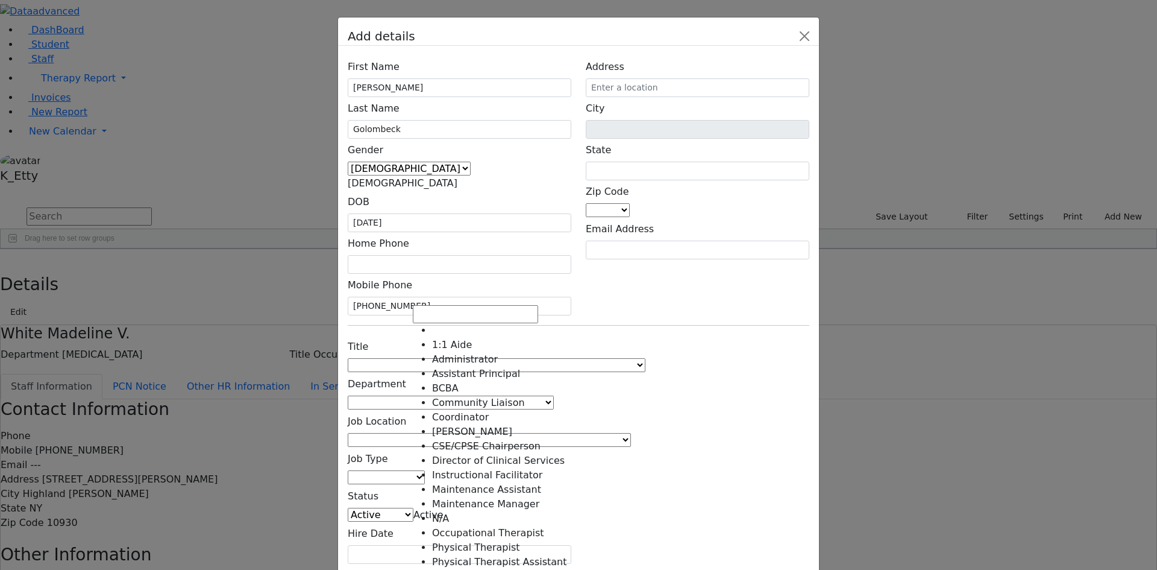
scroll to position [214, 0]
select select "Special Education Teacher"
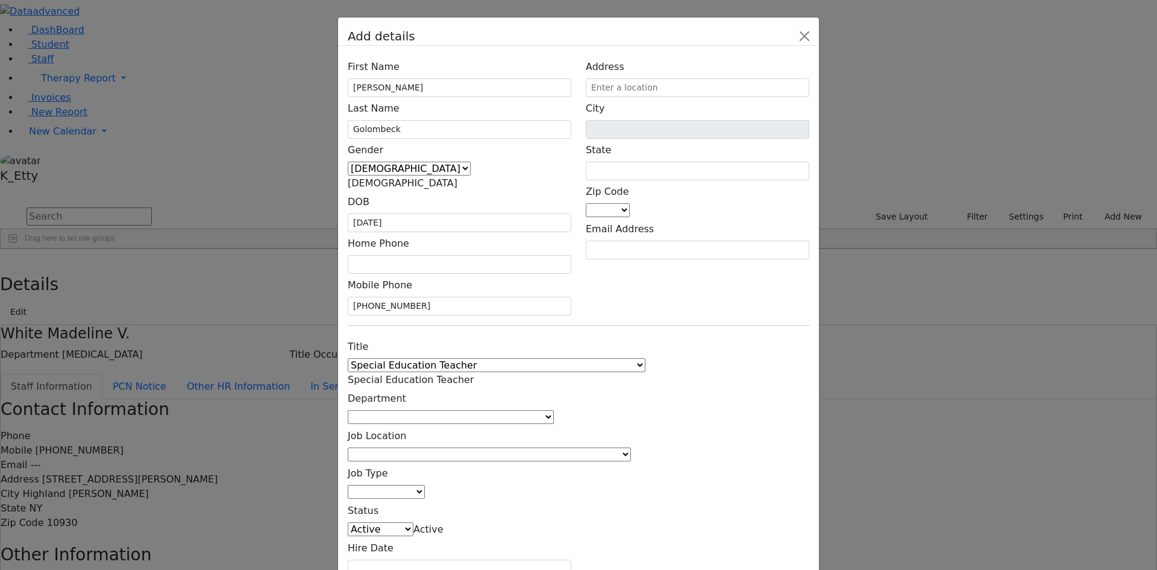
click at [554, 411] on span at bounding box center [554, 416] width 0 height 11
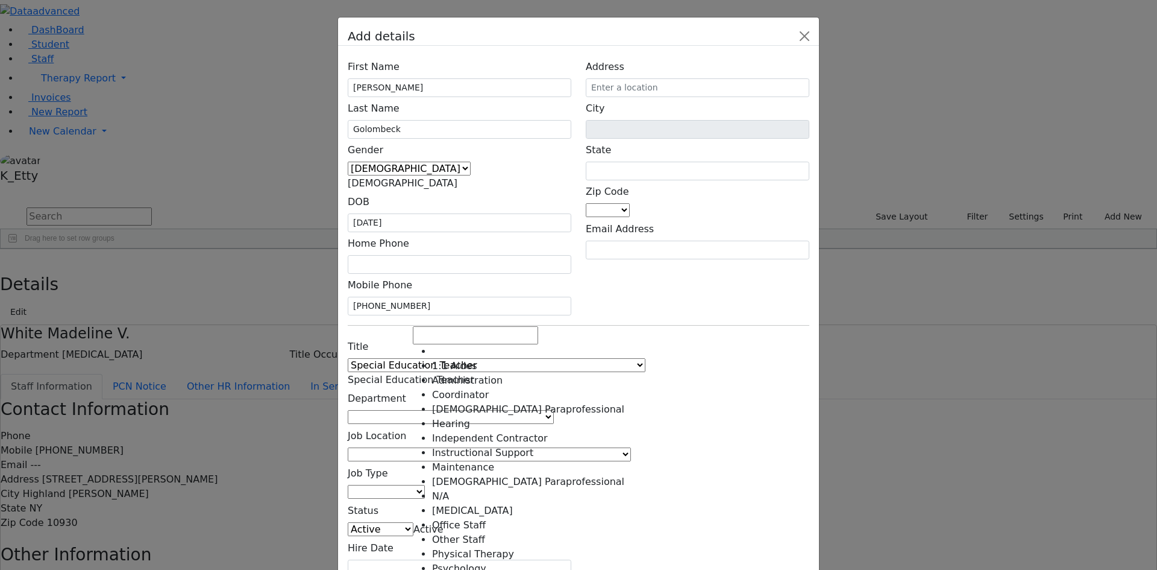
scroll to position [69, 0]
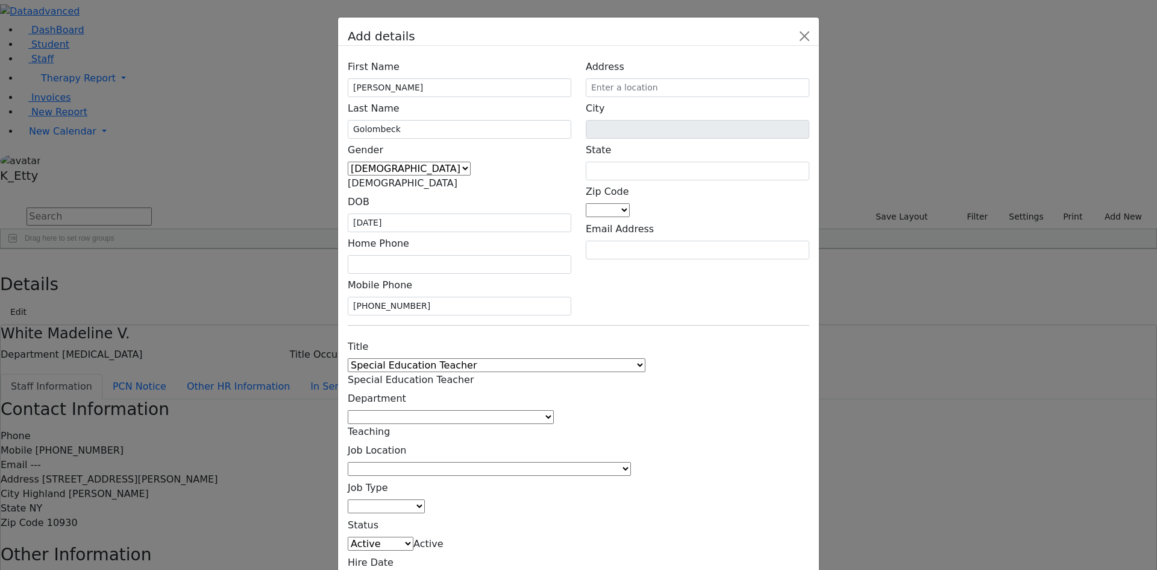
select select "Teaching"
click at [631, 463] on span at bounding box center [631, 468] width 0 height 11
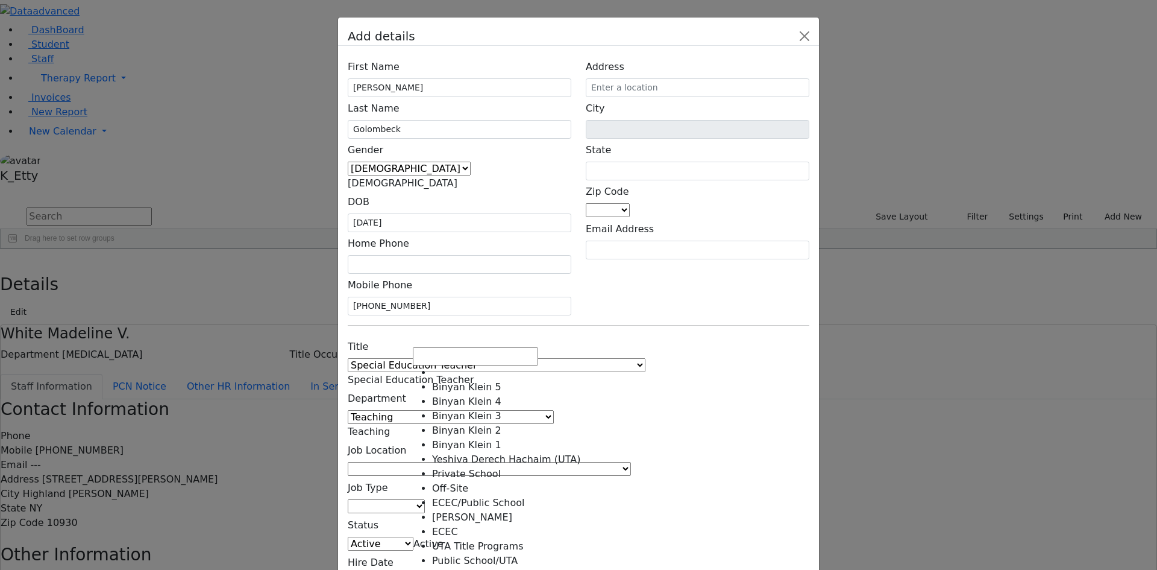
scroll to position [327, 0]
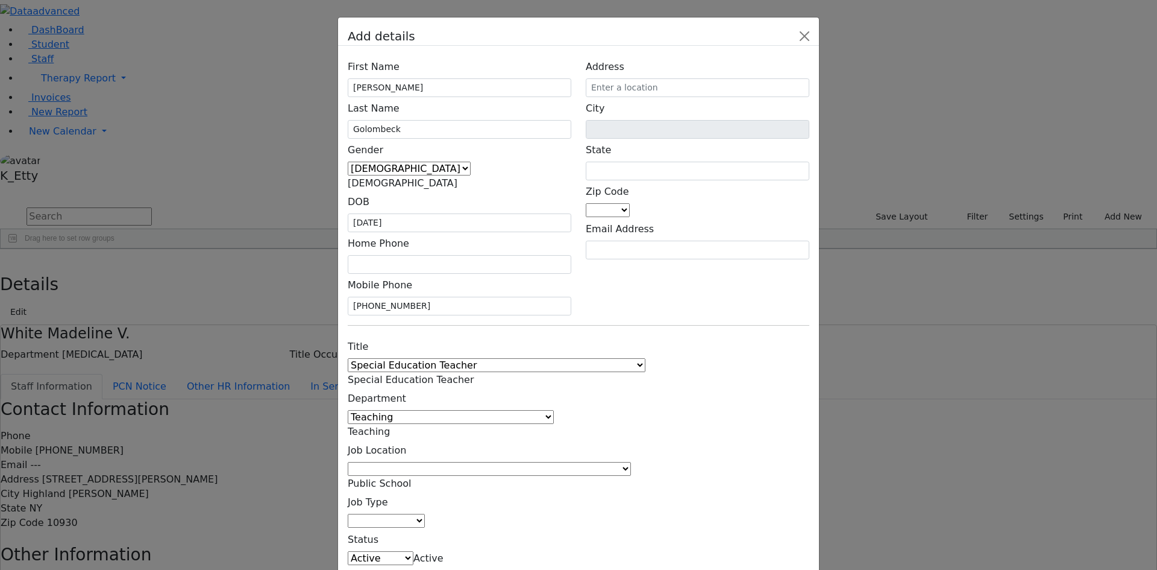
select select "1"
click at [476, 368] on div "Title 1:1 Aide Administrator Assistant Principal BCBA Community Liaison Coordin…" at bounding box center [460, 471] width 238 height 272
click at [425, 515] on span at bounding box center [425, 520] width 0 height 11
click at [561, 528] on div "Status Active Pending Withdrawn Inactive Active" at bounding box center [460, 546] width 224 height 37
click at [456, 417] on div "First Name [PERSON_NAME] Last Name [GEOGRAPHIC_DATA] Gender [DEMOGRAPHIC_DATA] …" at bounding box center [578, 331] width 481 height 571
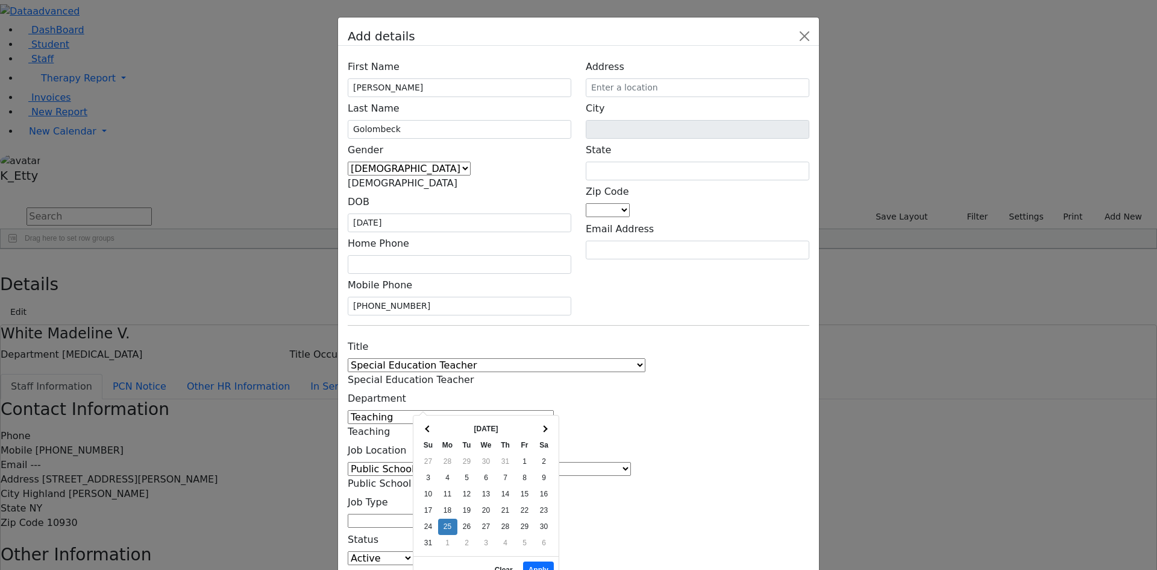
click at [532, 561] on button "Apply" at bounding box center [538, 569] width 31 height 17
type input "[DATE]"
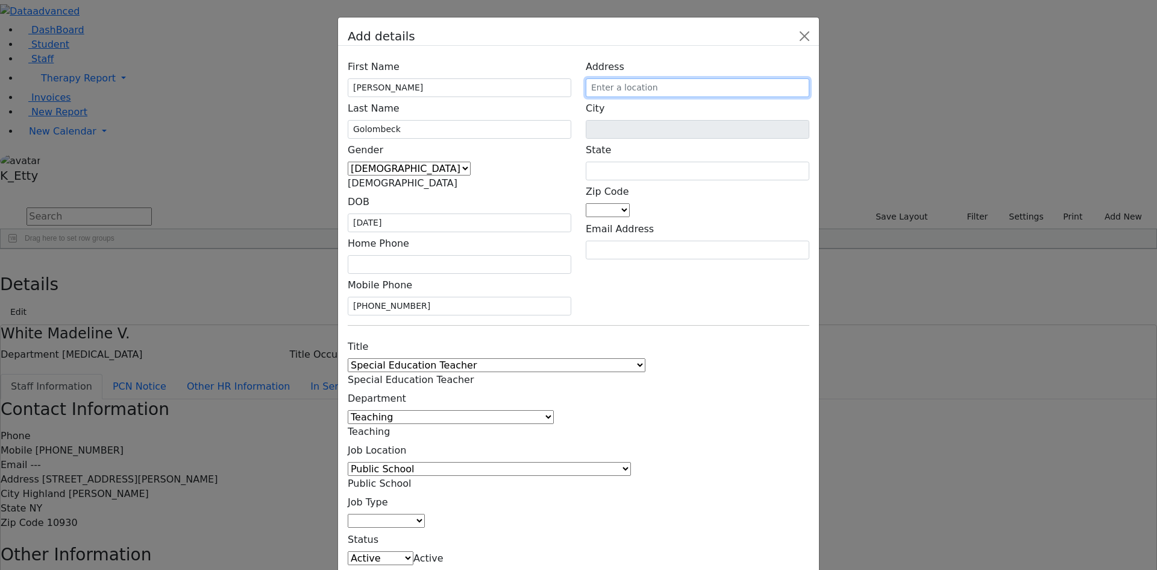
click at [726, 97] on input "text" at bounding box center [698, 87] width 224 height 19
type input "[STREET_ADDRESS][PERSON_NAME]"
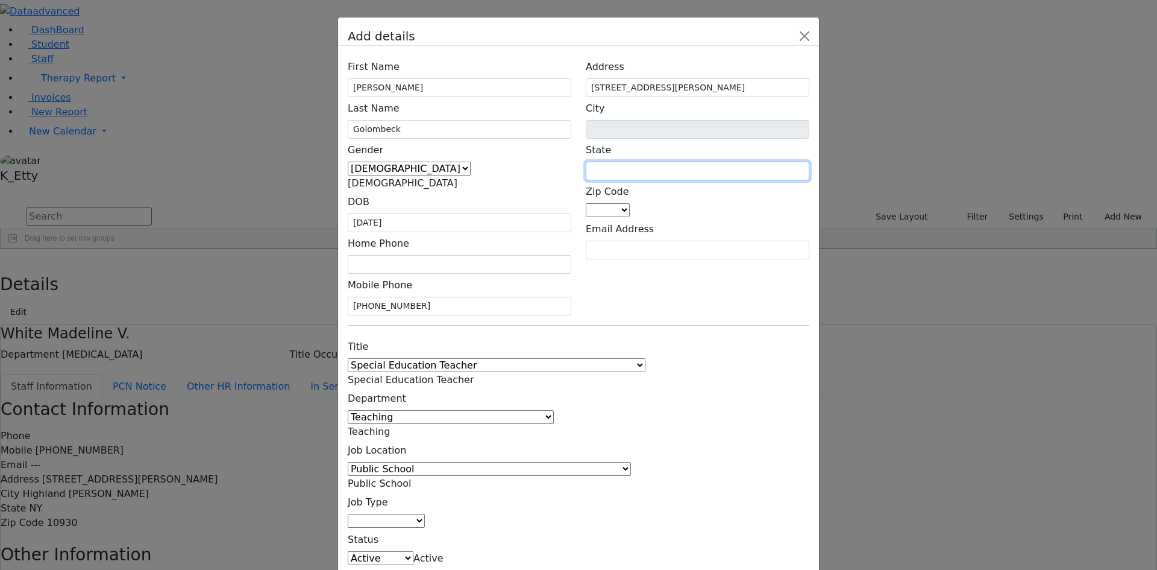
click at [706, 180] on input "text" at bounding box center [698, 171] width 224 height 19
type input "NY"
click at [630, 212] on span at bounding box center [630, 209] width 0 height 11
type input "10952"
type input "Monsey"
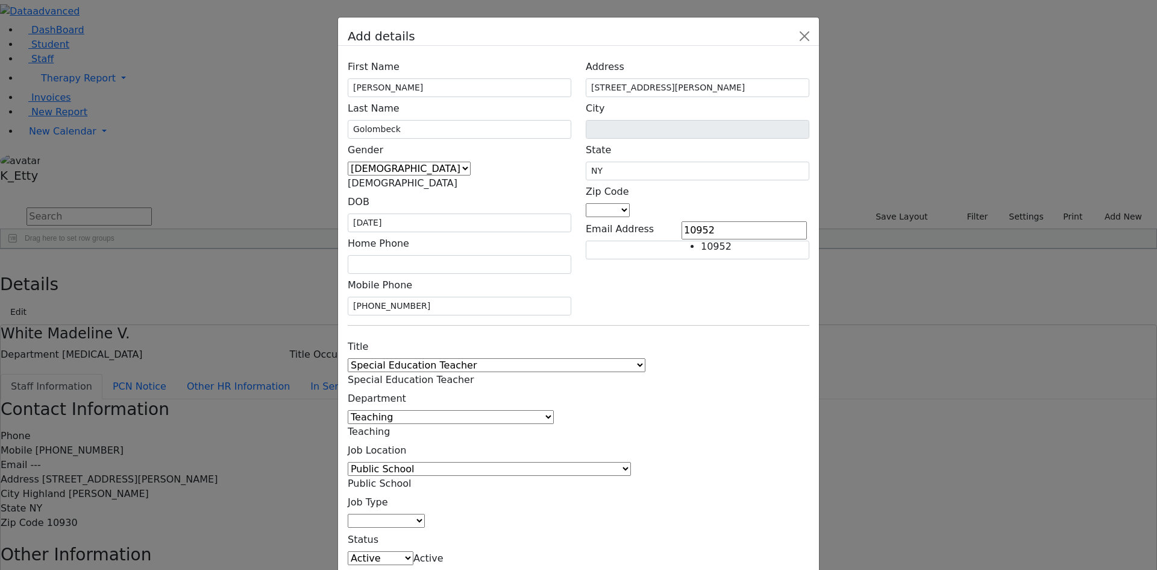
type input "NY"
select select "10952"
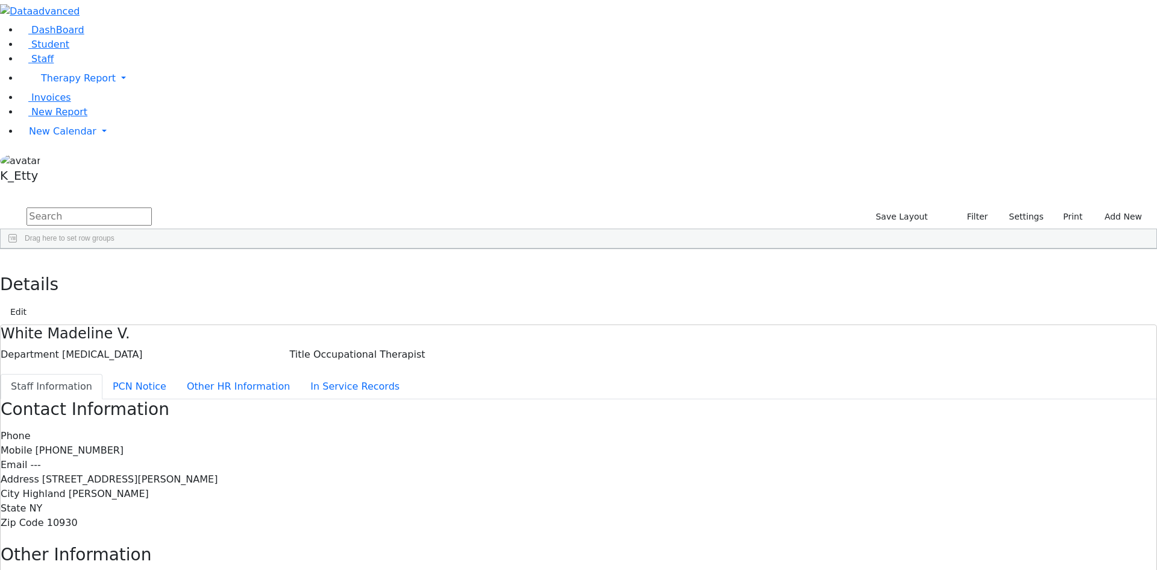
click at [315, 229] on div "Drag here to set row groups" at bounding box center [579, 238] width 1156 height 19
click at [152, 207] on input "text" at bounding box center [89, 216] width 125 height 18
type input "golom"
click at [353, 268] on div "Teaching" at bounding box center [317, 276] width 71 height 17
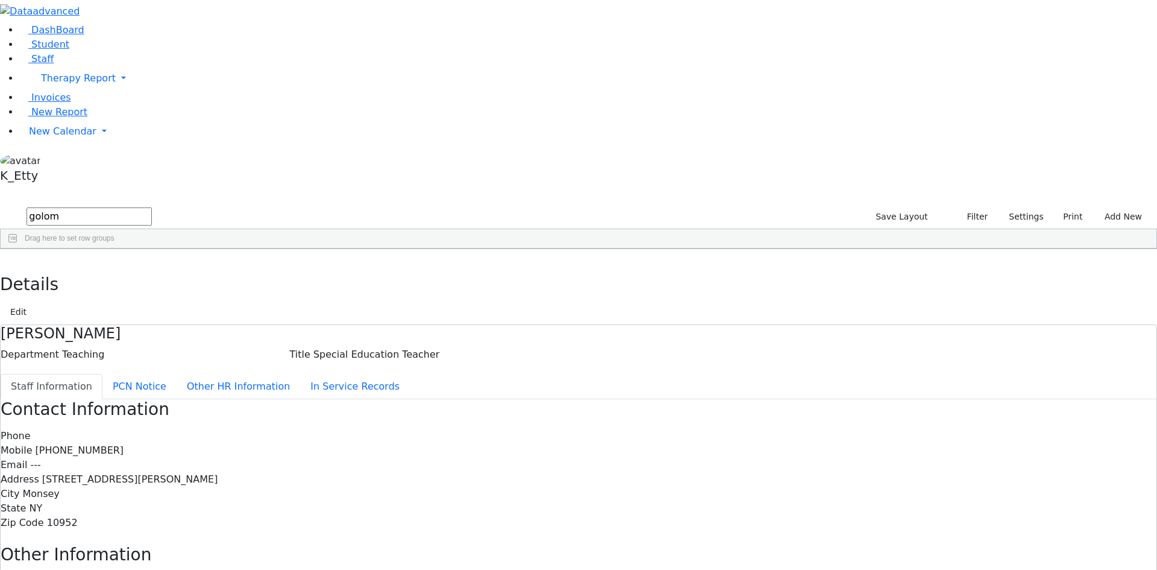
click at [17, 249] on button "button" at bounding box center [8, 261] width 17 height 25
click at [227, 268] on div "11381 [PERSON_NAME] Special Education Teacher Teaching --- [PHONE_NUMBER] --- P…" at bounding box center [573, 276] width 1144 height 17
drag, startPoint x: 134, startPoint y: 43, endPoint x: 213, endPoint y: 33, distance: 79.6
click at [75, 42] on div "DashBoard Student Staff Therapy Report Student Old Calendar Report K_Etty" at bounding box center [578, 384] width 1157 height 769
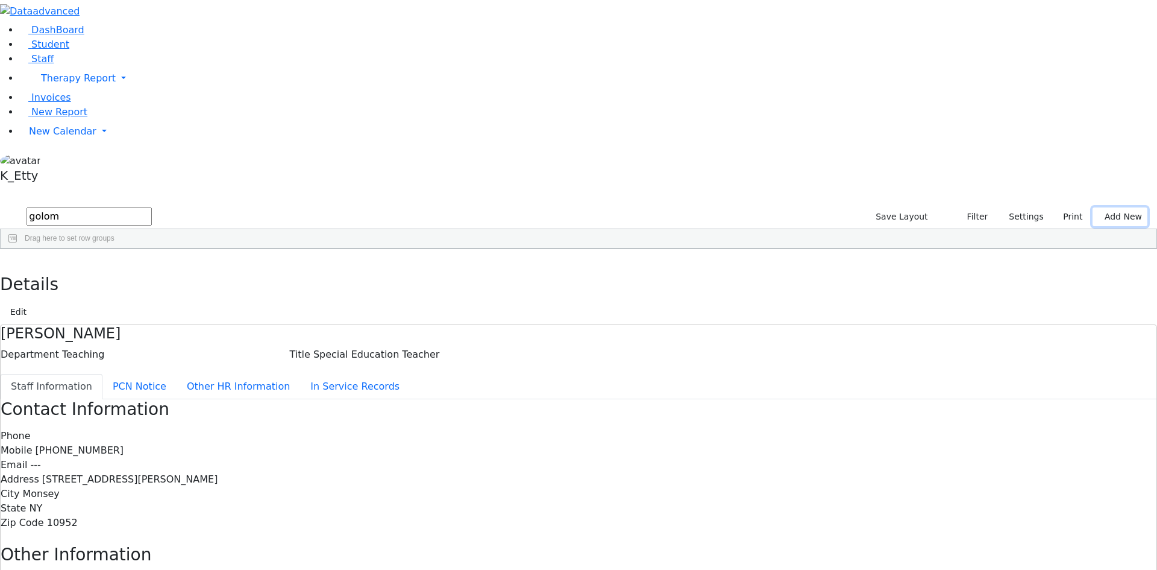
click at [1130, 207] on button "Add New" at bounding box center [1120, 216] width 55 height 19
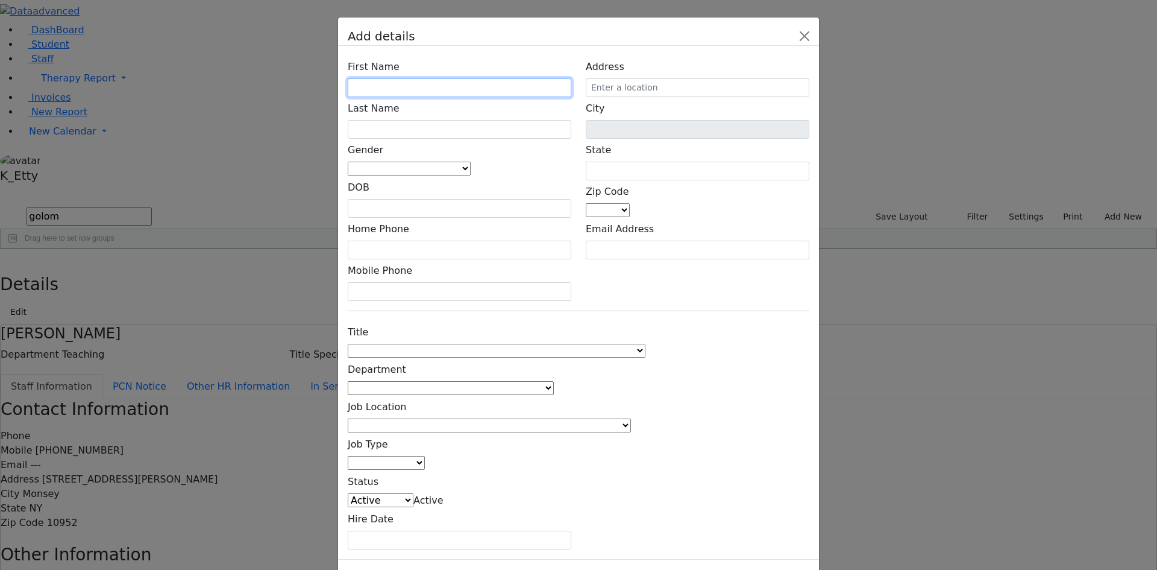
click at [476, 97] on input "text" at bounding box center [460, 87] width 224 height 19
type input "[PERSON_NAME]"
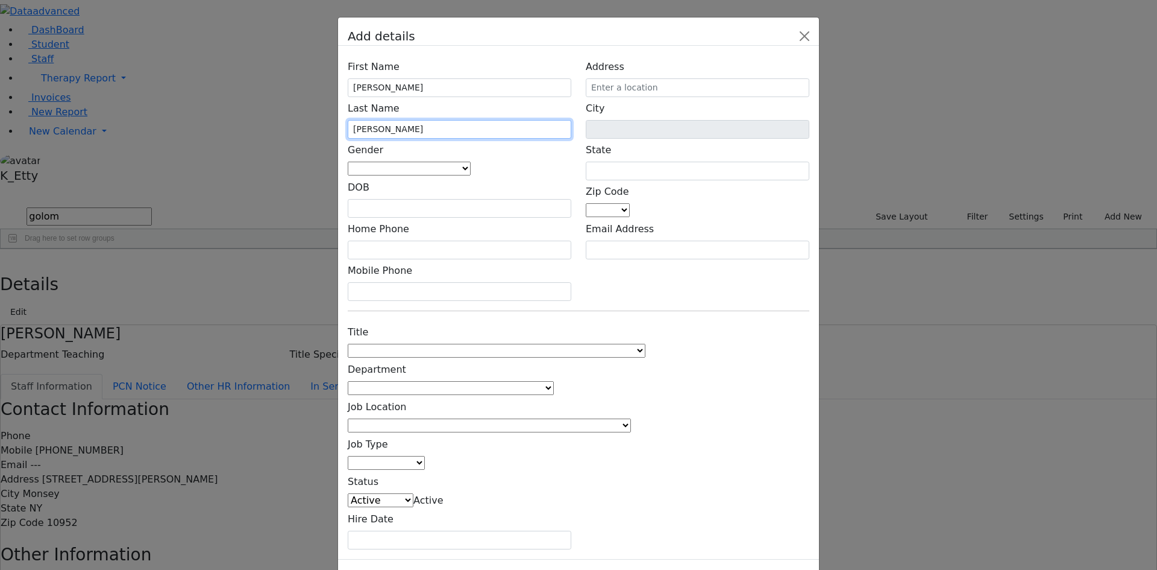
type input "[PERSON_NAME]"
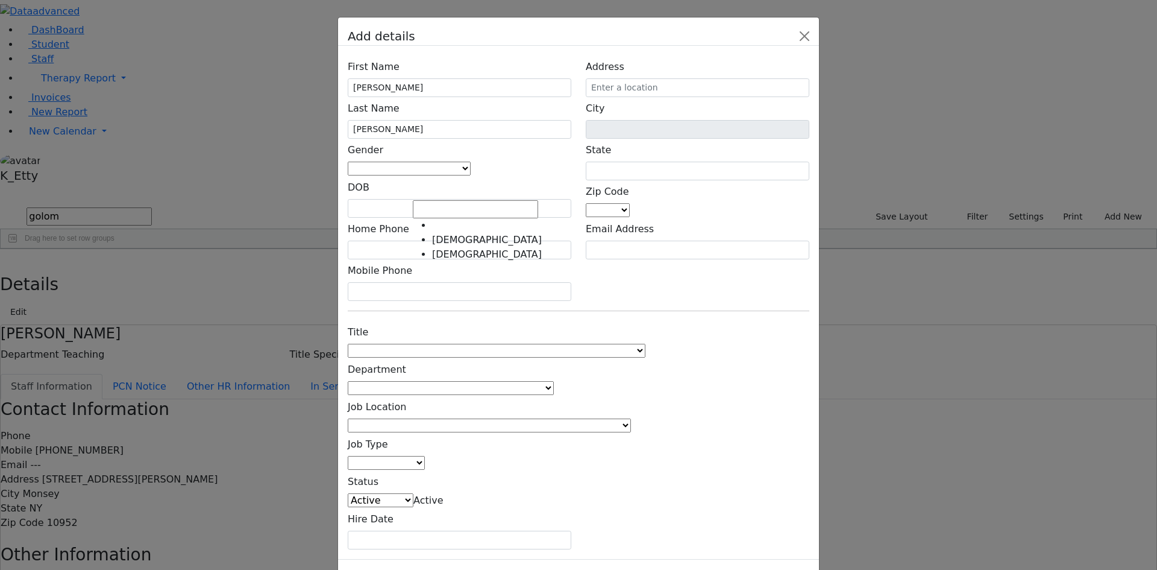
drag, startPoint x: 514, startPoint y: 188, endPoint x: 498, endPoint y: 239, distance: 53.6
click at [471, 174] on span at bounding box center [471, 168] width 0 height 11
select select "[DEMOGRAPHIC_DATA]"
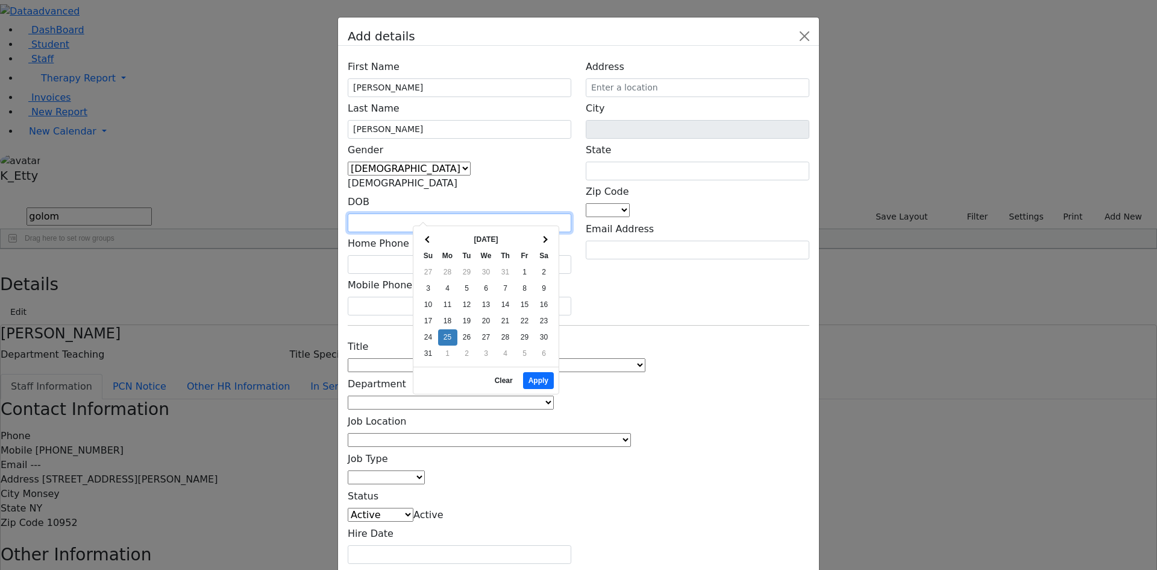
click at [445, 213] on input "text" at bounding box center [460, 222] width 224 height 19
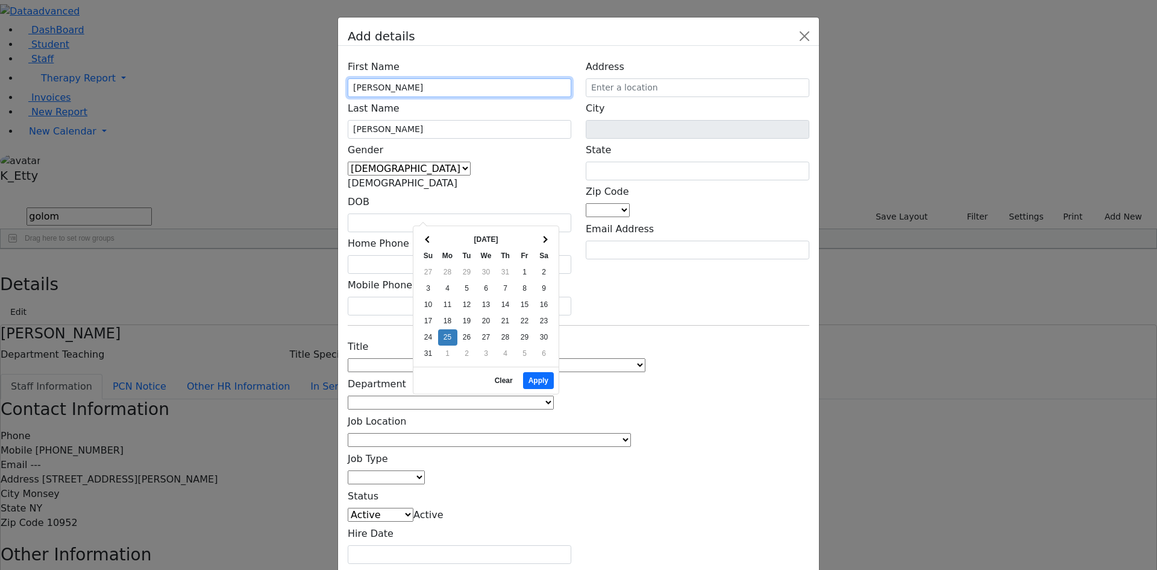
click at [483, 97] on input "[PERSON_NAME]" at bounding box center [460, 87] width 224 height 19
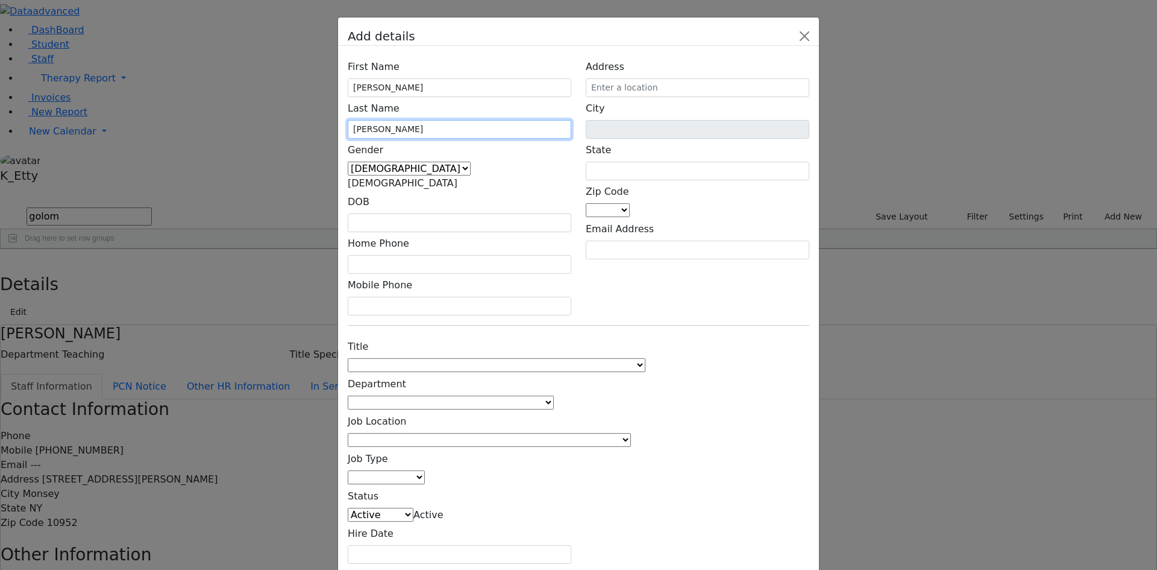
click at [439, 139] on input "[PERSON_NAME]" at bounding box center [460, 129] width 224 height 19
type input "[PERSON_NAME]"
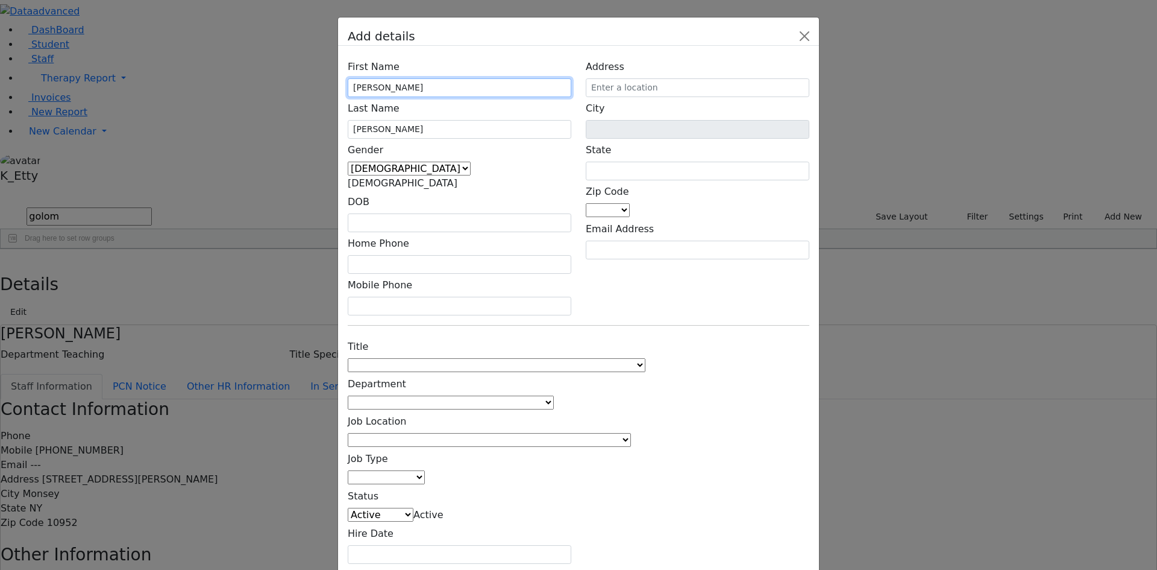
drag, startPoint x: 459, startPoint y: 153, endPoint x: 466, endPoint y: 148, distance: 8.7
click at [459, 97] on input "[PERSON_NAME]" at bounding box center [460, 87] width 224 height 19
type input "[PERSON_NAME]"
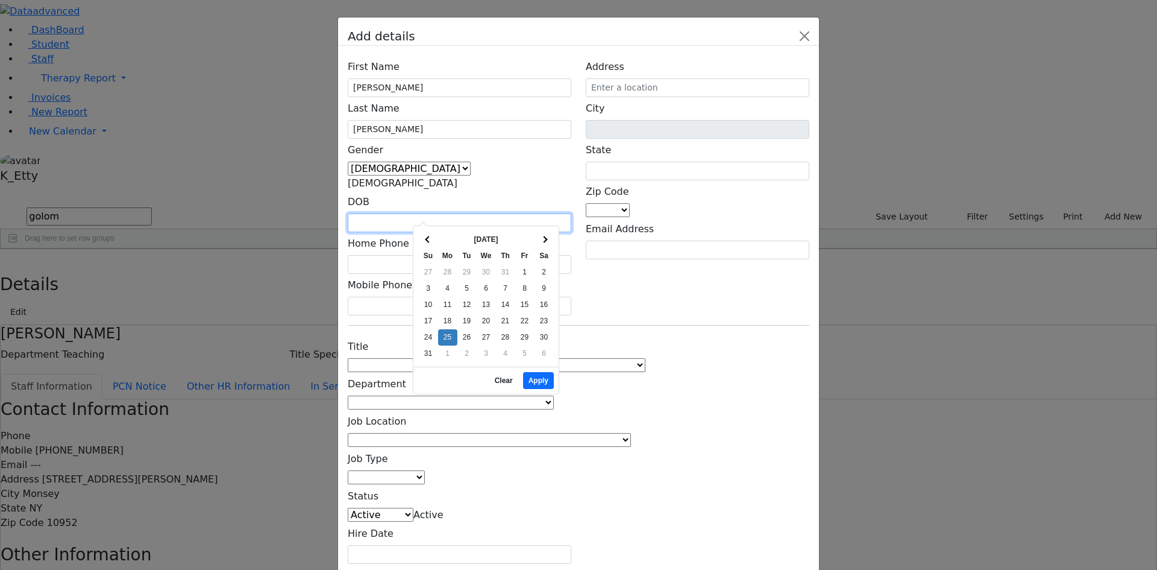
click at [463, 213] on input "text" at bounding box center [460, 222] width 224 height 19
click at [543, 372] on button "Apply" at bounding box center [538, 380] width 31 height 17
type input "[DATE]"
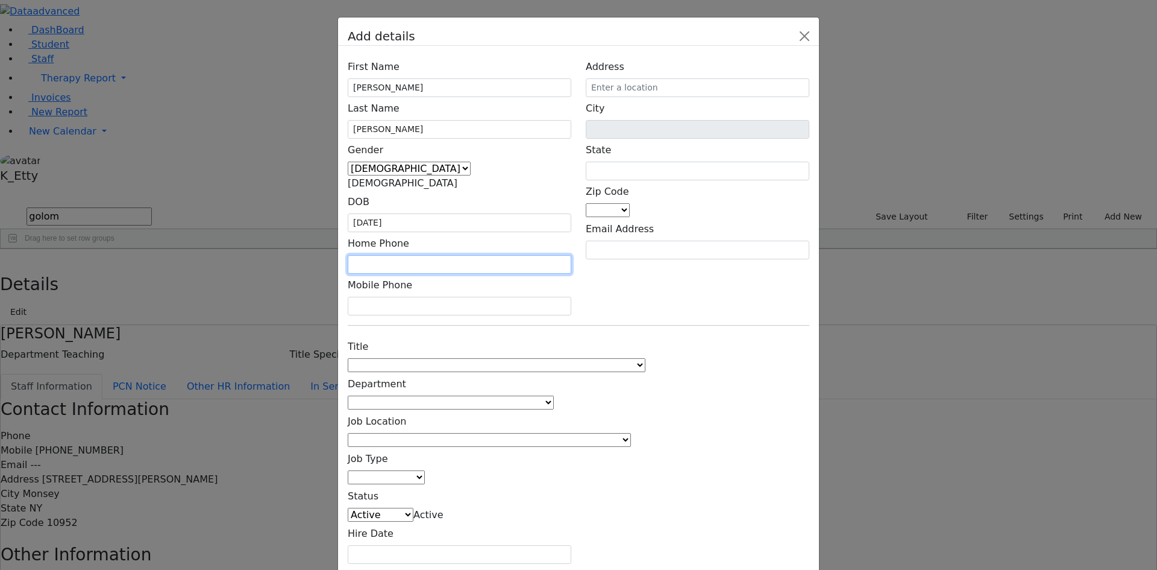
click at [422, 255] on input "text" at bounding box center [460, 264] width 224 height 19
type input "[PHONE_NUMBER]"
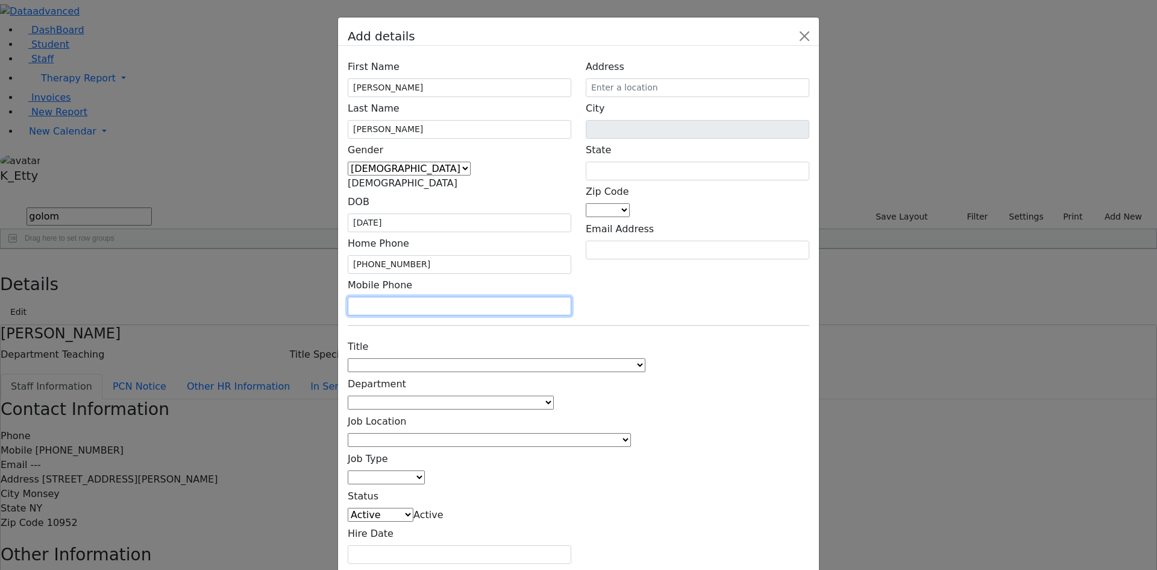
click at [425, 297] on input "text" at bounding box center [460, 306] width 224 height 19
type input "[PHONE_NUMBER]"
drag, startPoint x: 601, startPoint y: 291, endPoint x: 525, endPoint y: 272, distance: 78.1
click at [597, 335] on div "Title 1:1 Aide Administrator Assistant Principal BCBA Community Liaison Coordin…" at bounding box center [579, 449] width 476 height 228
click at [646, 359] on span at bounding box center [646, 364] width 0 height 11
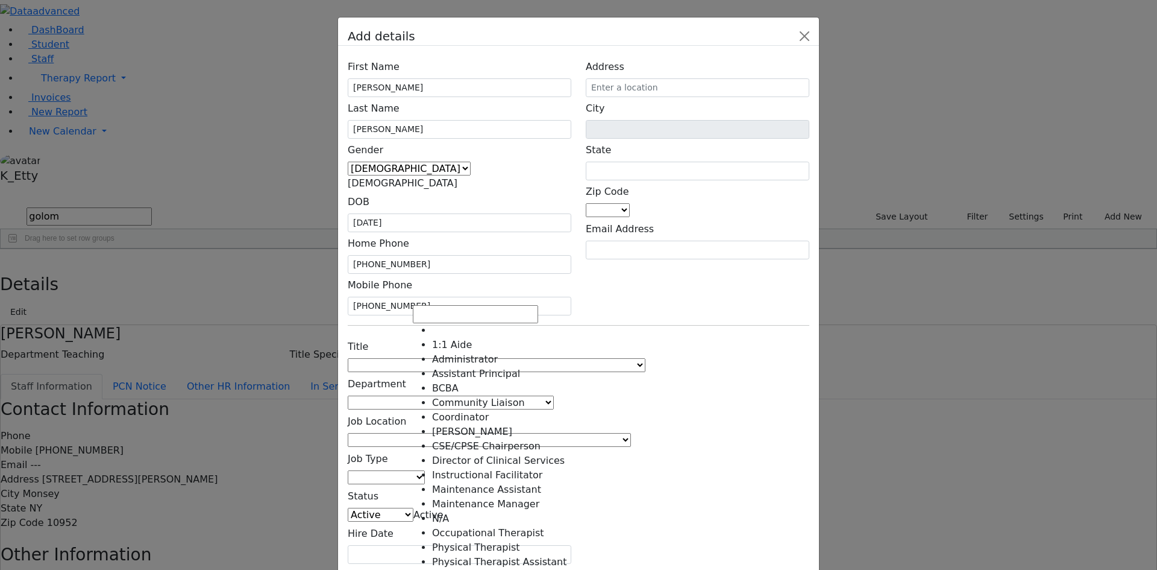
scroll to position [214, 0]
select select "Teacher Aide Bilingual"
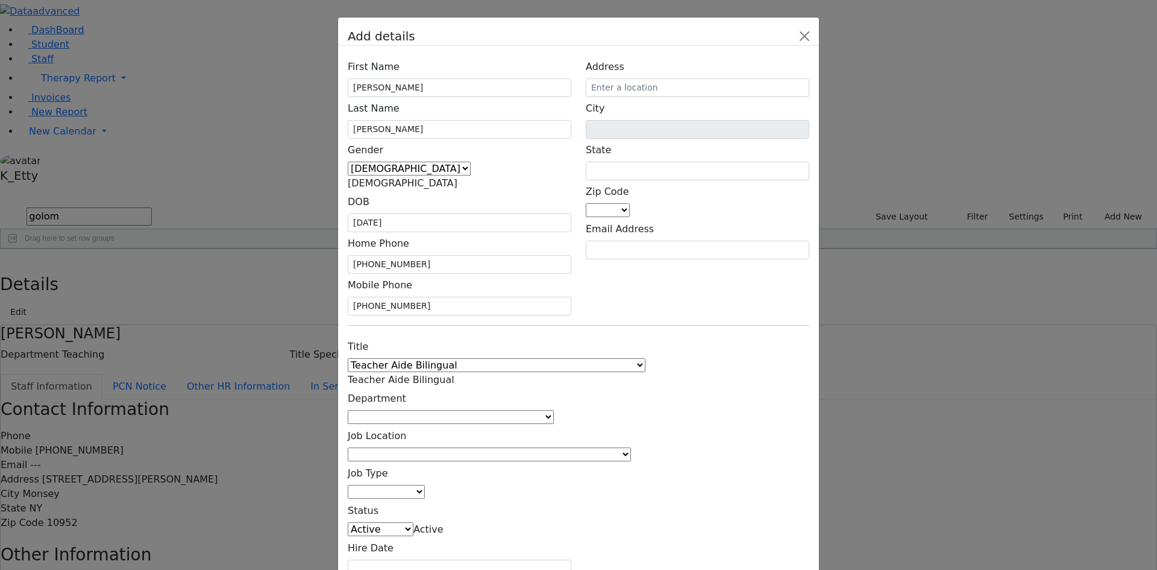
click at [464, 335] on div "Title 1:1 Aide Administrator Assistant Principal BCBA Community Liaison Coordin…" at bounding box center [460, 456] width 238 height 243
click at [554, 411] on span at bounding box center [554, 416] width 0 height 11
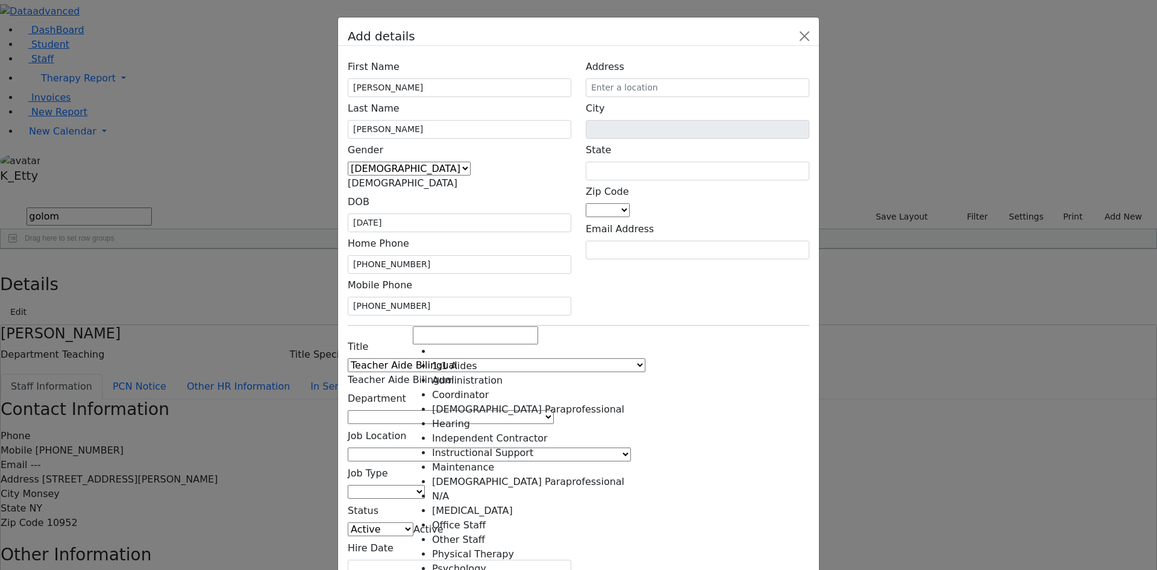
scroll to position [9, 0]
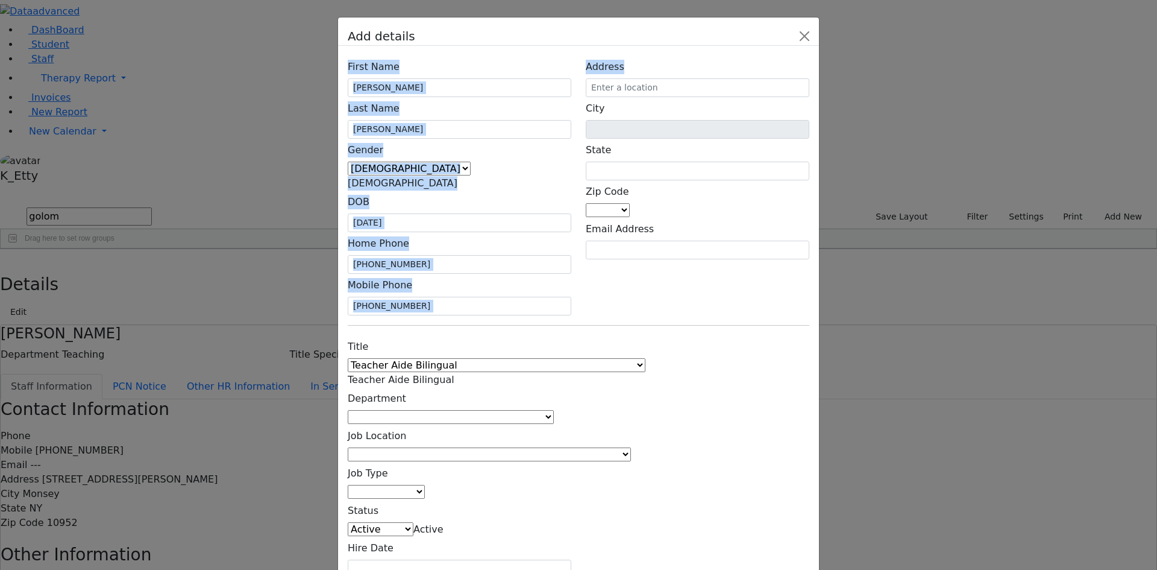
drag, startPoint x: 630, startPoint y: 116, endPoint x: 629, endPoint y: 130, distance: 13.9
click at [629, 131] on div "Add details First Name [PERSON_NAME] Last Name [PERSON_NAME] Gender [DEMOGRAPHI…" at bounding box center [579, 324] width 482 height 614
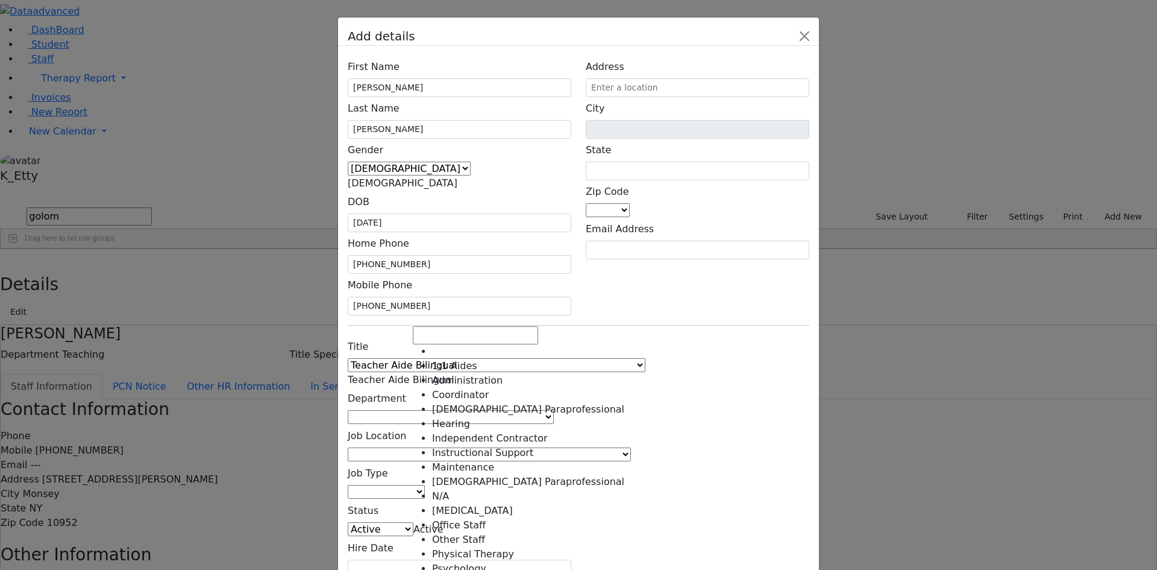
click at [554, 411] on span at bounding box center [554, 416] width 0 height 11
select select "[DEMOGRAPHIC_DATA] Paraprofessional"
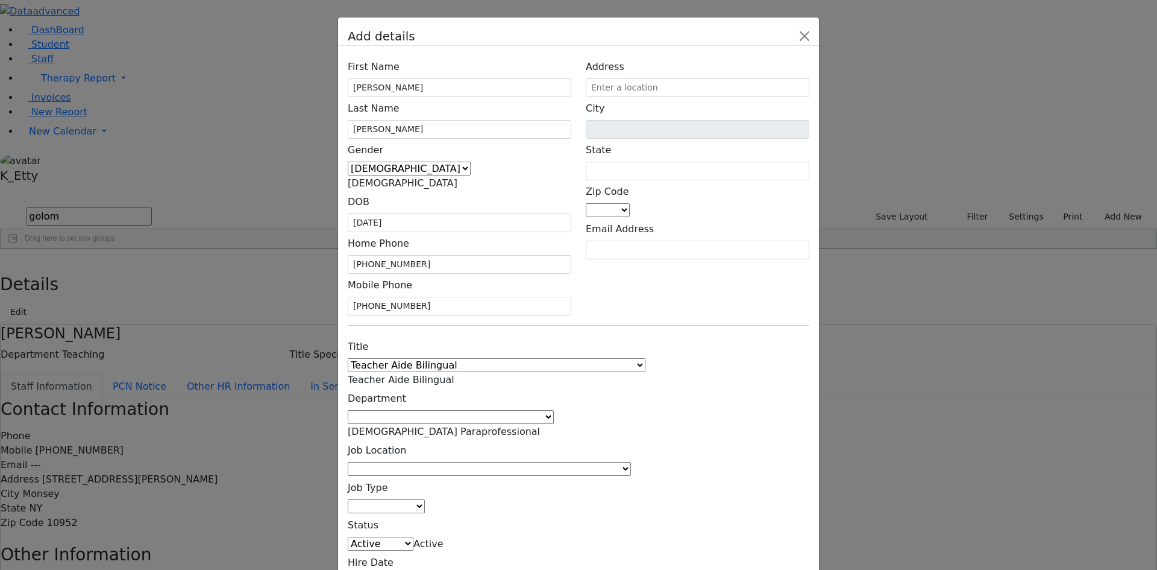
click at [631, 463] on span at bounding box center [631, 468] width 0 height 11
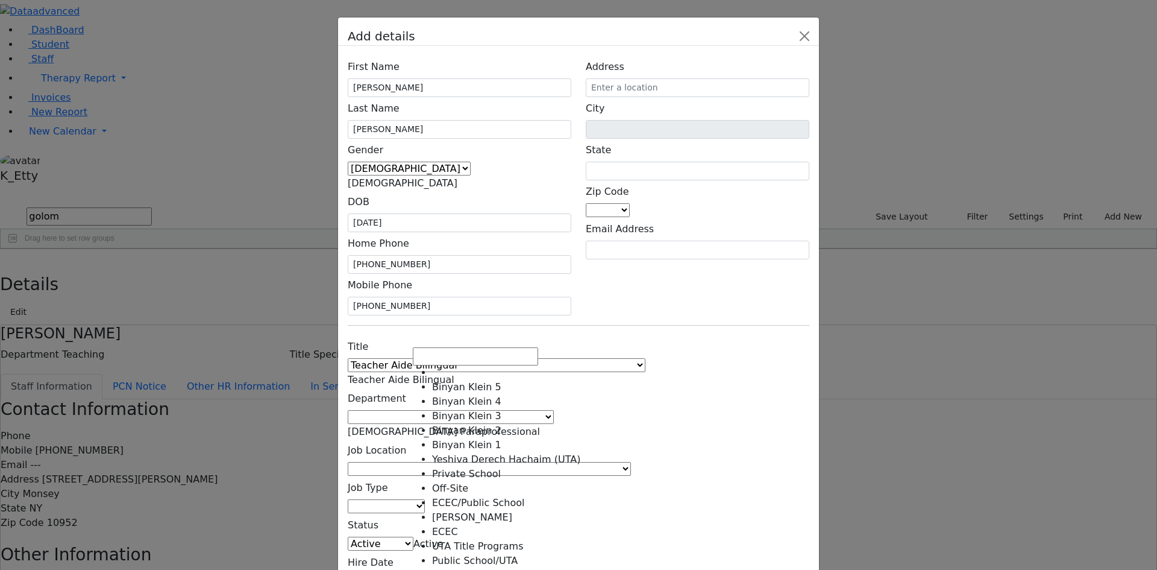
scroll to position [327, 0]
select select "1"
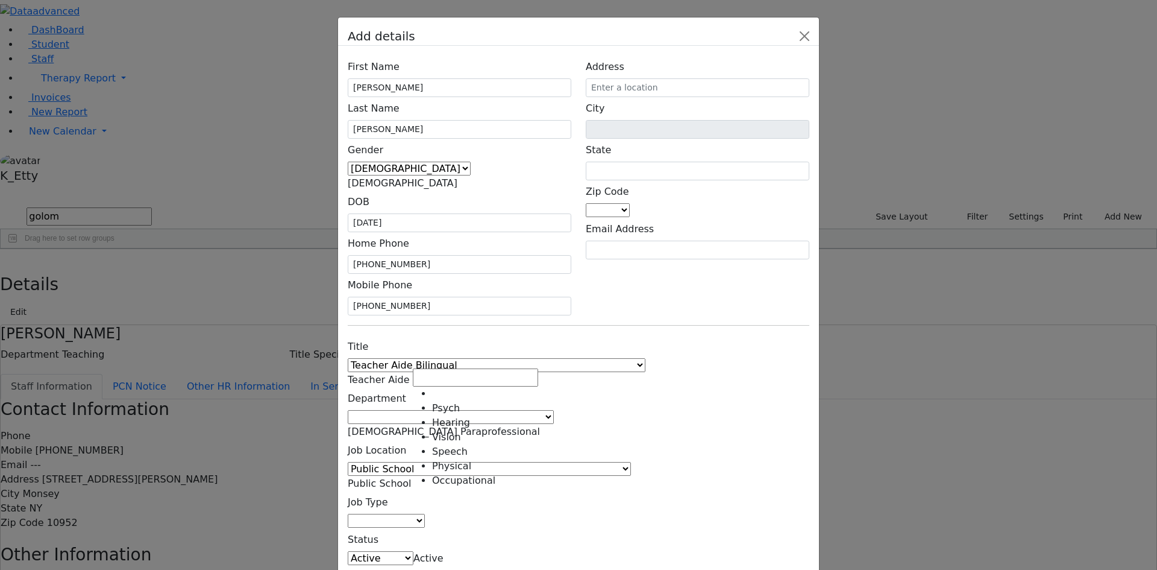
click at [425, 515] on span at bounding box center [425, 520] width 0 height 11
drag, startPoint x: 683, startPoint y: 341, endPoint x: 587, endPoint y: 356, distance: 97.7
click at [684, 341] on div "Title 1:1 Aide Administrator Assistant Principal BCBA Community Liaison Coordin…" at bounding box center [579, 471] width 476 height 272
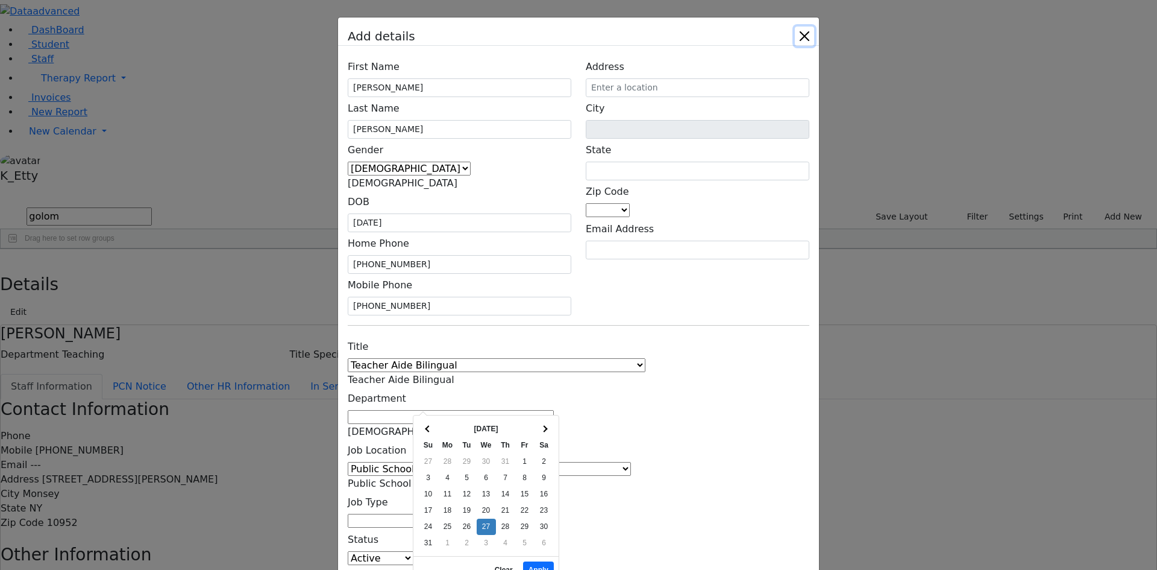
click at [530, 561] on button "Apply" at bounding box center [538, 569] width 31 height 17
type input "[DATE]"
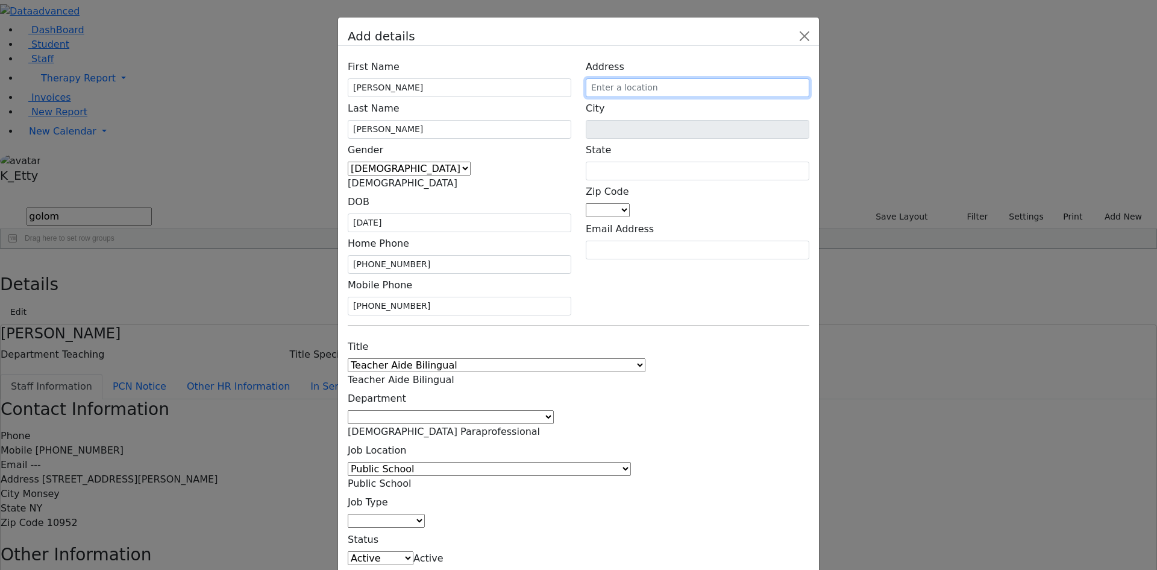
click at [754, 97] on input "text" at bounding box center [698, 87] width 224 height 19
type input "9 Fort Worth Pl"
type input "NY"
click at [630, 207] on span at bounding box center [630, 209] width 0 height 11
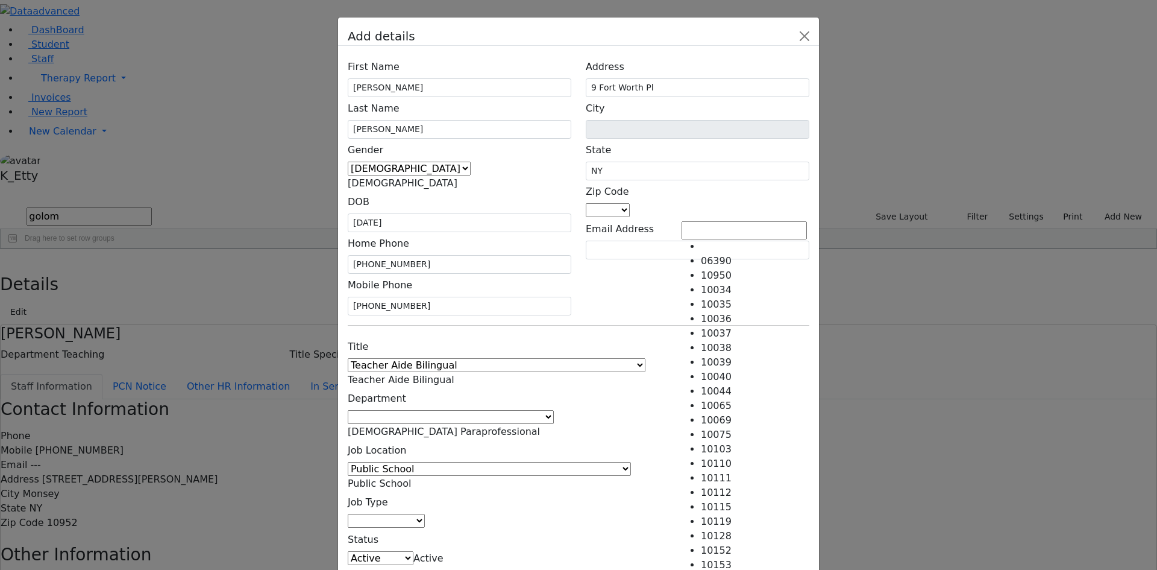
type input "Monroe"
select select "10950"
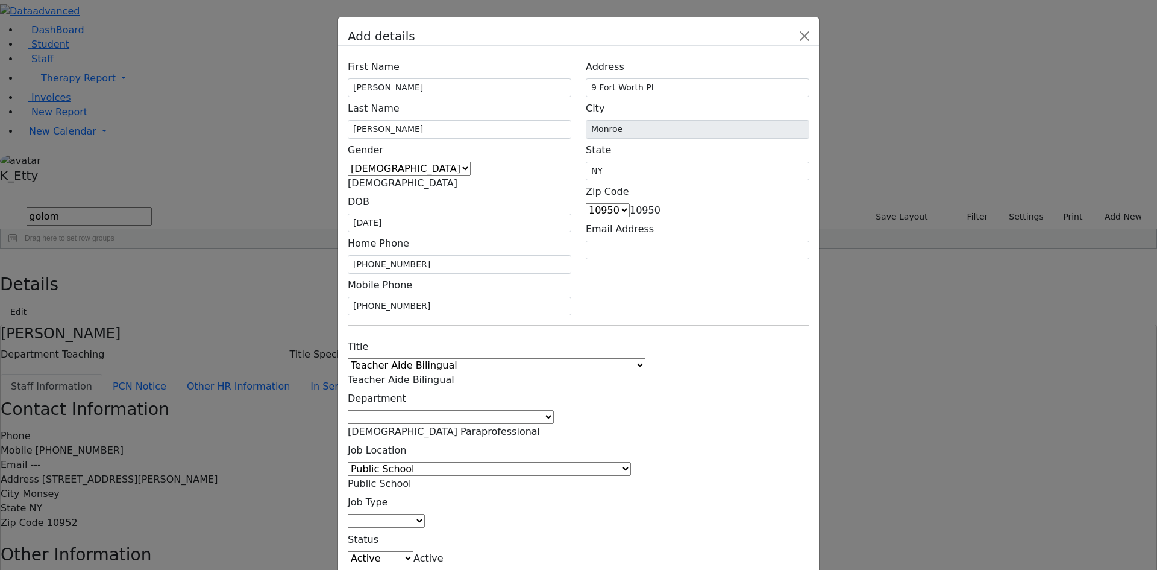
click at [776, 335] on div "Title 1:1 Aide Administrator Assistant Principal BCBA Community Liaison Coordin…" at bounding box center [579, 471] width 476 height 272
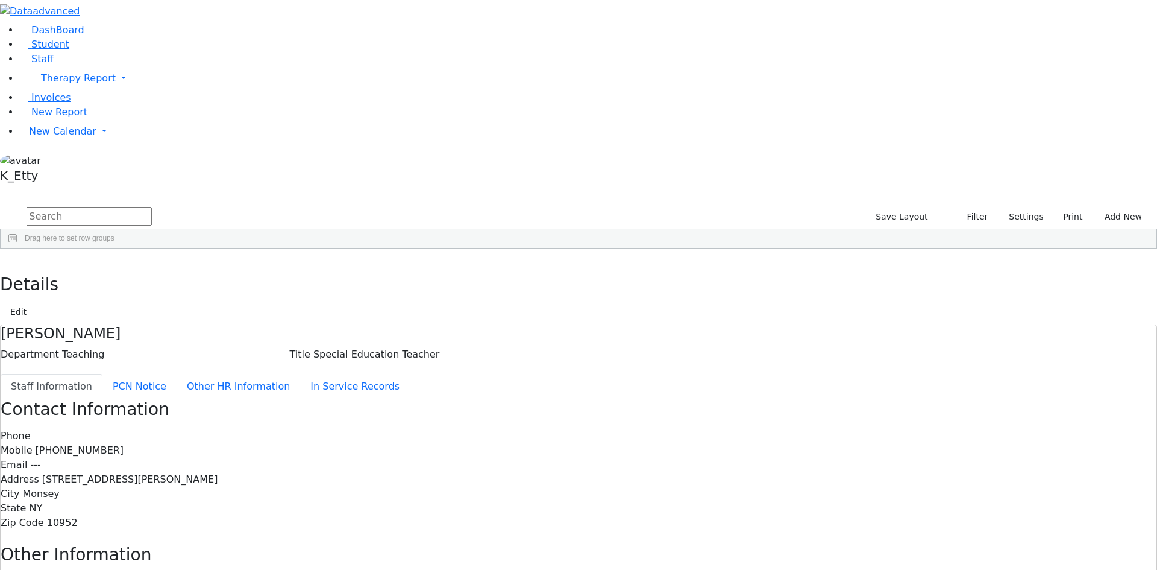
click at [152, 207] on input "text" at bounding box center [89, 216] width 125 height 18
click at [708, 268] on div "[STREET_ADDRESS][PERSON_NAME]" at bounding box center [672, 276] width 71 height 17
drag, startPoint x: 849, startPoint y: 406, endPoint x: 843, endPoint y: 392, distance: 15.7
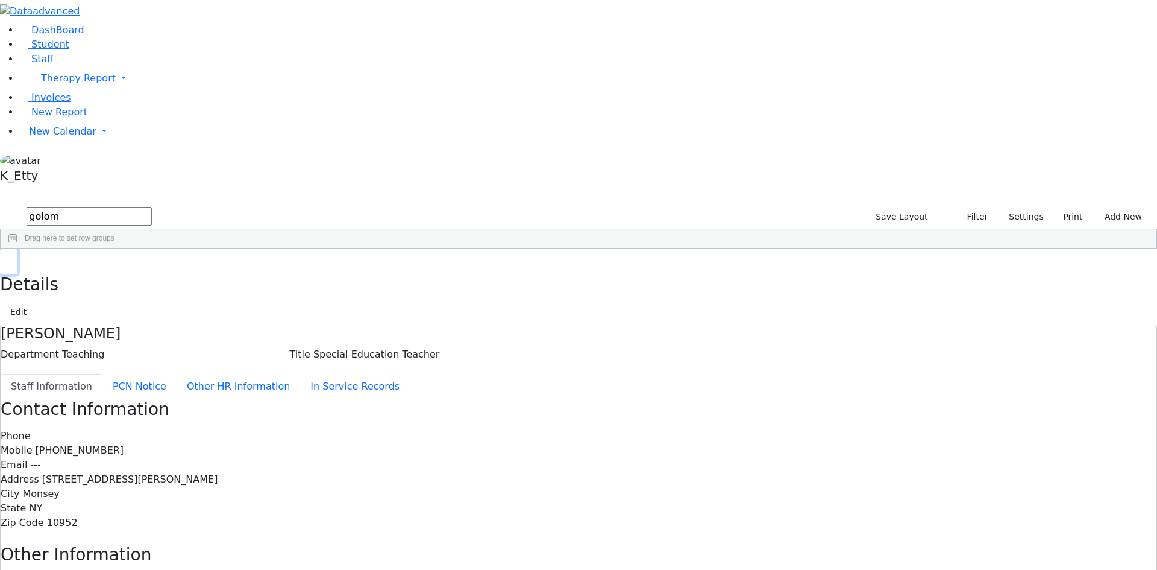
click at [5, 258] on use "button" at bounding box center [5, 258] width 0 height 0
drag, startPoint x: 227, startPoint y: 49, endPoint x: 0, endPoint y: -1, distance: 232.0
click at [0, 0] on html "Printing Please wait. Remaining time 10 seconds. Print Schedule Options Show Bi…" at bounding box center [578, 384] width 1157 height 769
type input "[PERSON_NAME]"
click at [152, 207] on input "[PERSON_NAME]" at bounding box center [89, 216] width 125 height 18
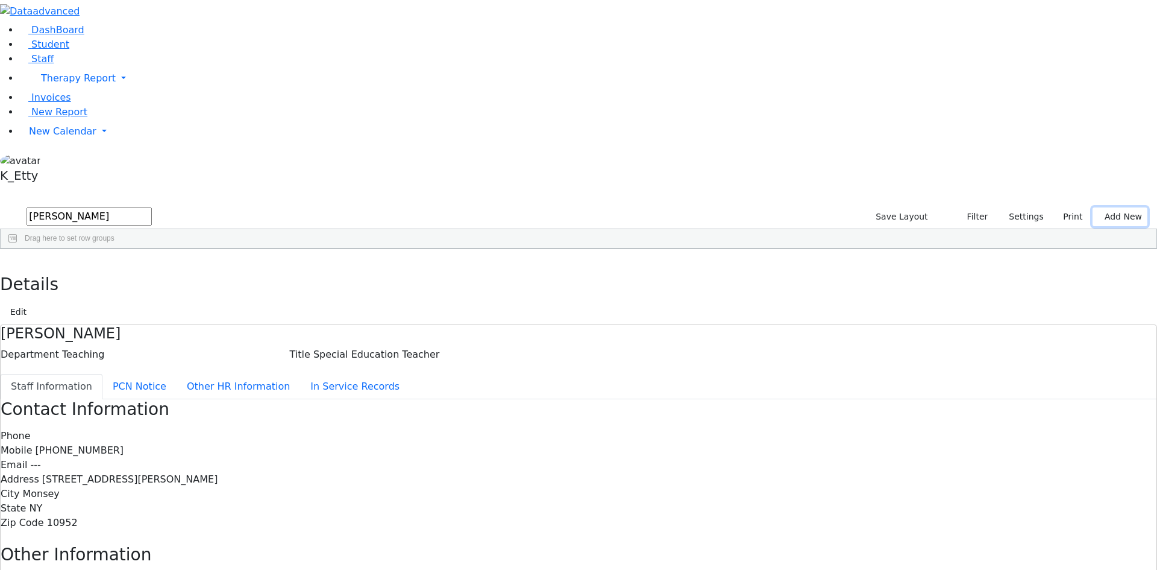
click at [1120, 207] on button "Add New" at bounding box center [1120, 216] width 55 height 19
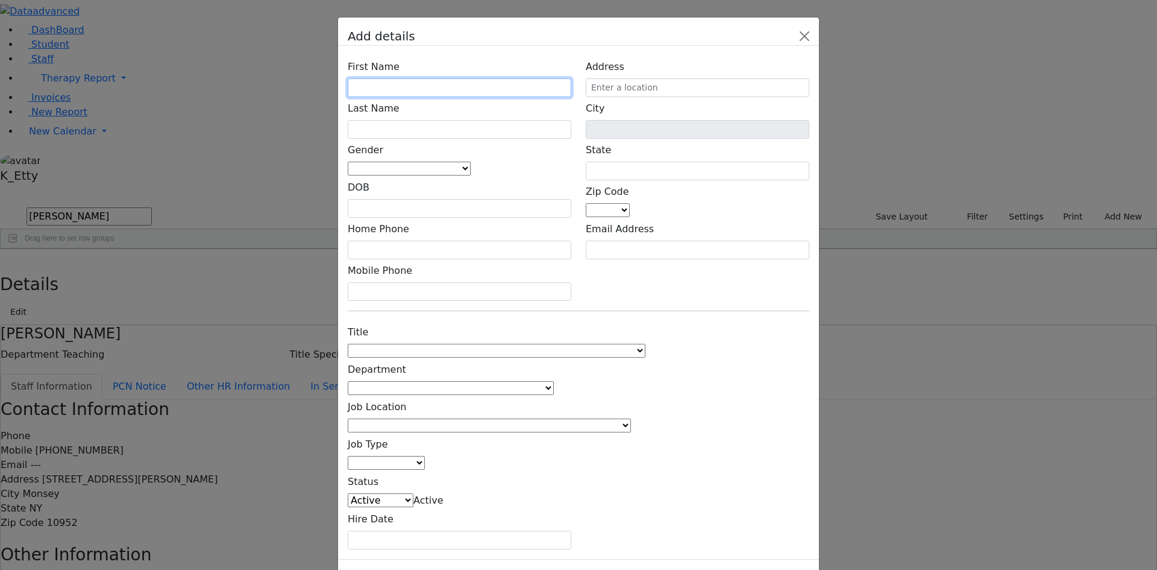
drag, startPoint x: 427, startPoint y: 146, endPoint x: 440, endPoint y: 130, distance: 20.6
click at [429, 97] on input "text" at bounding box center [460, 87] width 224 height 19
type input "[PERSON_NAME]"
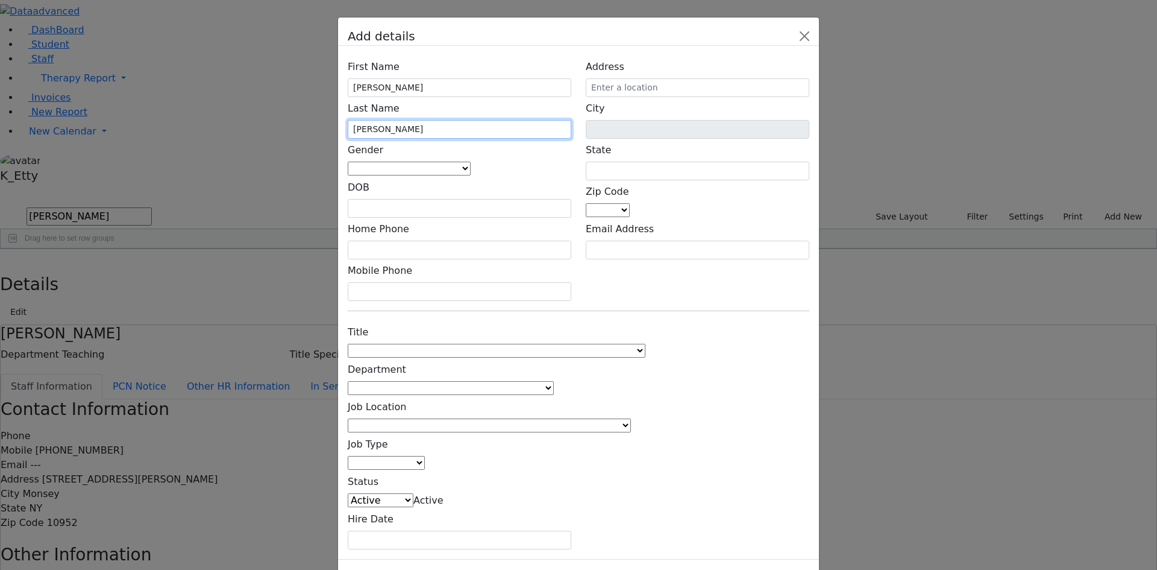
type input "[PERSON_NAME]"
click at [471, 174] on span at bounding box center [471, 168] width 0 height 11
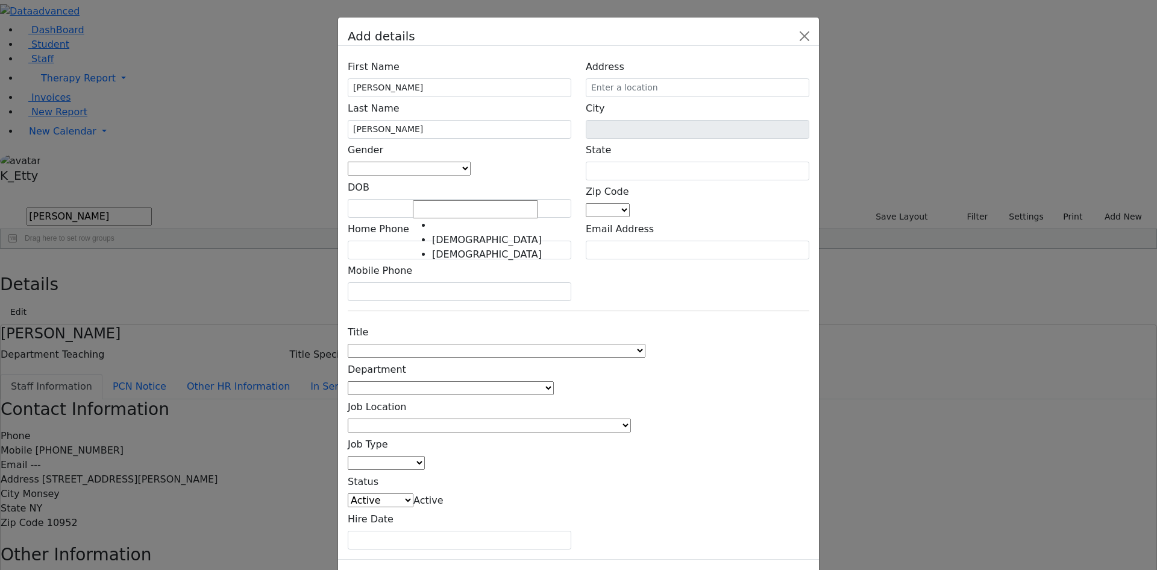
select select "[DEMOGRAPHIC_DATA]"
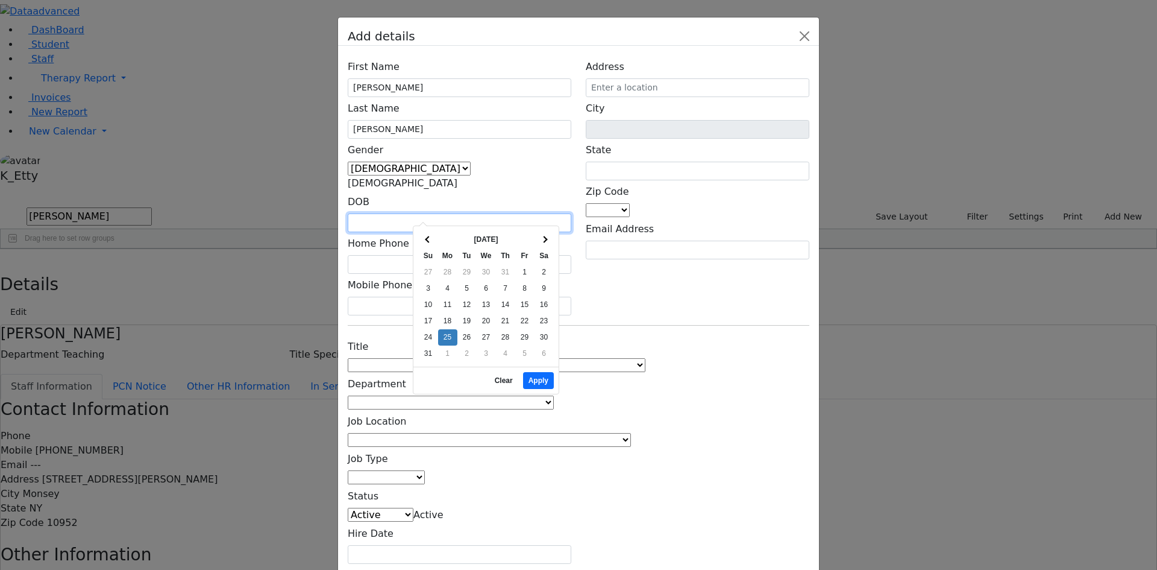
click at [421, 213] on input "text" at bounding box center [460, 222] width 224 height 19
type input "[DATE]"
click at [530, 372] on button "Apply" at bounding box center [538, 380] width 31 height 17
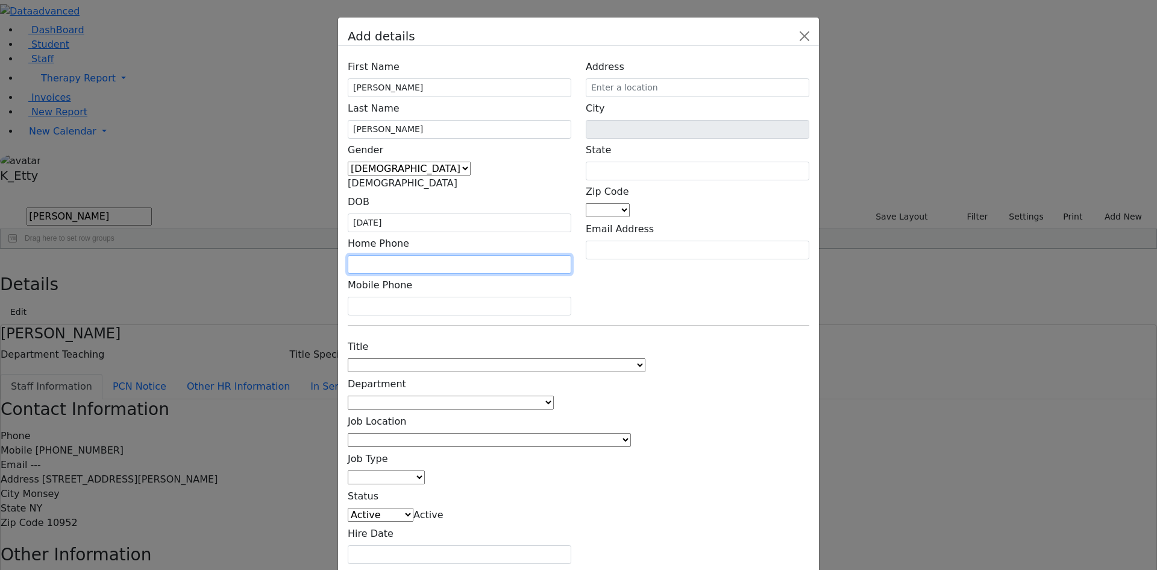
click at [430, 255] on input "text" at bounding box center [460, 264] width 224 height 19
type input "[PHONE_NUMBER]"
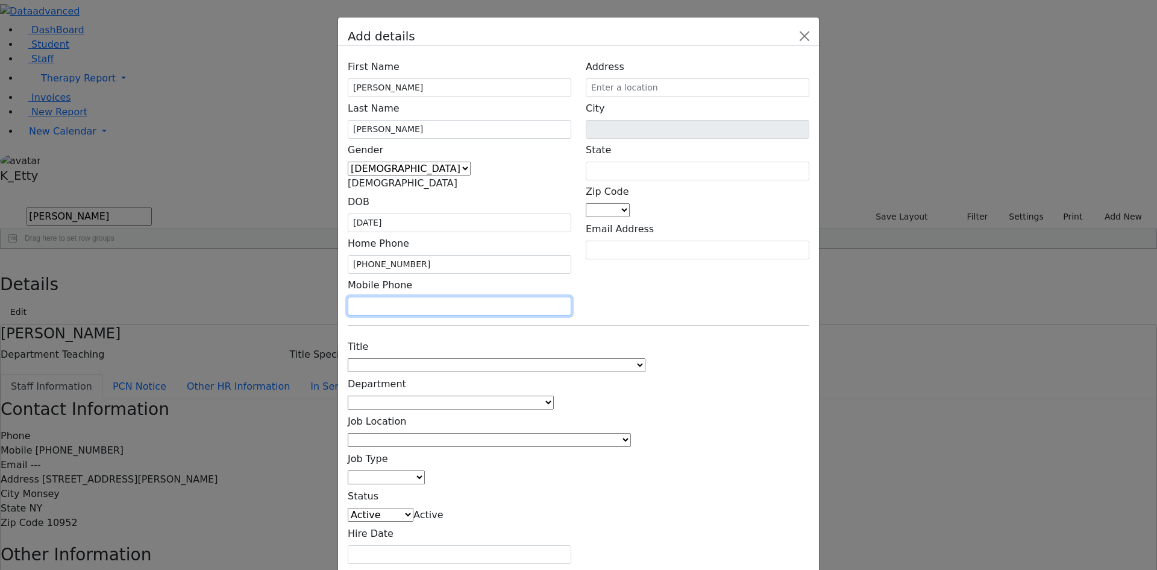
click at [421, 297] on input "text" at bounding box center [460, 306] width 224 height 19
type input "[PHONE_NUMBER]"
drag, startPoint x: 609, startPoint y: 280, endPoint x: 538, endPoint y: 282, distance: 71.2
click at [607, 282] on div "First Name [PERSON_NAME] Last Name [PERSON_NAME] Gender [DEMOGRAPHIC_DATA] [DEM…" at bounding box center [578, 310] width 481 height 528
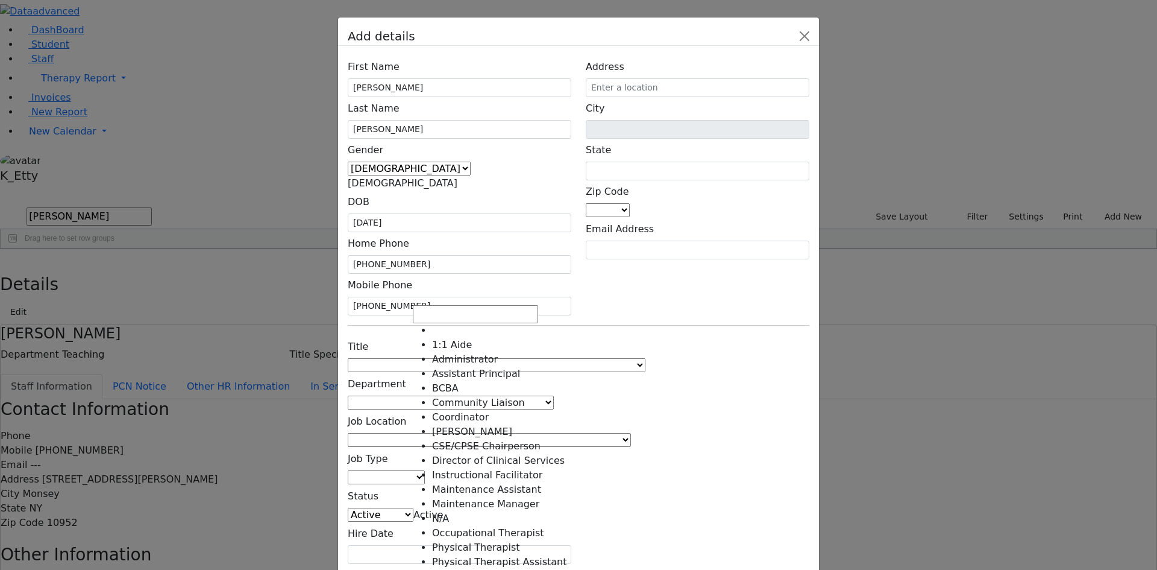
click at [646, 359] on span at bounding box center [646, 364] width 0 height 11
select select "Teacher Aide Bilingual"
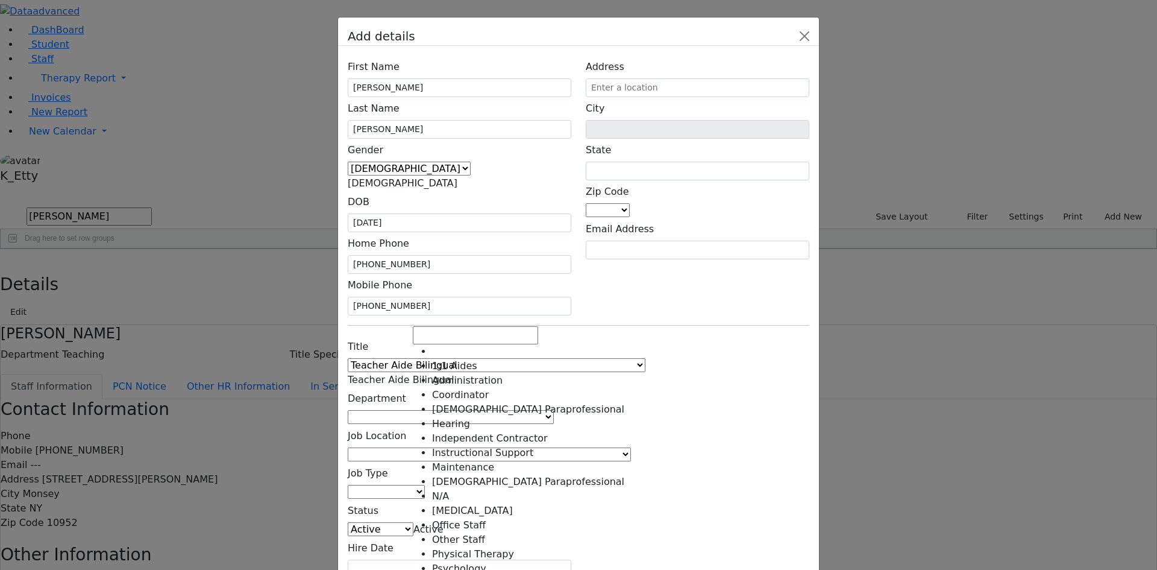
click at [554, 411] on span at bounding box center [554, 416] width 0 height 11
drag, startPoint x: 483, startPoint y: 374, endPoint x: 488, endPoint y: 343, distance: 31.1
select select "[DEMOGRAPHIC_DATA] Paraprofessional"
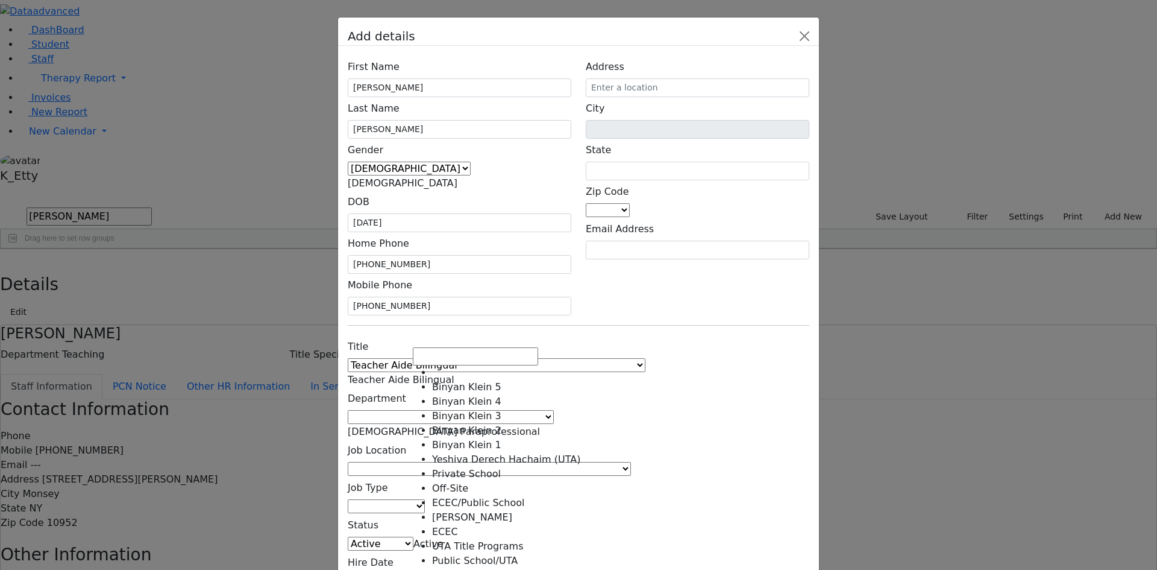
click at [631, 463] on span at bounding box center [631, 468] width 0 height 11
select select "1"
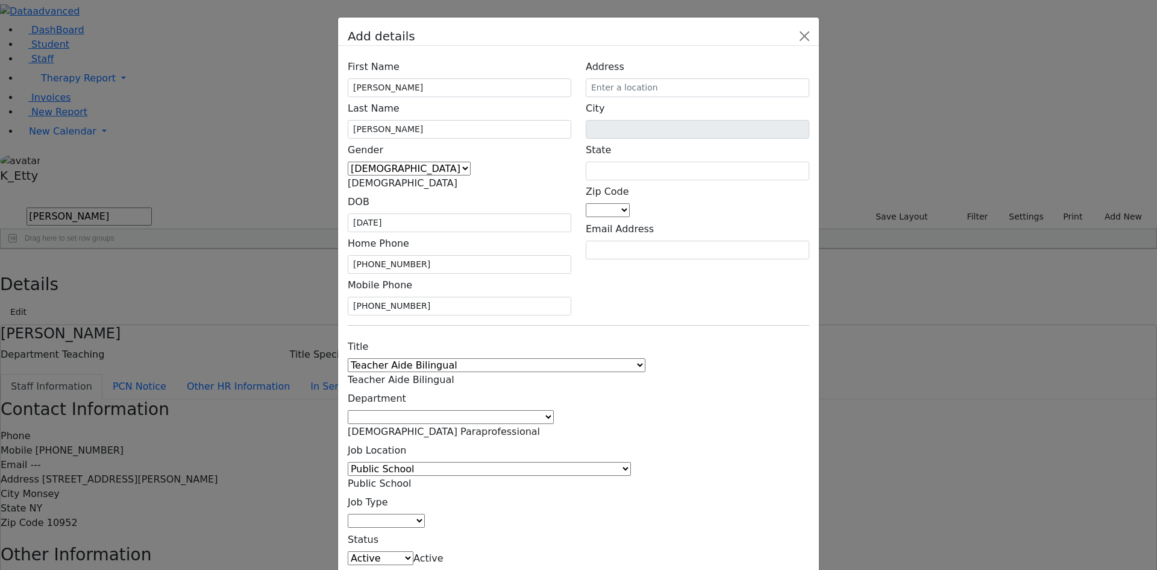
click at [425, 515] on span at bounding box center [425, 520] width 0 height 11
click at [634, 351] on div "Title 1:1 Aide Administrator Assistant Principal BCBA Community Liaison Coordin…" at bounding box center [579, 471] width 476 height 272
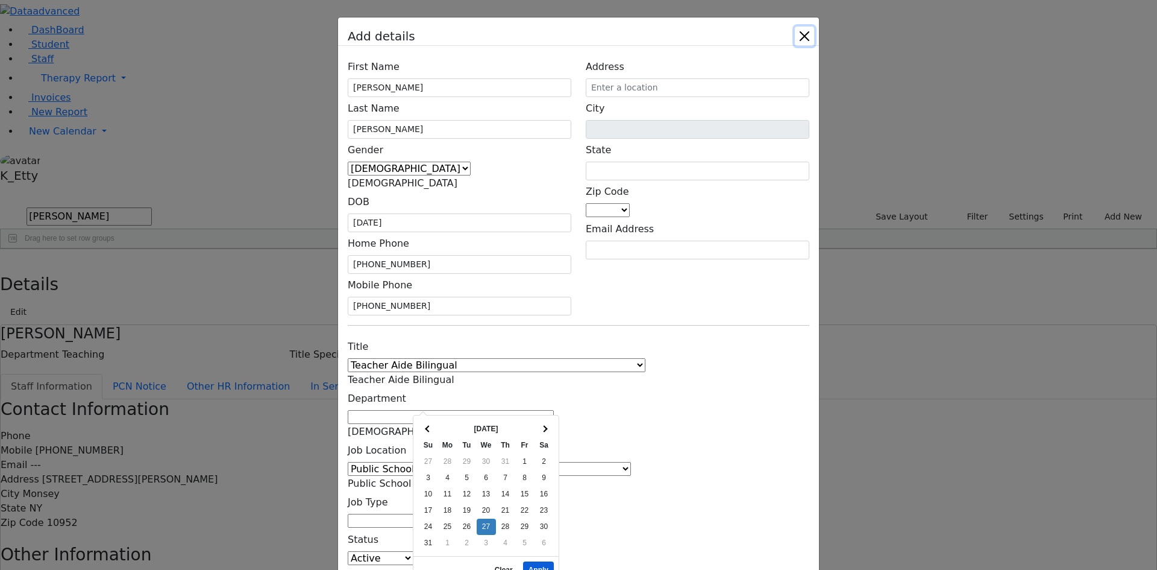
drag, startPoint x: 531, startPoint y: 558, endPoint x: 532, endPoint y: 552, distance: 6.3
click at [531, 561] on button "Apply" at bounding box center [538, 569] width 31 height 17
type input "[DATE]"
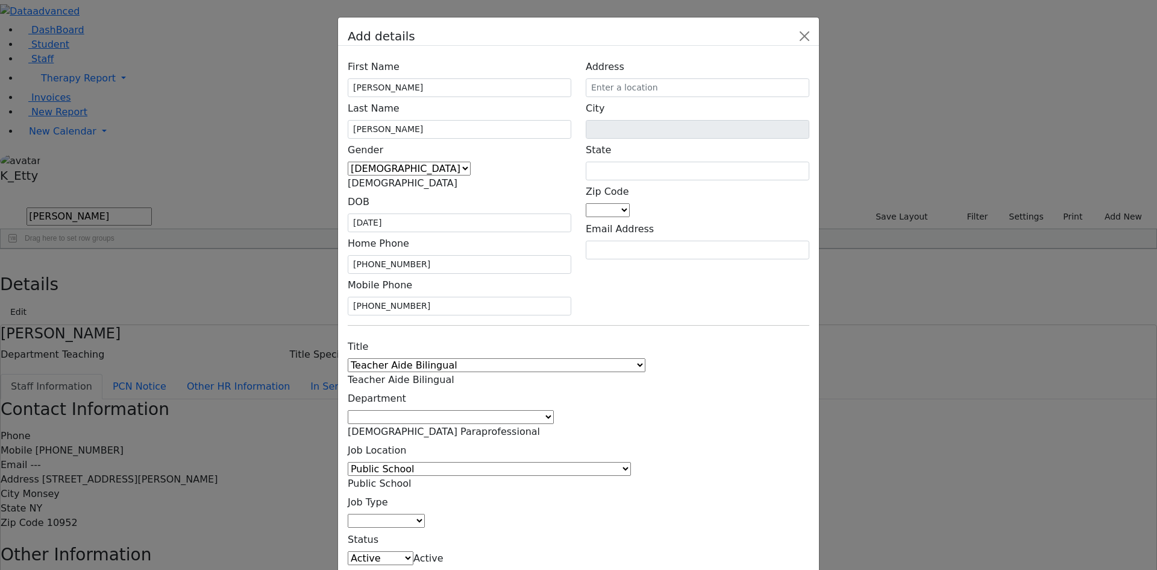
drag, startPoint x: 698, startPoint y: 407, endPoint x: 705, endPoint y: 400, distance: 10.2
click at [705, 400] on div "Title 1:1 Aide Administrator Assistant Principal BCBA Community Liaison Coordin…" at bounding box center [579, 471] width 476 height 272
drag, startPoint x: 732, startPoint y: 155, endPoint x: 734, endPoint y: 148, distance: 7.1
click at [732, 97] on input "text" at bounding box center [698, 87] width 224 height 19
type input "[STREET_ADDRESS][PERSON_NAME]"
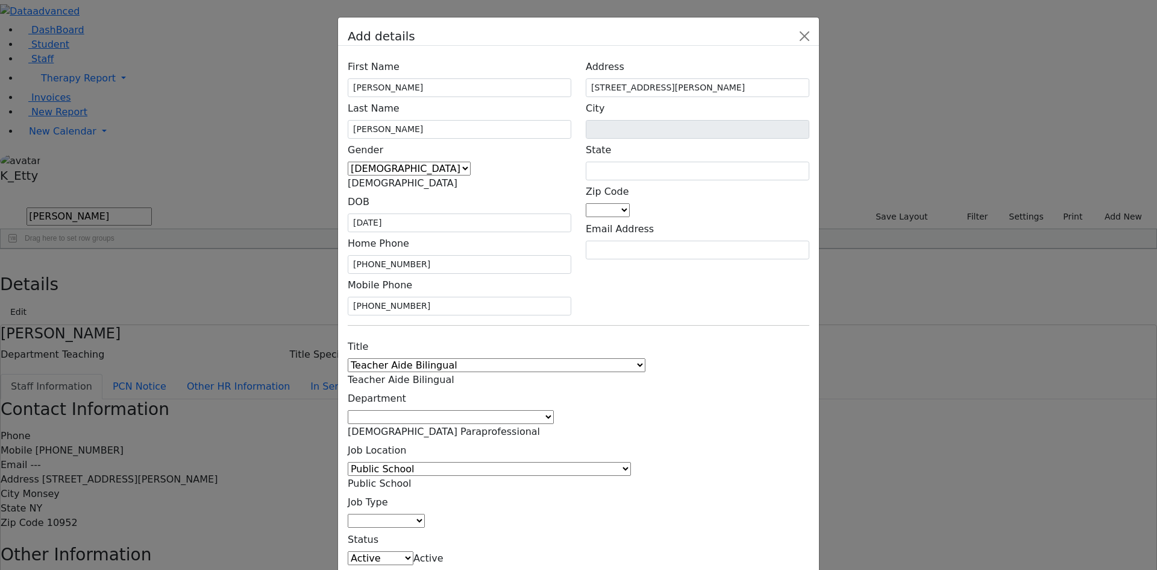
drag, startPoint x: 666, startPoint y: 318, endPoint x: 672, endPoint y: 307, distance: 12.1
click at [672, 335] on div "Title 1:1 Aide Administrator Assistant Principal BCBA Community Liaison Coordin…" at bounding box center [579, 471] width 476 height 272
click at [720, 180] on input "text" at bounding box center [698, 171] width 224 height 19
click at [630, 215] on span at bounding box center [630, 209] width 0 height 11
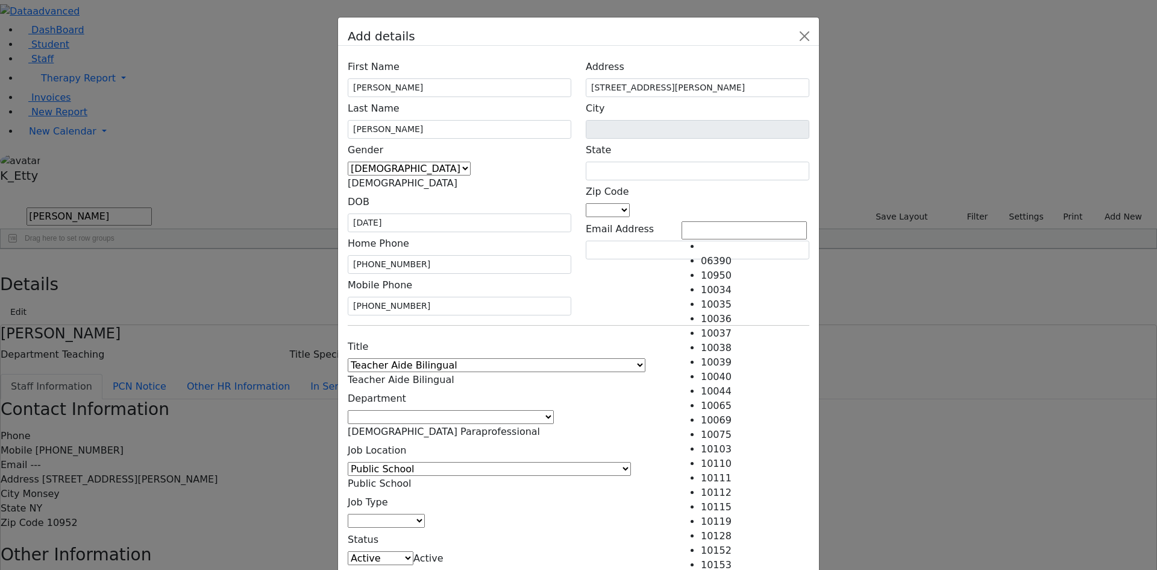
drag, startPoint x: 717, startPoint y: 253, endPoint x: 743, endPoint y: 227, distance: 36.7
type input "Monroe"
type input "NY"
select select "10950"
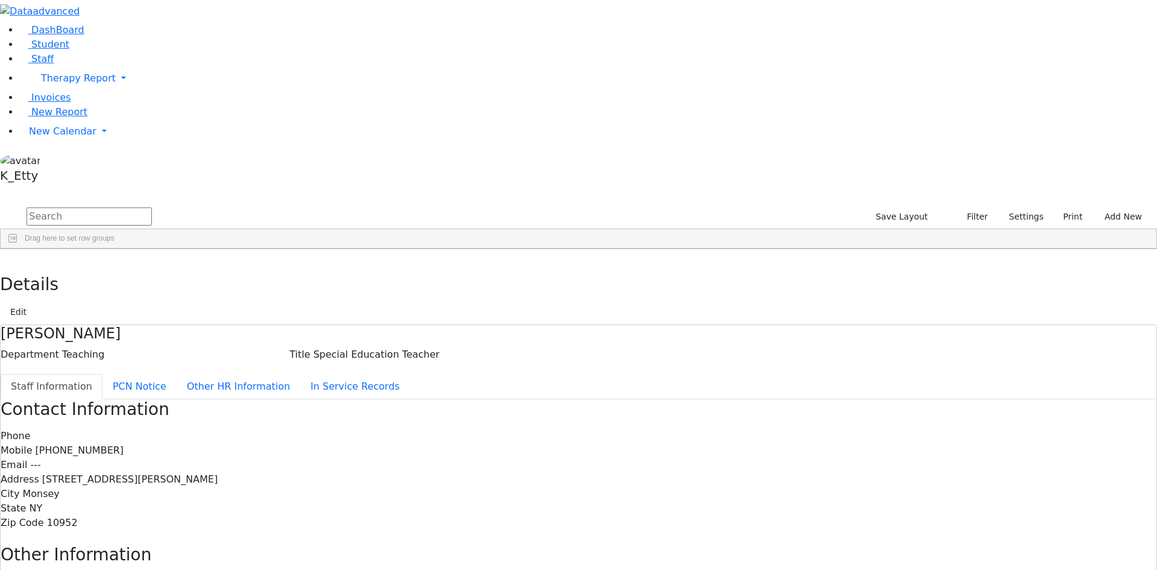
click at [152, 207] on input "text" at bounding box center [89, 216] width 125 height 18
drag, startPoint x: 139, startPoint y: 283, endPoint x: 112, endPoint y: 307, distance: 37.1
click at [152, 207] on input "text" at bounding box center [89, 216] width 125 height 18
type input "matsri"
click at [282, 268] on div "Occupational Therapist" at bounding box center [245, 276] width 71 height 17
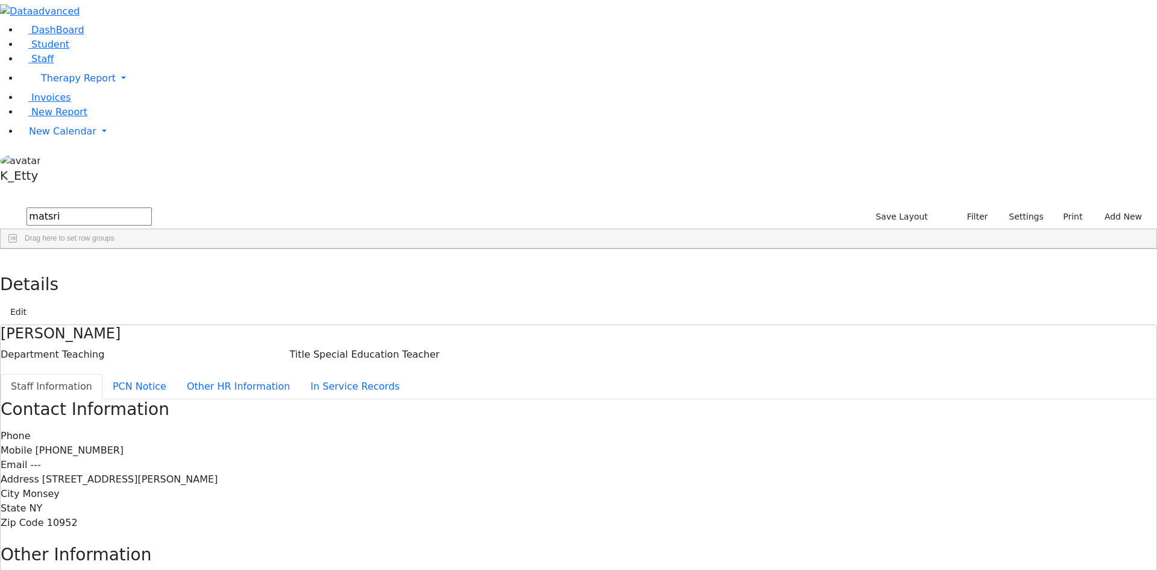
click at [282, 268] on div "Occupational Therapist" at bounding box center [245, 276] width 71 height 17
click at [32, 303] on button "Edit" at bounding box center [18, 312] width 27 height 19
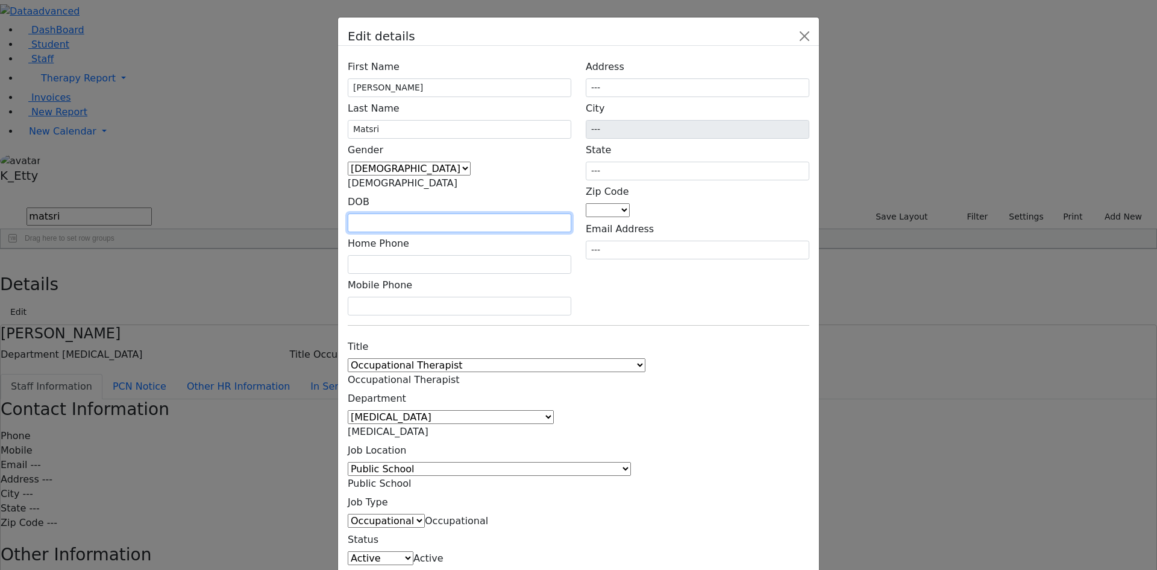
click at [447, 213] on input "text" at bounding box center [460, 222] width 224 height 19
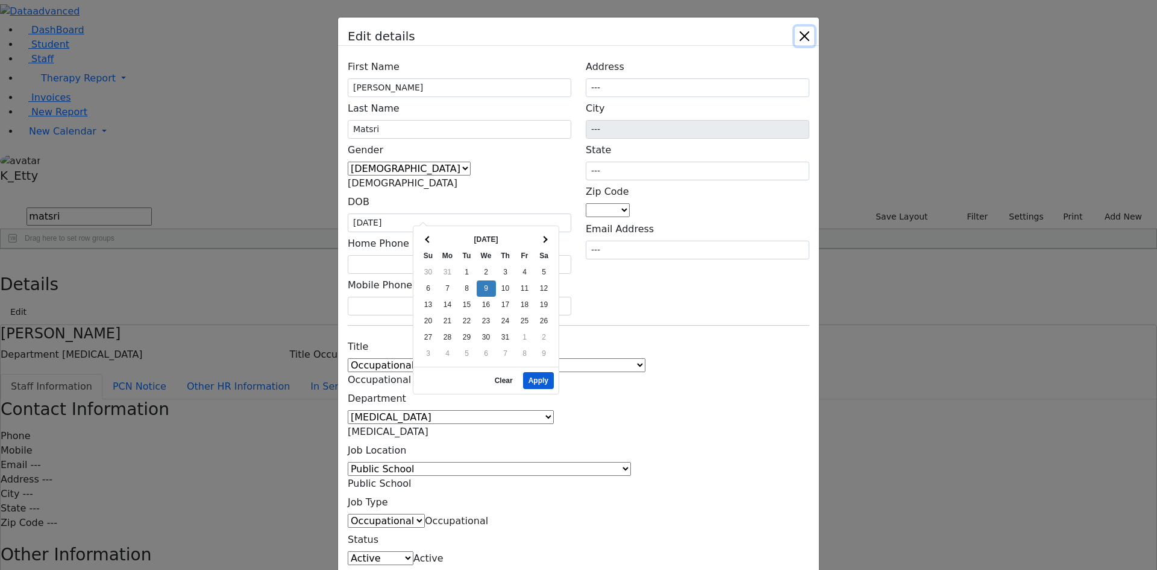
click at [540, 372] on button "Apply" at bounding box center [538, 380] width 31 height 17
type input "[DATE]"
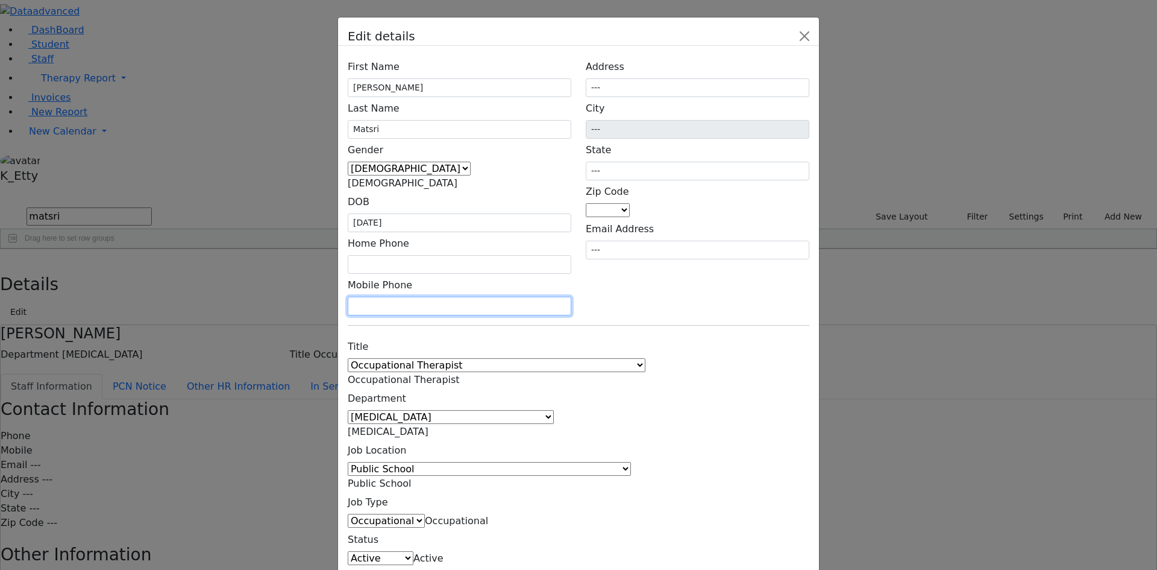
click at [427, 297] on input "text" at bounding box center [460, 306] width 224 height 19
type input "[PHONE_NUMBER]"
drag, startPoint x: 641, startPoint y: 297, endPoint x: 688, endPoint y: 209, distance: 100.6
click at [655, 272] on div "First Name [PERSON_NAME] Last Name [GEOGRAPHIC_DATA] Gender [DEMOGRAPHIC_DATA] …" at bounding box center [578, 331] width 481 height 571
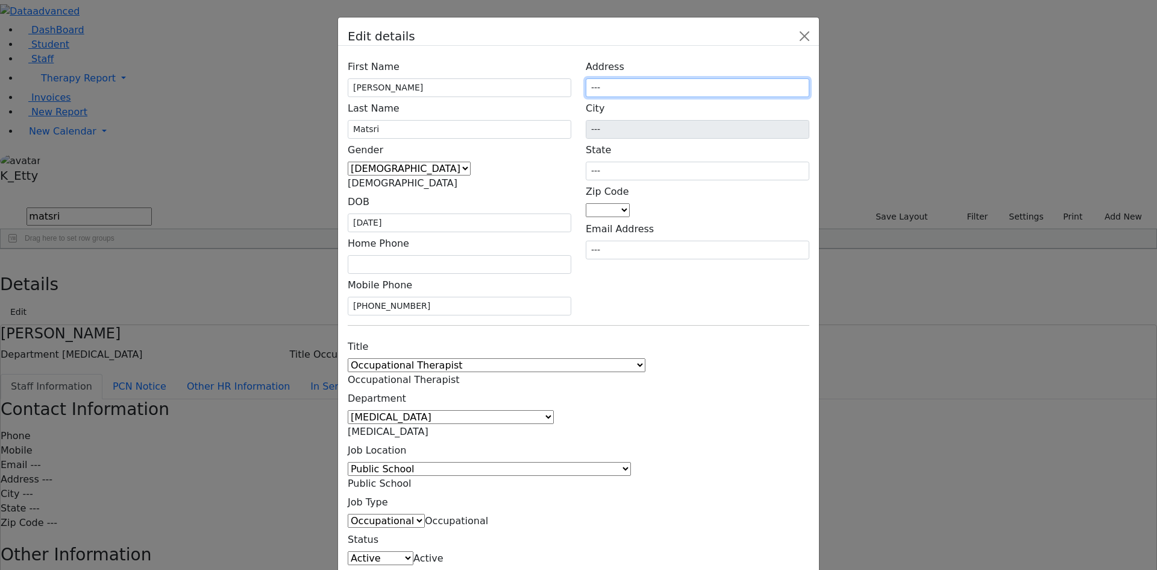
click at [699, 97] on input "---" at bounding box center [698, 87] width 224 height 19
drag, startPoint x: 709, startPoint y: 146, endPoint x: 607, endPoint y: 139, distance: 102.2
click at [609, 97] on div "Address ---" at bounding box center [698, 76] width 224 height 42
click at [734, 97] on input "[STREET_ADDRESS][PERSON_NAME]" at bounding box center [698, 87] width 224 height 19
drag, startPoint x: 800, startPoint y: 170, endPoint x: 810, endPoint y: 171, distance: 10.3
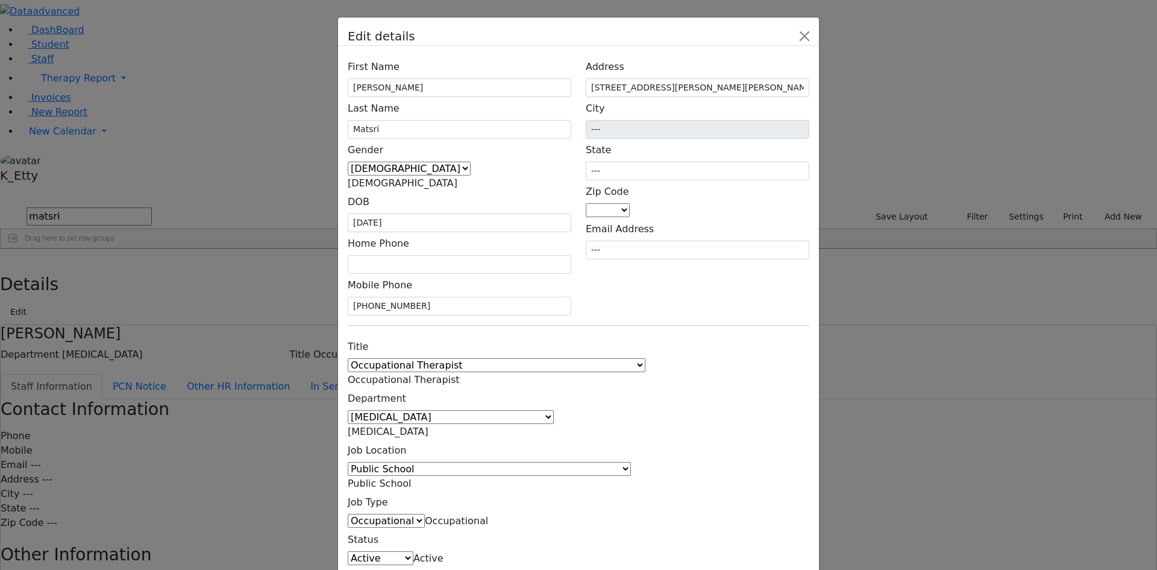
type input "[STREET_ADDRESS][PERSON_NAME]"
type input "Monsey"
type input "NY"
select select "10952"
click at [765, 335] on div "Title 1:1 Aide Administrator Assistant Principal BCBA Community Liaison Coordin…" at bounding box center [579, 471] width 476 height 272
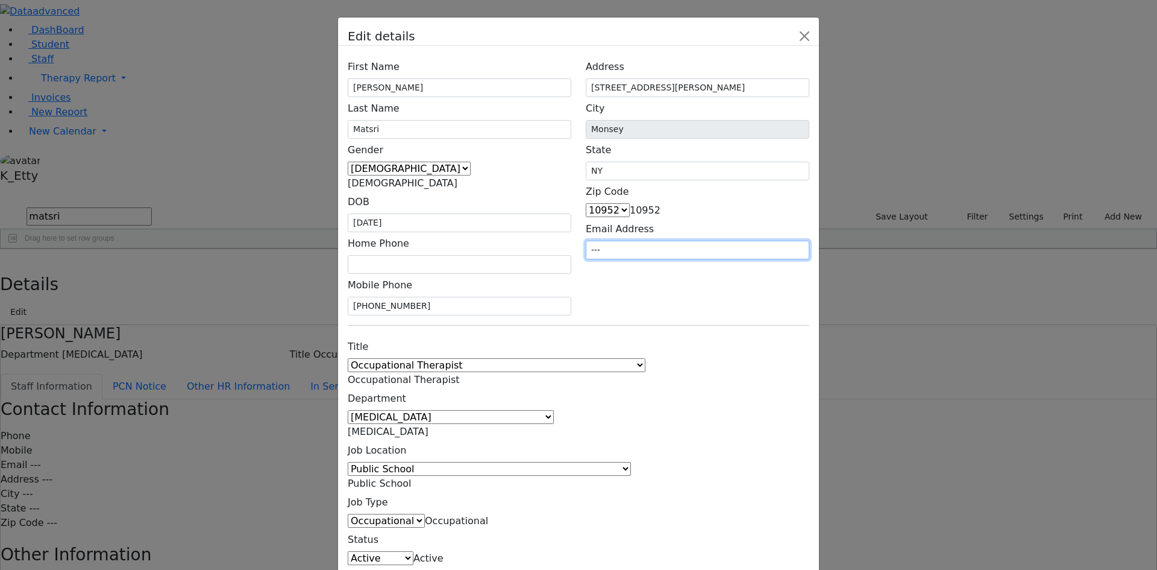
drag, startPoint x: 740, startPoint y: 239, endPoint x: 506, endPoint y: 210, distance: 235.7
click at [502, 210] on div "First Name [PERSON_NAME] Last Name [GEOGRAPHIC_DATA] Gender [DEMOGRAPHIC_DATA] …" at bounding box center [579, 185] width 476 height 260
type input "="
drag, startPoint x: 670, startPoint y: 358, endPoint x: 694, endPoint y: 332, distance: 35.4
click at [682, 348] on div "Title 1:1 Aide Administrator Assistant Principal BCBA Community Liaison Coordin…" at bounding box center [579, 471] width 476 height 272
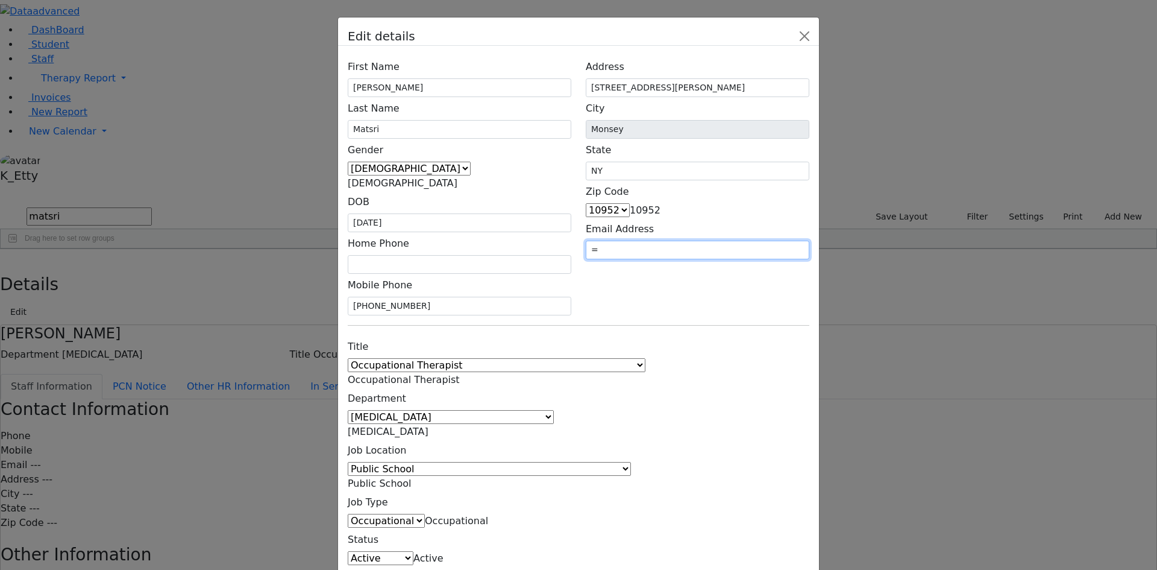
drag, startPoint x: 710, startPoint y: 230, endPoint x: 671, endPoint y: 230, distance: 39.2
click at [672, 230] on div "Email Address =" at bounding box center [698, 239] width 224 height 42
drag, startPoint x: 801, startPoint y: 446, endPoint x: 581, endPoint y: 398, distance: 225.1
click at [591, 394] on form "First Name [PERSON_NAME] Last Name [GEOGRAPHIC_DATA] Gender [DEMOGRAPHIC_DATA] …" at bounding box center [578, 353] width 481 height 614
drag, startPoint x: 472, startPoint y: 403, endPoint x: 524, endPoint y: 413, distance: 52.8
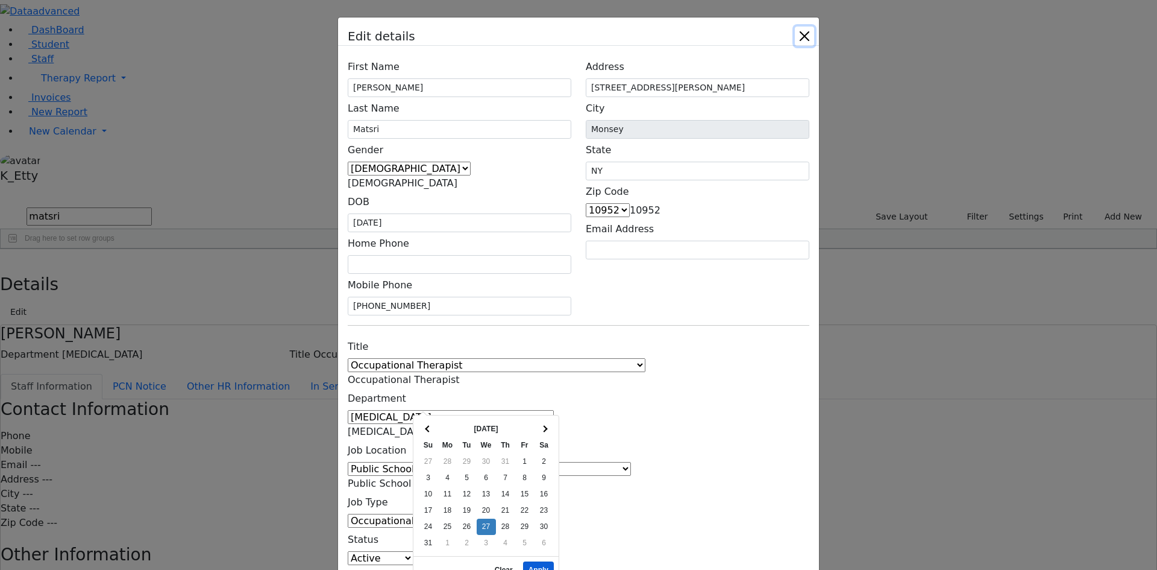
click at [536, 561] on button "Apply" at bounding box center [538, 569] width 31 height 17
type input "[DATE]"
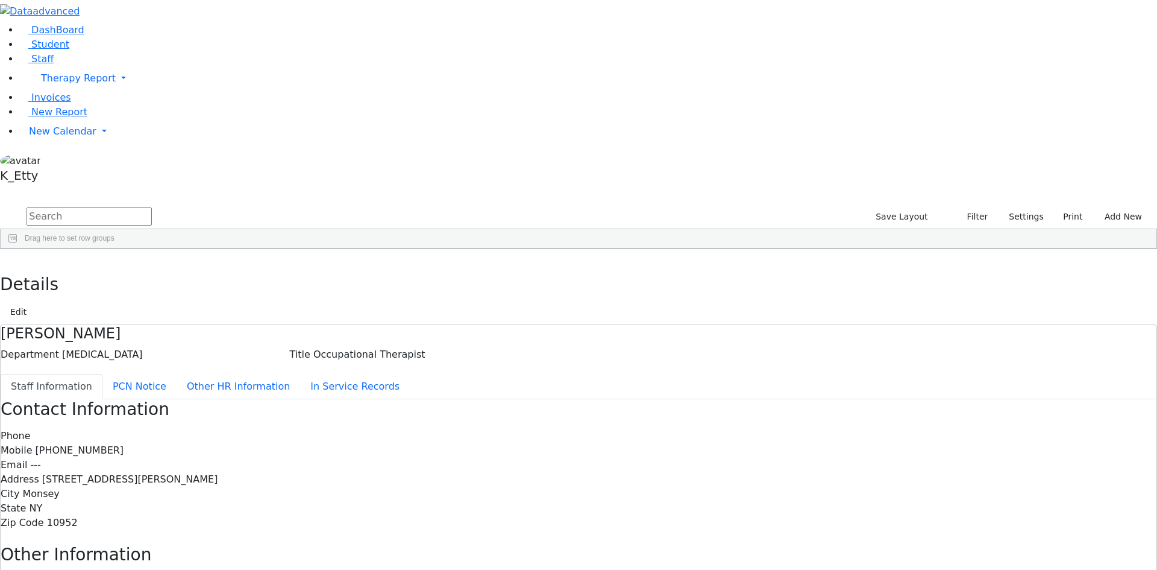
drag, startPoint x: 811, startPoint y: 449, endPoint x: 833, endPoint y: 438, distance: 24.0
click at [814, 445] on div "Contact Information Phone Mobile [PHONE_NUMBER] Email --- Address [STREET_ADDRE…" at bounding box center [579, 544] width 1156 height 291
drag, startPoint x: 228, startPoint y: 20, endPoint x: 269, endPoint y: 9, distance: 43.1
click at [12, 258] on icon "button" at bounding box center [8, 261] width 7 height 7
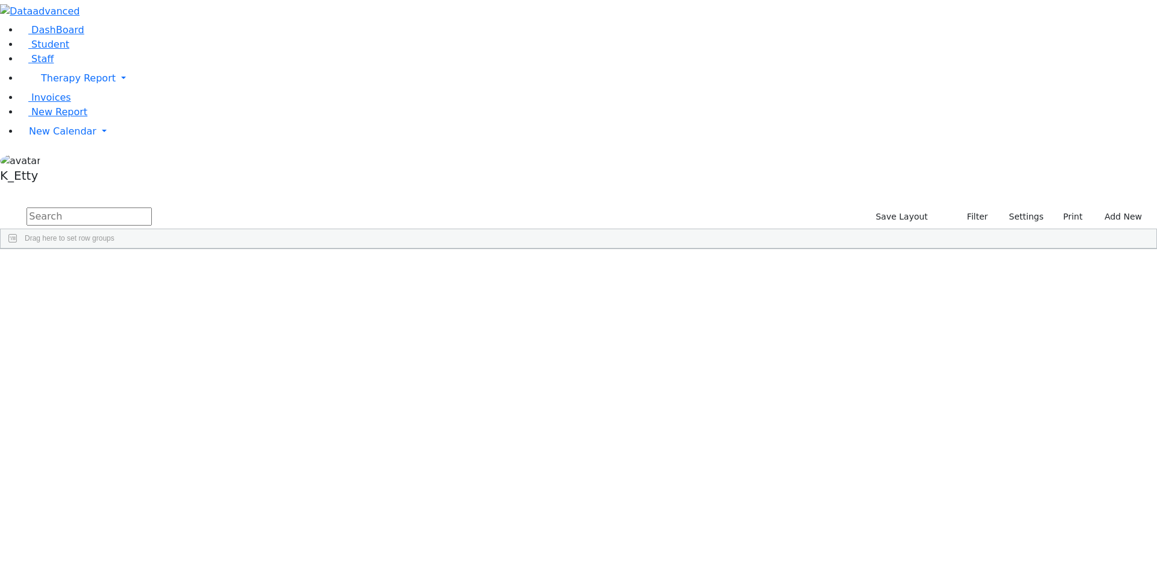
click at [709, 228] on div "Drag here to set row groups Drag here to set column labels Id Last Name First N…" at bounding box center [578, 238] width 1157 height 20
click at [630, 253] on span at bounding box center [625, 258] width 10 height 10
click at [666, 255] on span "filter" at bounding box center [661, 260] width 10 height 10
click at [673, 324] on div "(Select All)" at bounding box center [655, 328] width 34 height 8
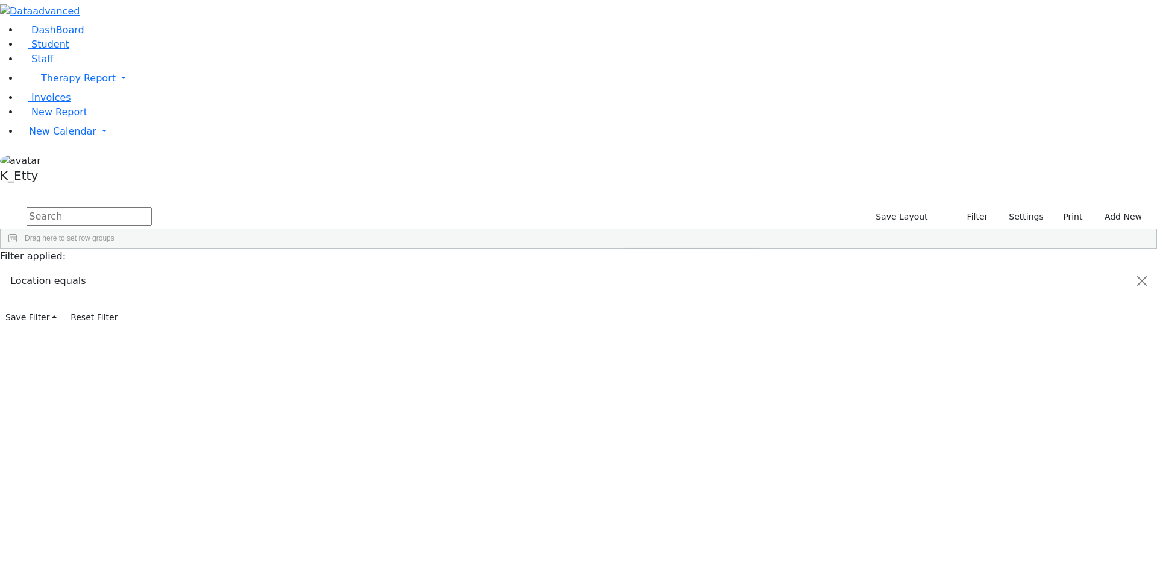
click at [682, 397] on div "Public School" at bounding box center [660, 401] width 44 height 8
drag, startPoint x: 444, startPoint y: 27, endPoint x: 342, endPoint y: 54, distance: 105.4
click at [444, 28] on div "DashBoard Student Staff Therapy Report Student Old Calendar Report K_Etty" at bounding box center [578, 163] width 1157 height 327
click at [1147, 275] on span "Columns" at bounding box center [1151, 289] width 8 height 28
click at [1050, 262] on input "Filter Columns Input" at bounding box center [1090, 267] width 99 height 11
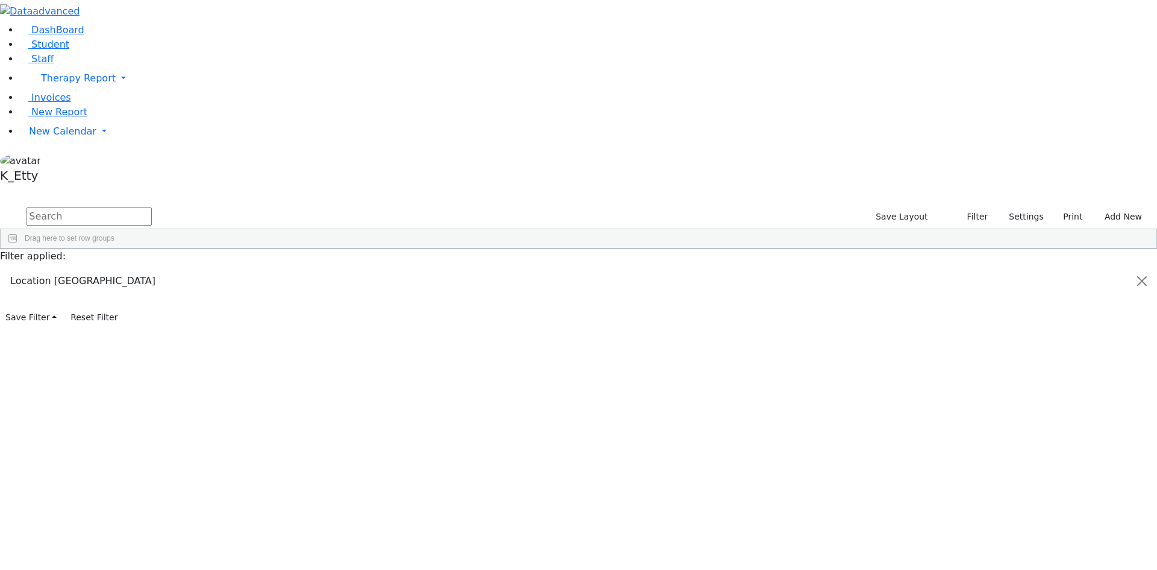
scroll to position [121, 0]
click at [1054, 437] on span "Gender" at bounding box center [1066, 441] width 24 height 8
checkbox input "true"
click at [852, 248] on div "Gender" at bounding box center [835, 257] width 34 height 19
click at [861, 253] on span at bounding box center [857, 258] width 10 height 10
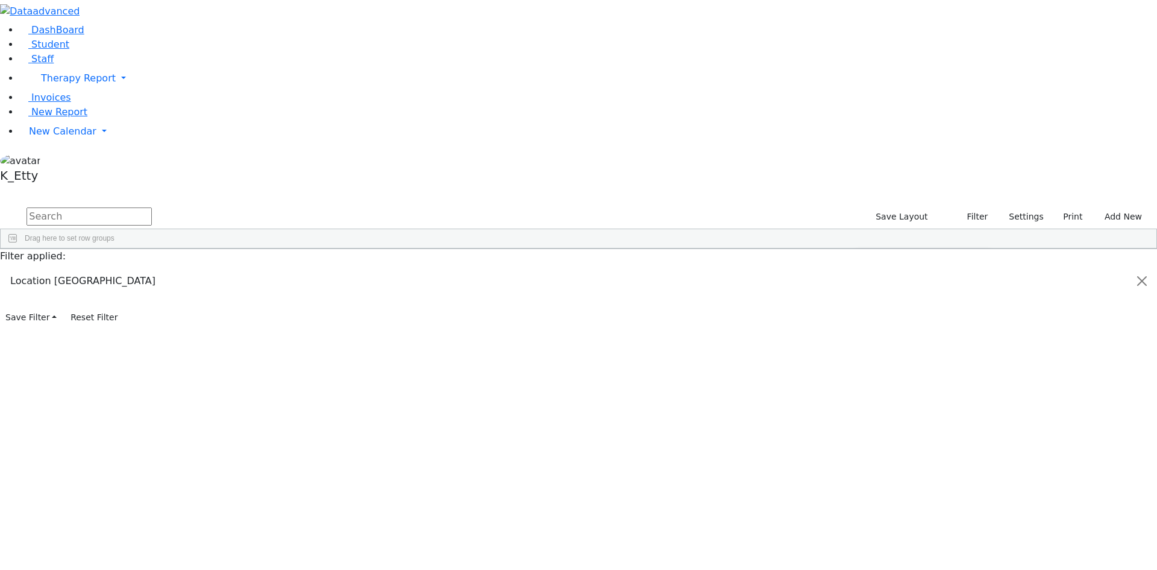
click at [904, 324] on div "(Select All)" at bounding box center [887, 328] width 34 height 8
click at [868, 353] on input "checkbox" at bounding box center [863, 358] width 10 height 10
click at [676, 460] on span "Export" at bounding box center [634, 468] width 83 height 17
click at [790, 480] on span "Excel Export (.xlsx)‎" at bounding box center [754, 488] width 72 height 17
